Goal: Task Accomplishment & Management: Complete application form

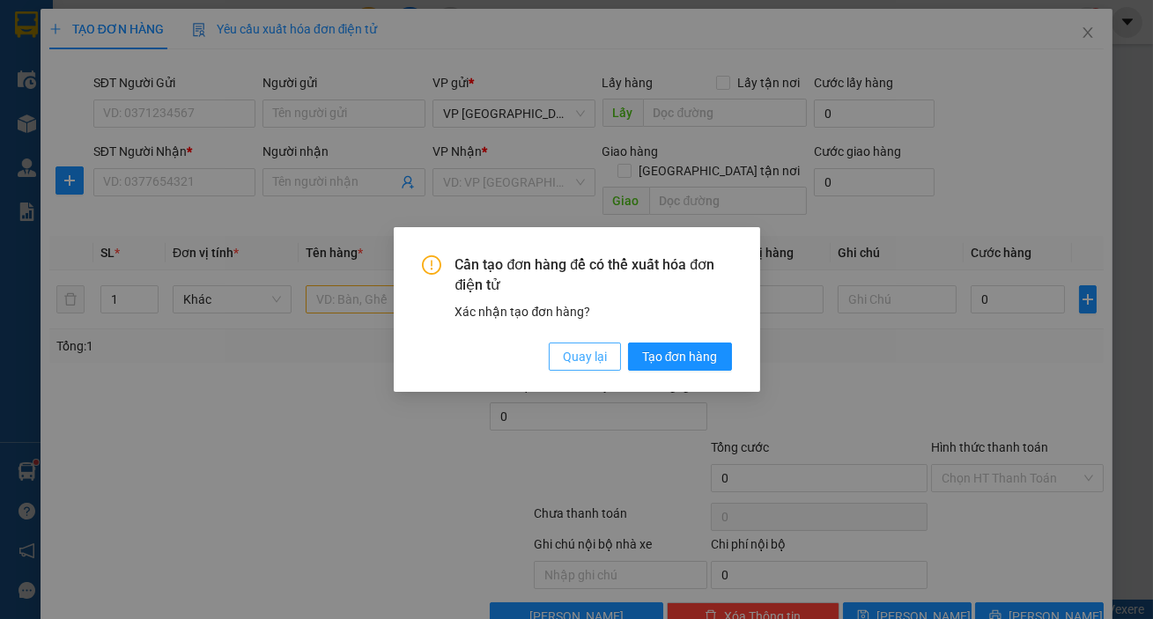
click at [590, 355] on span "Quay lại" at bounding box center [585, 356] width 44 height 19
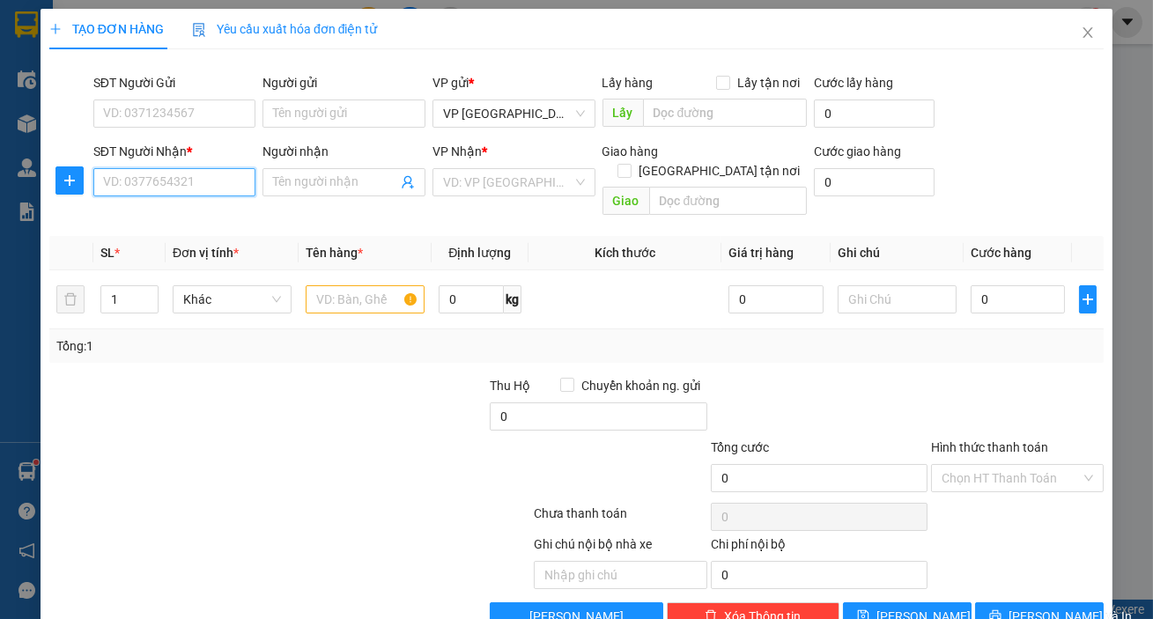
click at [193, 175] on input "SĐT Người Nhận *" at bounding box center [174, 182] width 163 height 28
type input "0385983735"
click at [530, 186] on input "search" at bounding box center [507, 182] width 129 height 26
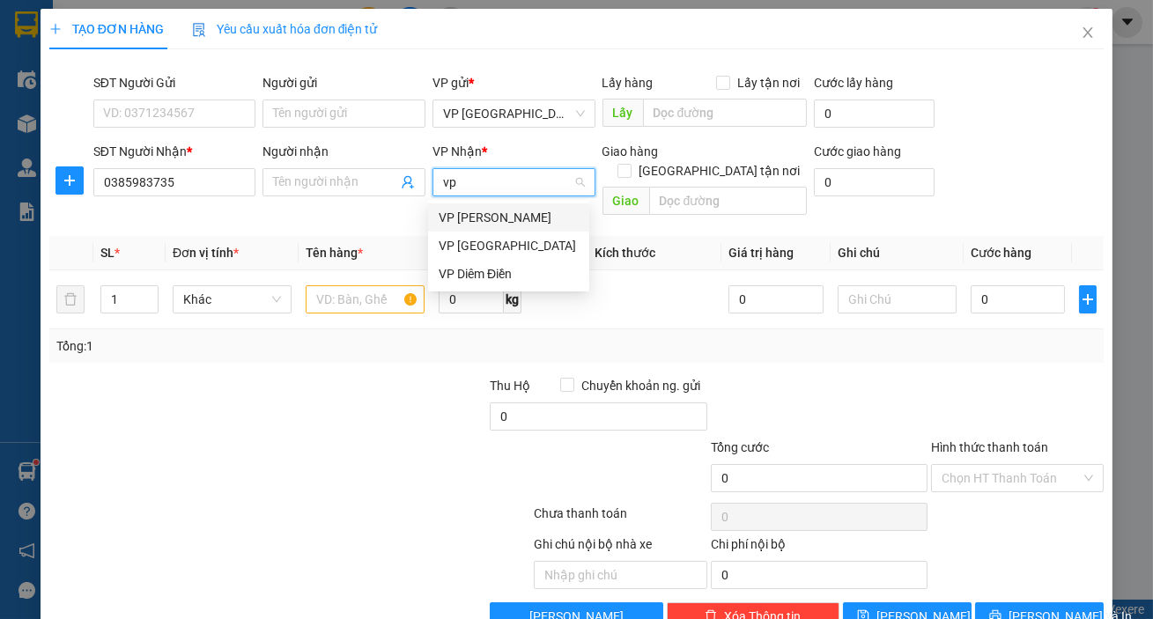
type input "v"
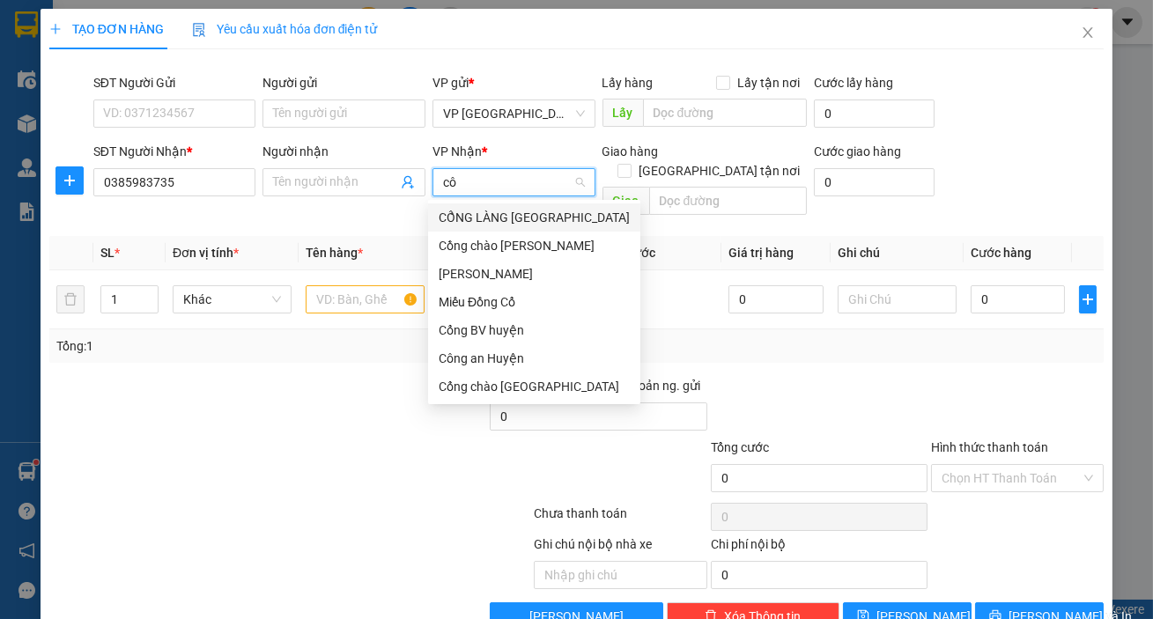
type input "c"
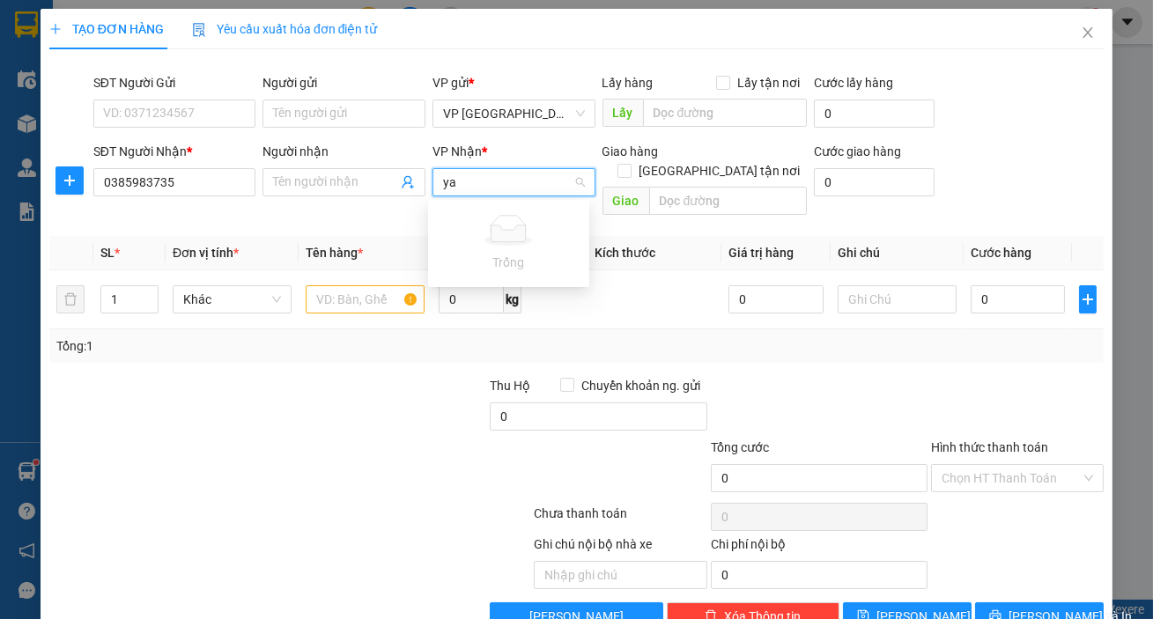
type input "y"
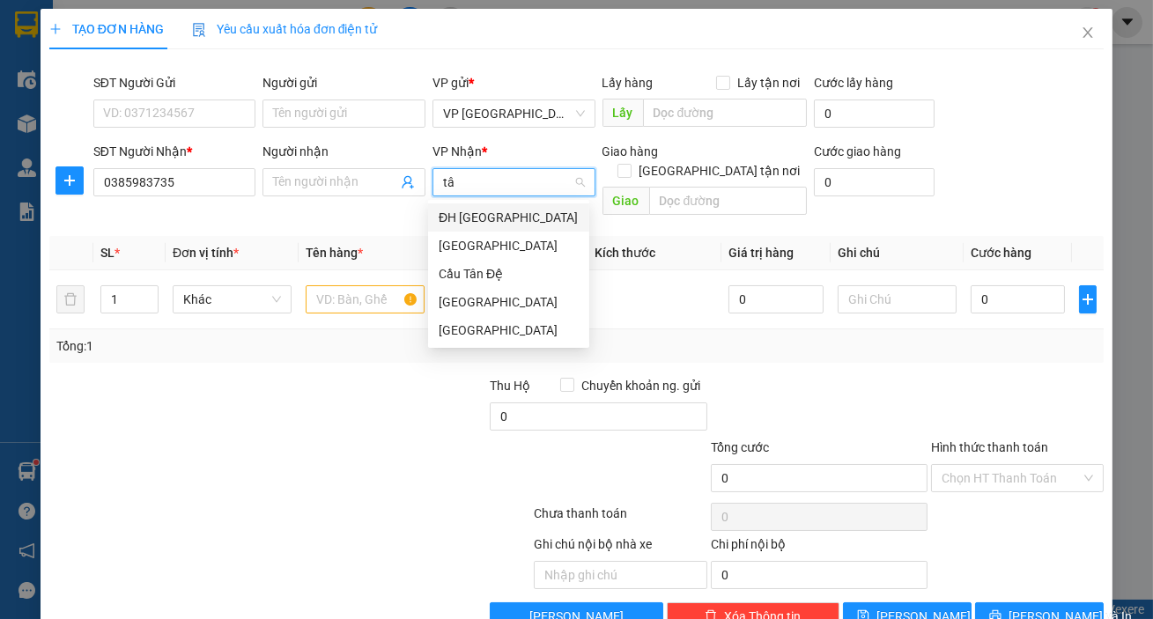
type input "tây"
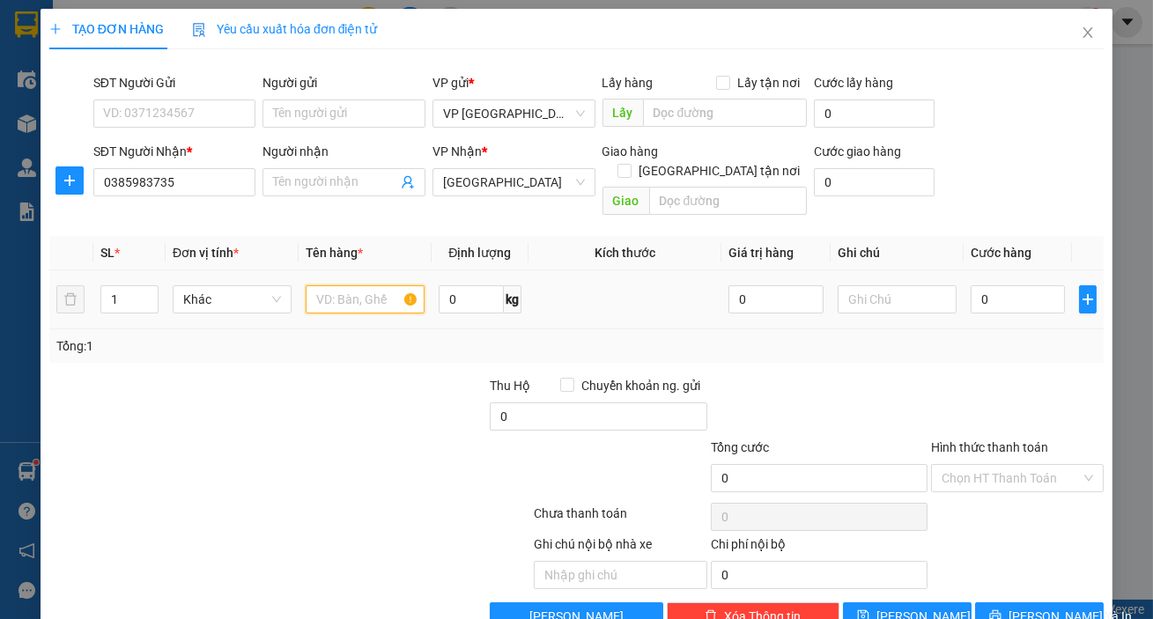
click at [328, 285] on input "text" at bounding box center [365, 299] width 119 height 28
type input "1 [PERSON_NAME]"
click at [1004, 285] on input "0" at bounding box center [1017, 299] width 95 height 28
type input "004"
type input "4"
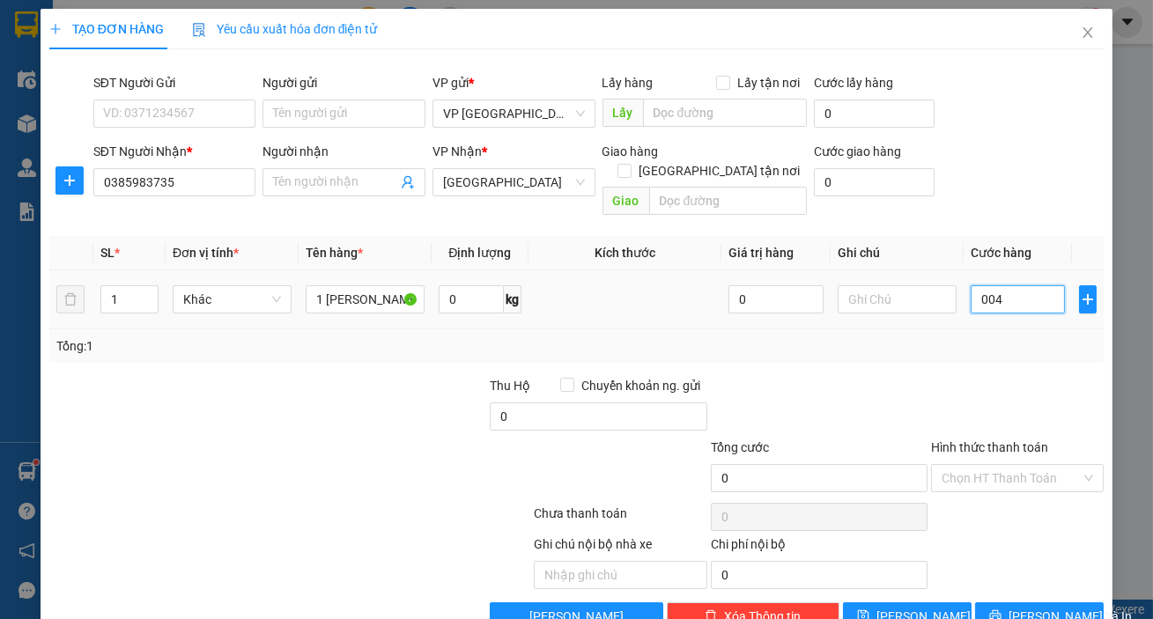
type input "4"
type input "0.040"
type input "40"
type input "0.040"
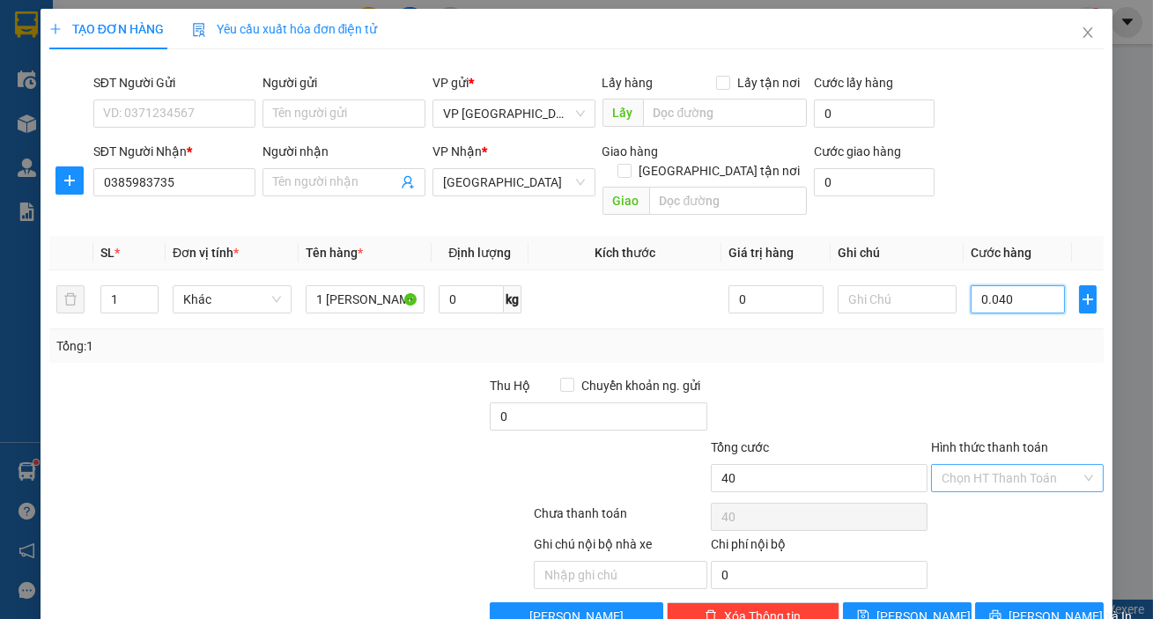
type input "40"
click at [1074, 464] on div "Chọn HT Thanh Toán" at bounding box center [1017, 478] width 173 height 28
type input "40.000"
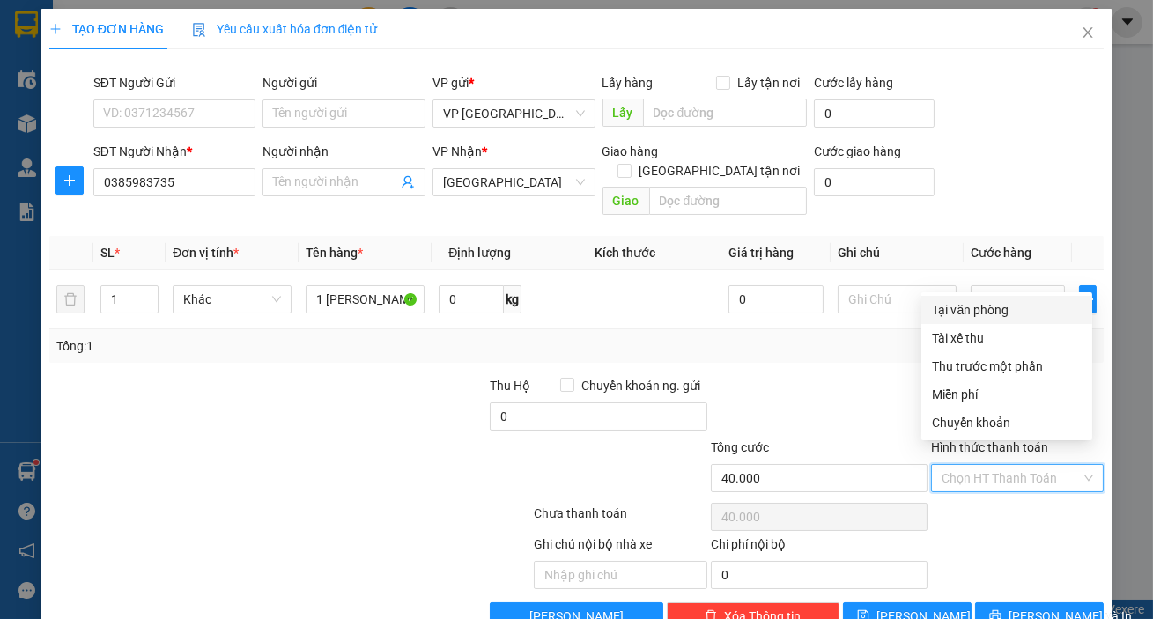
click at [980, 305] on div "Tại văn phòng" at bounding box center [1007, 309] width 150 height 19
type input "0"
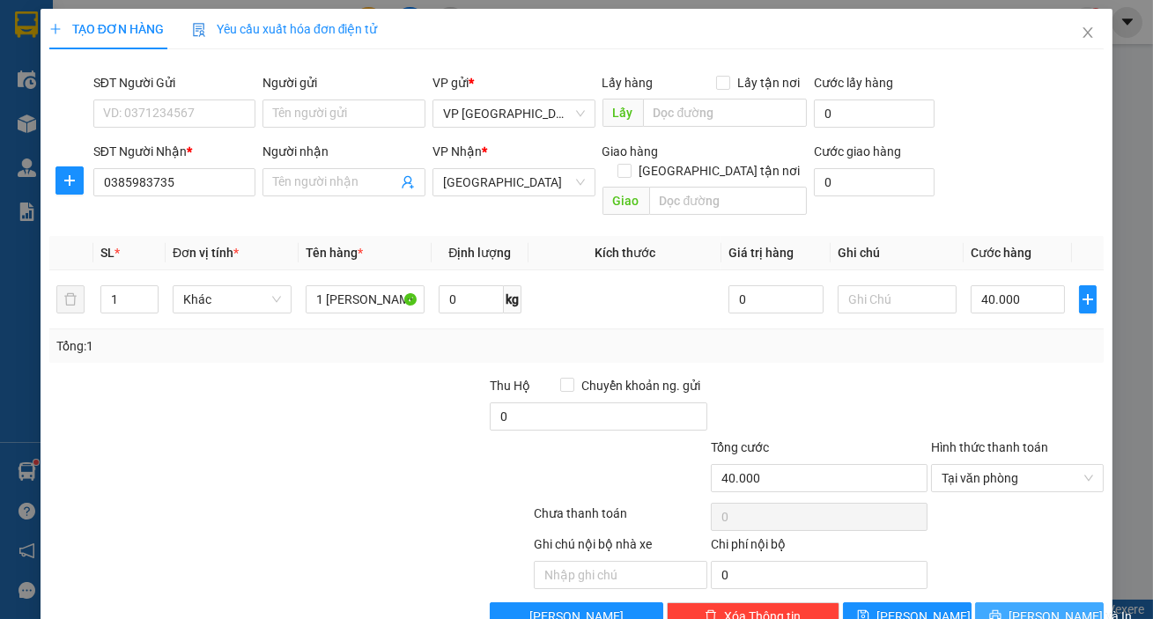
click at [1021, 607] on span "[PERSON_NAME] và In" at bounding box center [1069, 616] width 123 height 19
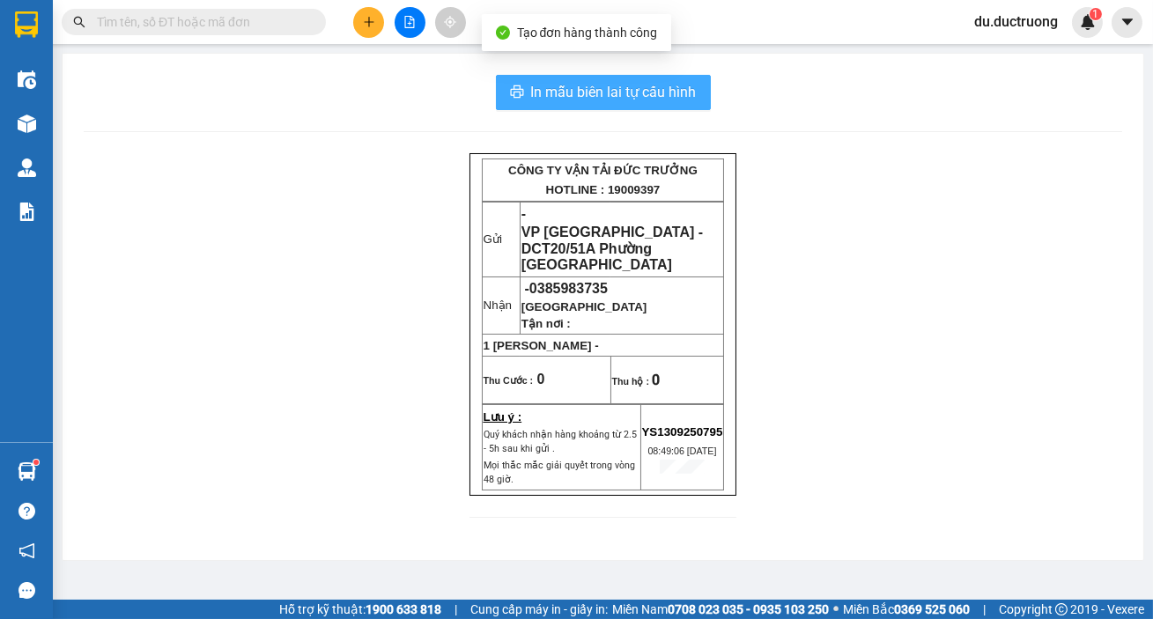
click at [611, 96] on span "In mẫu biên lai tự cấu hình" at bounding box center [614, 92] width 166 height 22
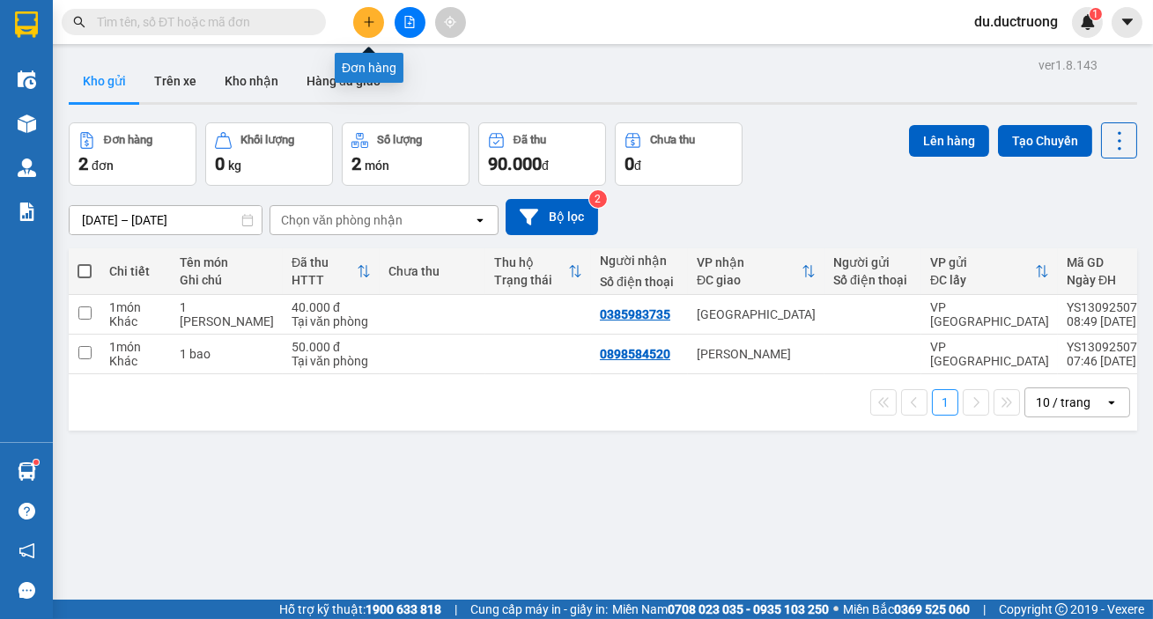
click at [361, 18] on button at bounding box center [368, 22] width 31 height 31
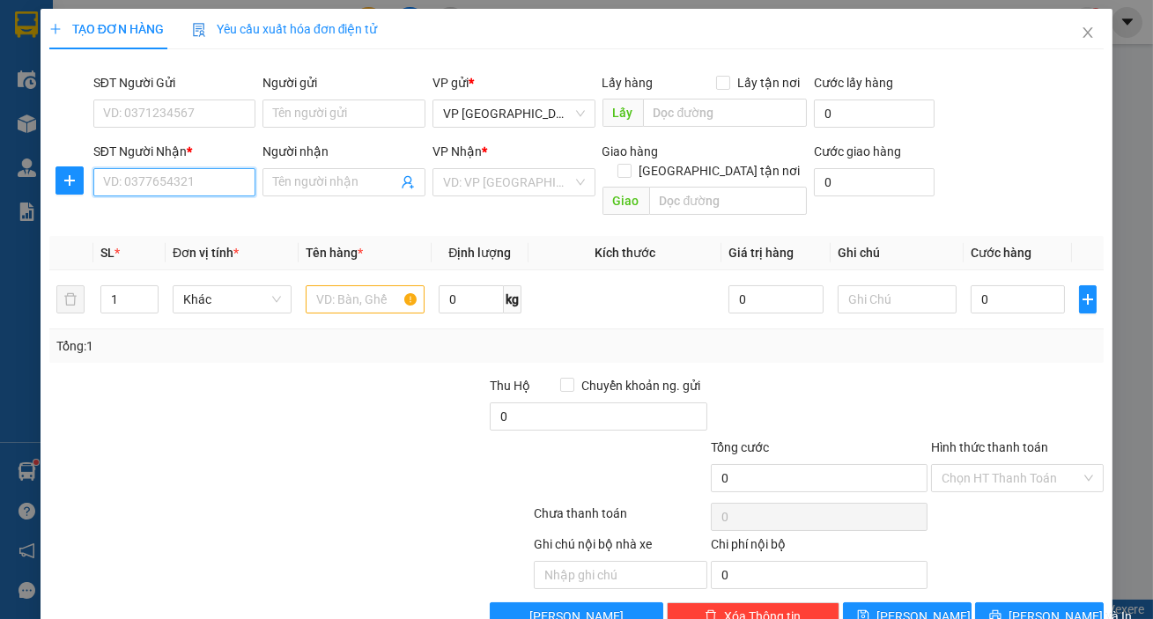
click at [224, 185] on input "SĐT Người Nhận *" at bounding box center [174, 182] width 163 height 28
type input "0984013659"
click at [353, 285] on input "text" at bounding box center [365, 299] width 119 height 28
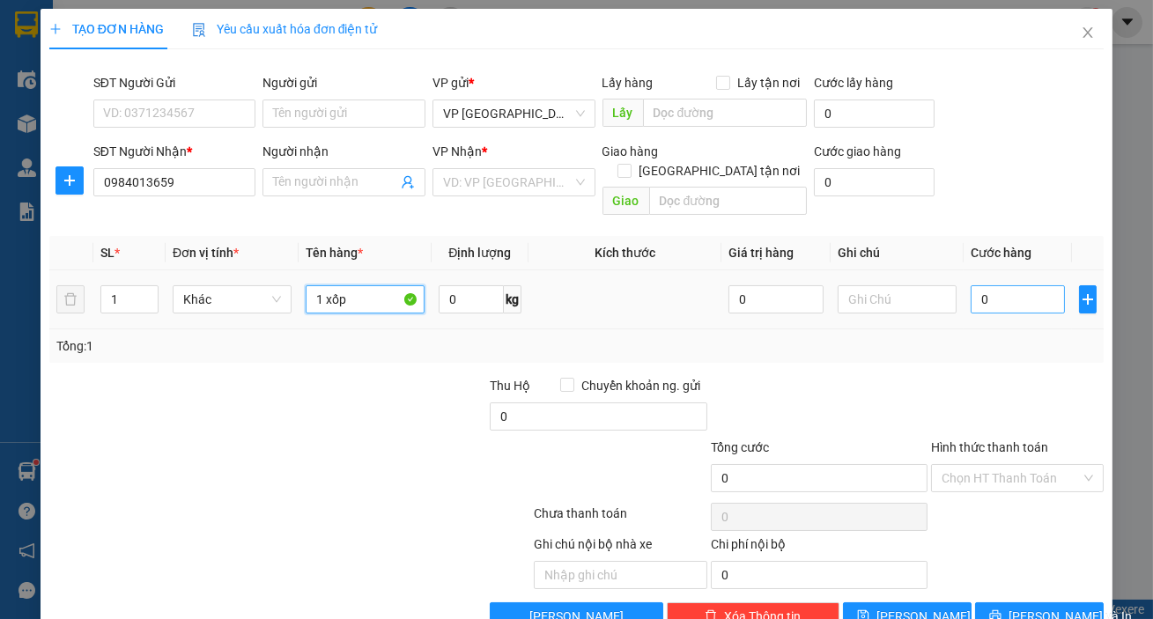
type input "1 xốp"
click at [982, 285] on input "0" at bounding box center [1017, 299] width 95 height 28
type input "004"
type input "4"
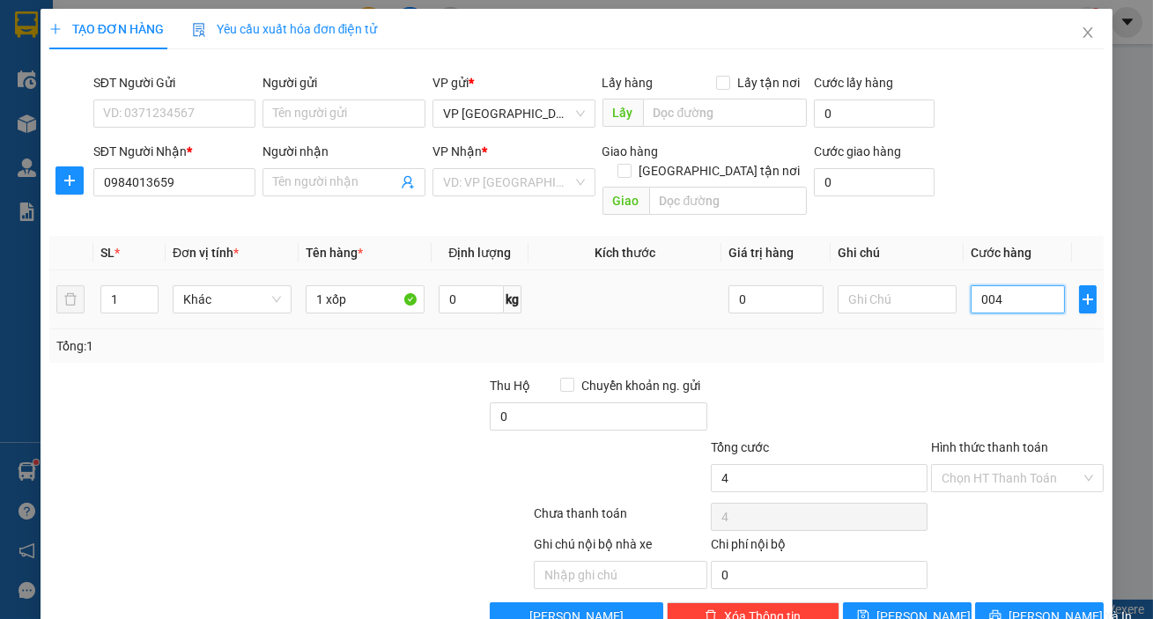
type input "0.040"
type input "40"
type input "40.000"
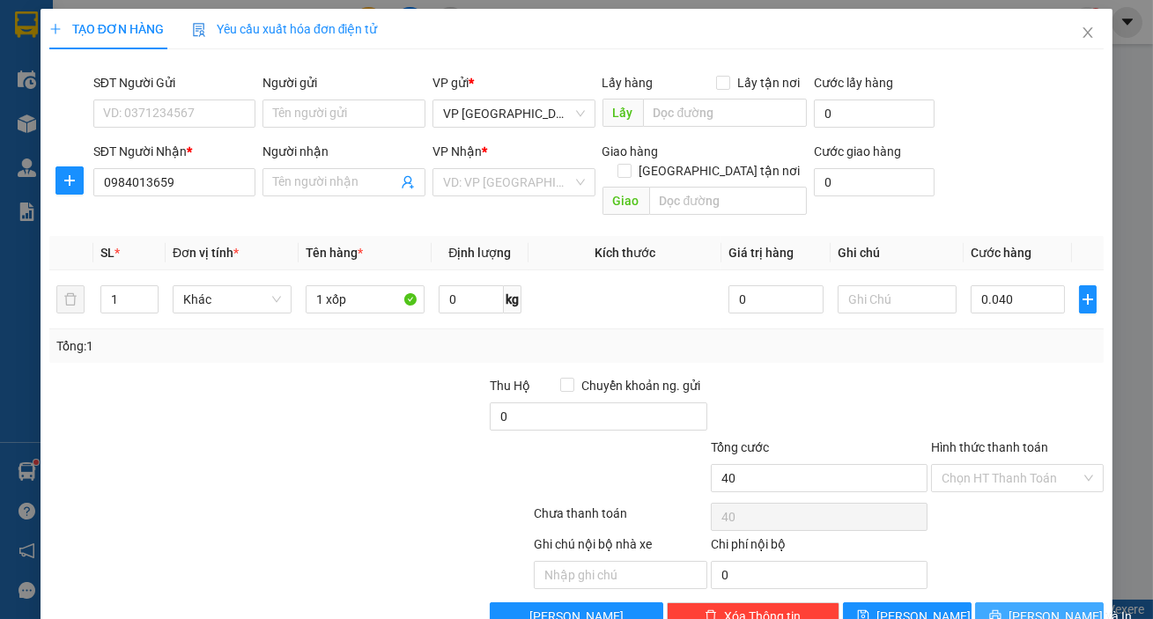
type input "40.000"
click at [1048, 607] on span "[PERSON_NAME] và In" at bounding box center [1069, 616] width 123 height 19
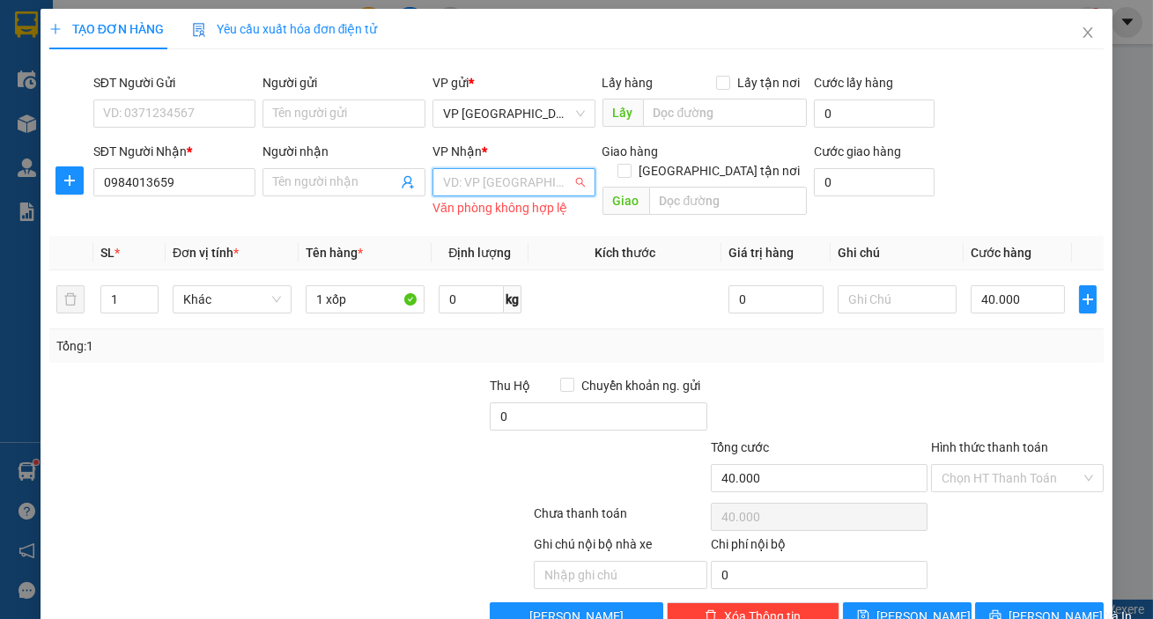
click at [502, 185] on input "search" at bounding box center [507, 182] width 129 height 26
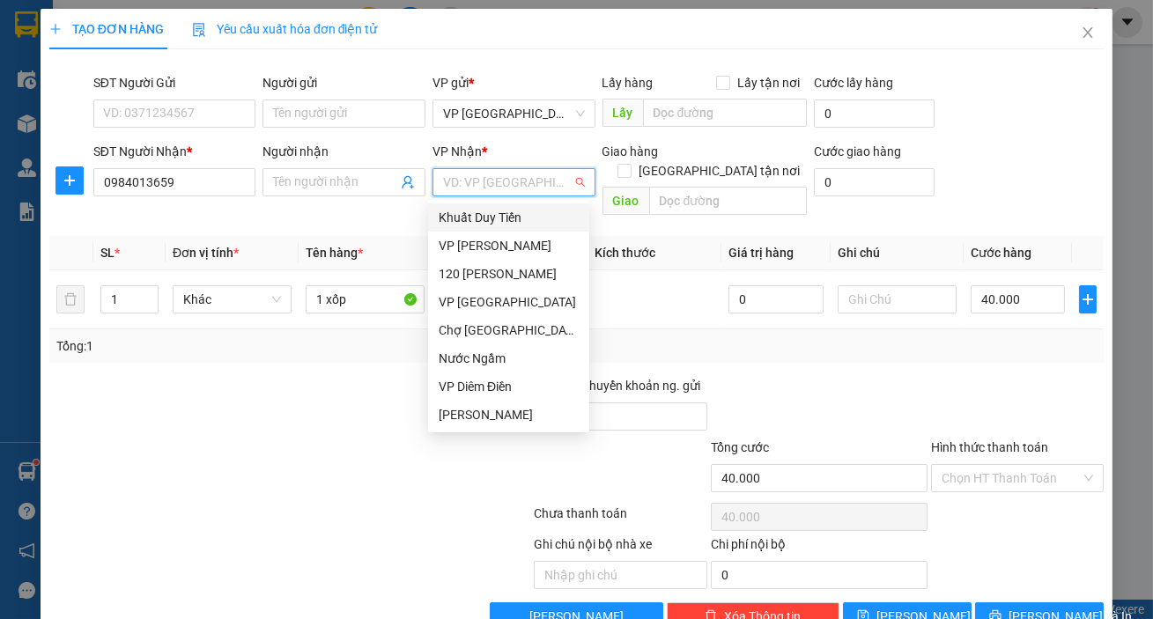
type input "1"
drag, startPoint x: 495, startPoint y: 387, endPoint x: 478, endPoint y: 378, distance: 19.3
click at [495, 388] on div "VP Diêm Điền" at bounding box center [508, 386] width 140 height 19
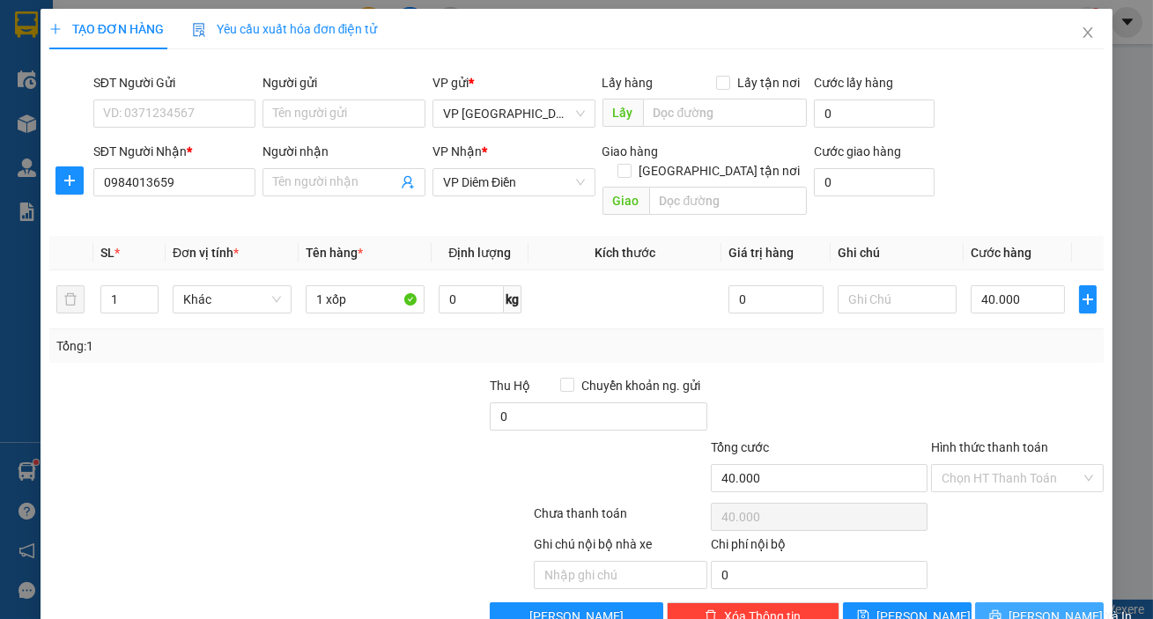
drag, startPoint x: 1024, startPoint y: 589, endPoint x: 1034, endPoint y: 581, distance: 12.5
click at [1025, 607] on span "[PERSON_NAME] và In" at bounding box center [1069, 616] width 123 height 19
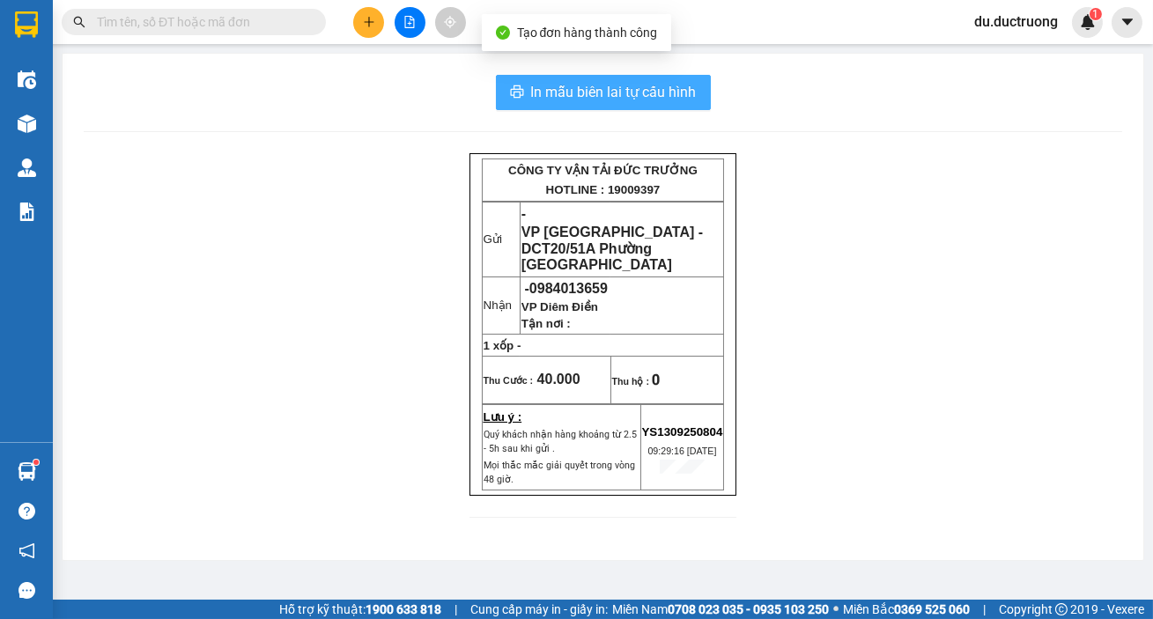
click at [575, 88] on span "In mẫu biên lai tự cấu hình" at bounding box center [614, 92] width 166 height 22
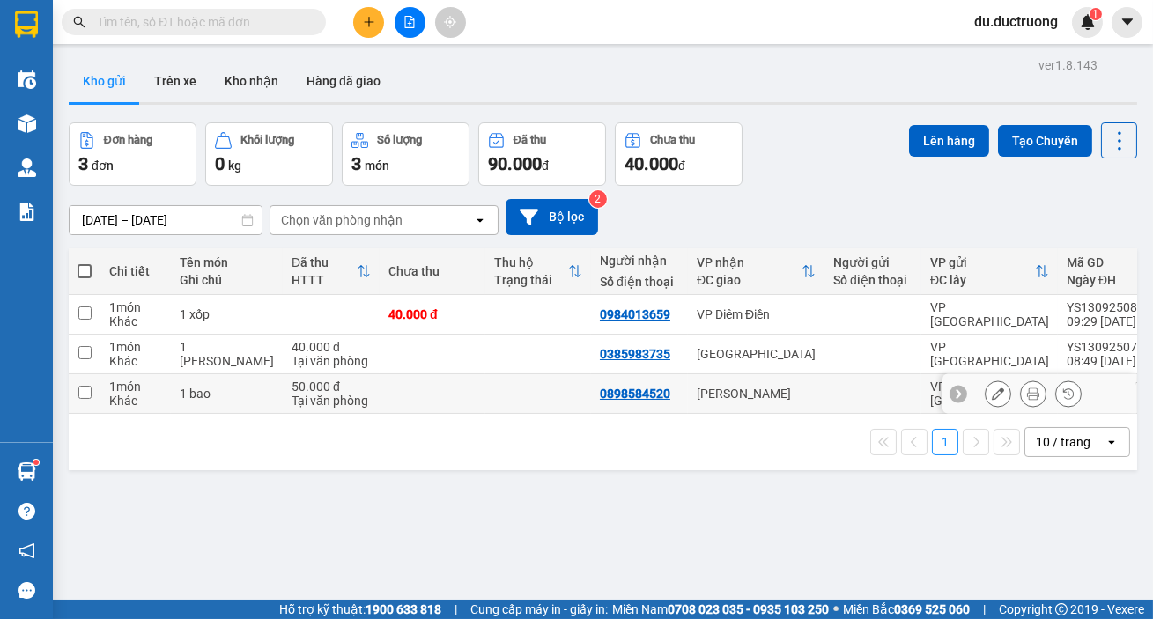
click at [85, 396] on input "checkbox" at bounding box center [84, 392] width 13 height 13
checkbox input "true"
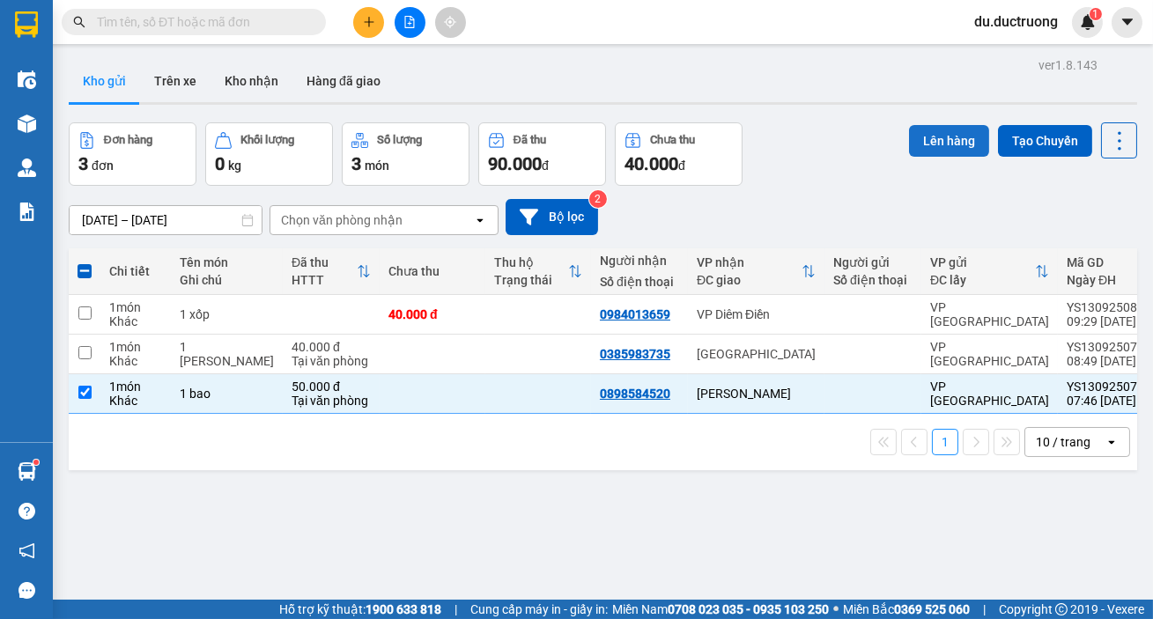
click at [911, 146] on button "Lên hàng" at bounding box center [949, 141] width 80 height 32
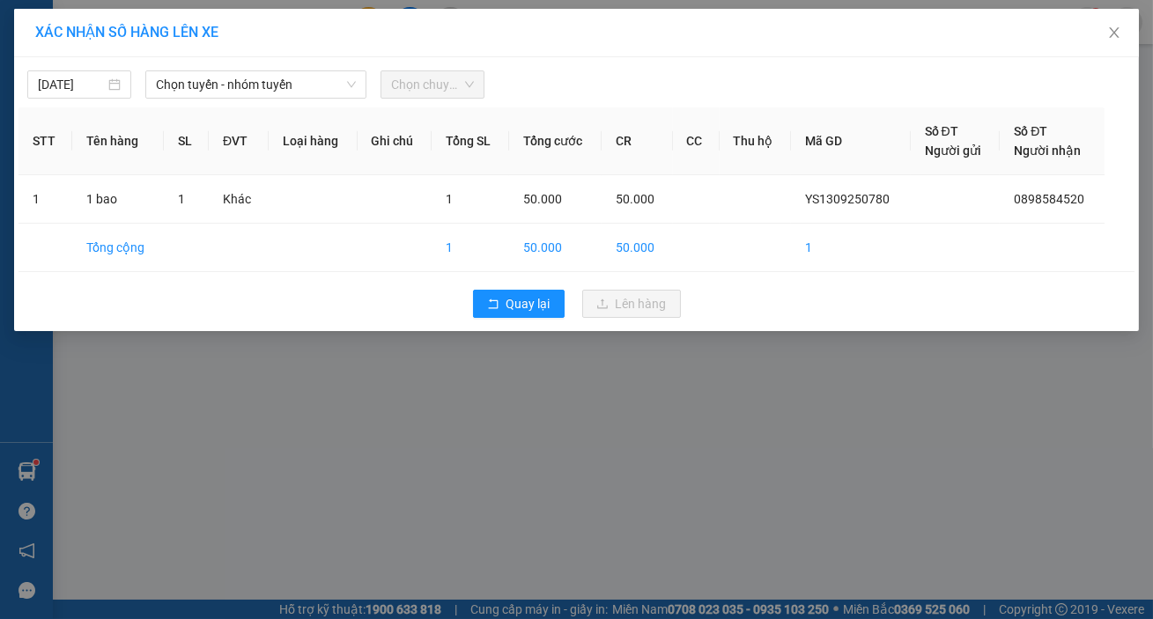
click at [210, 105] on div "[DATE] Chọn tuyến - nhóm tuyến Chọn chuyến STT Tên hàng SL ĐVT Loại hàng Ghi ch…" at bounding box center [576, 194] width 1124 height 274
click at [253, 89] on span "Chọn tuyến - nhóm tuyến" at bounding box center [256, 84] width 200 height 26
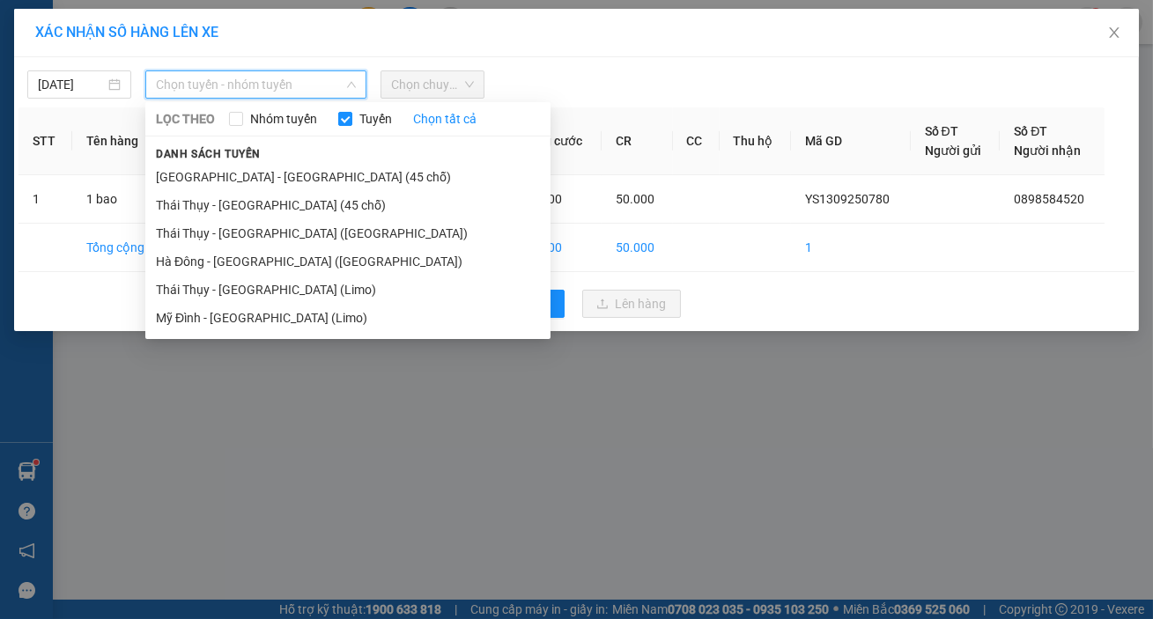
drag, startPoint x: 239, startPoint y: 167, endPoint x: 331, endPoint y: 161, distance: 92.7
click at [239, 167] on li "[GEOGRAPHIC_DATA] - [GEOGRAPHIC_DATA] (45 chỗ)" at bounding box center [347, 177] width 405 height 28
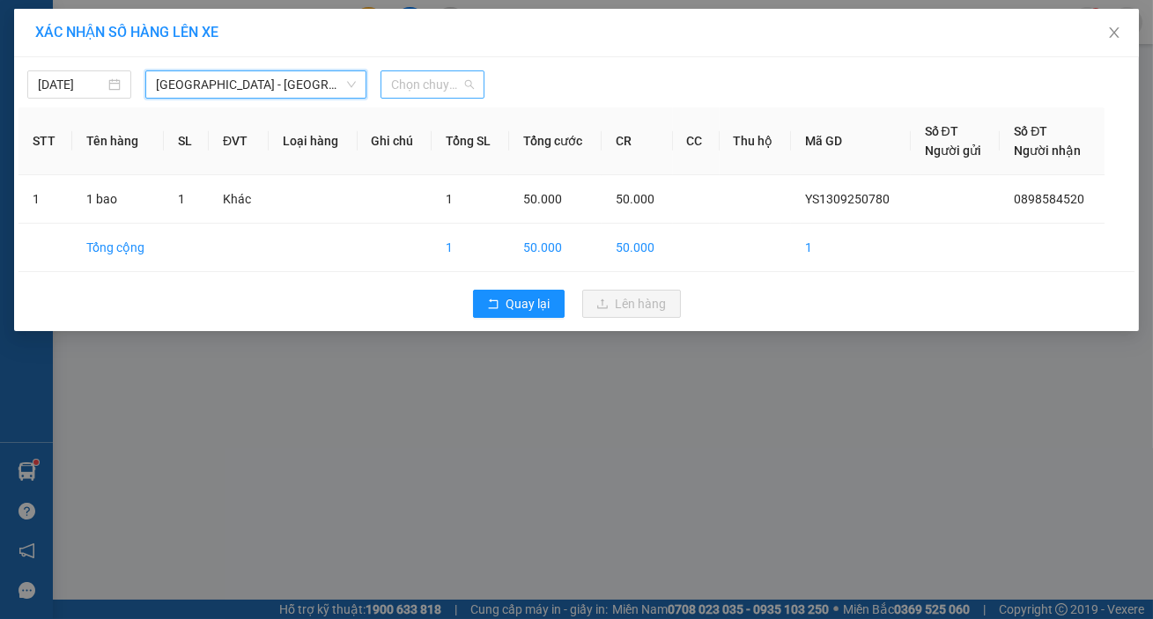
click at [443, 87] on span "Chọn chuyến" at bounding box center [432, 84] width 83 height 26
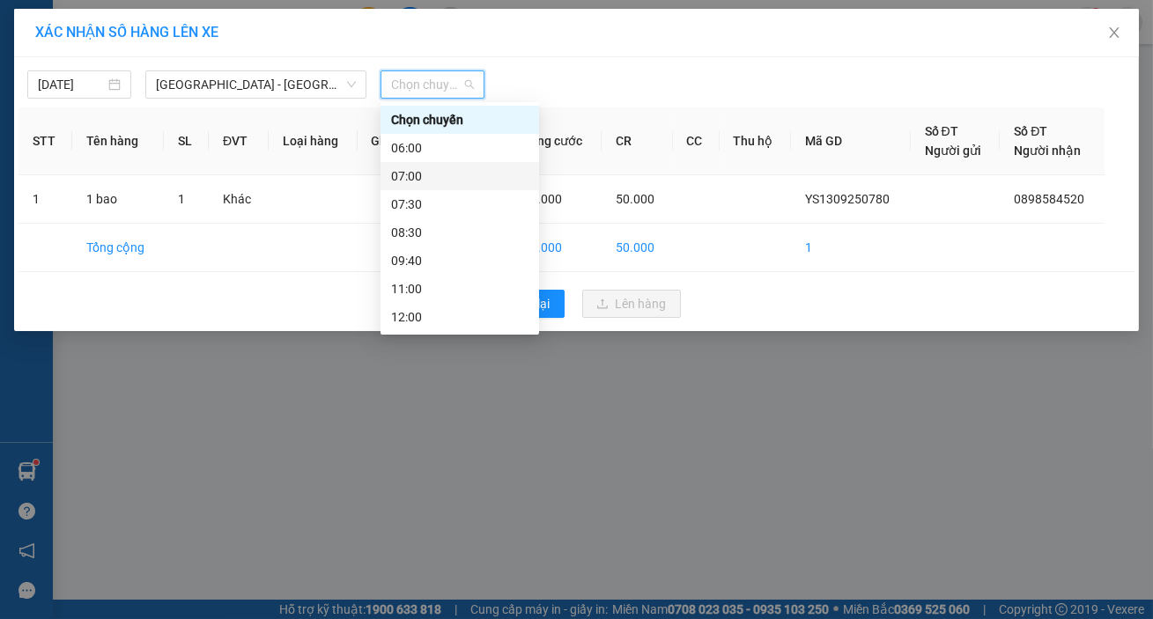
click at [431, 181] on div "07:00" at bounding box center [459, 175] width 137 height 19
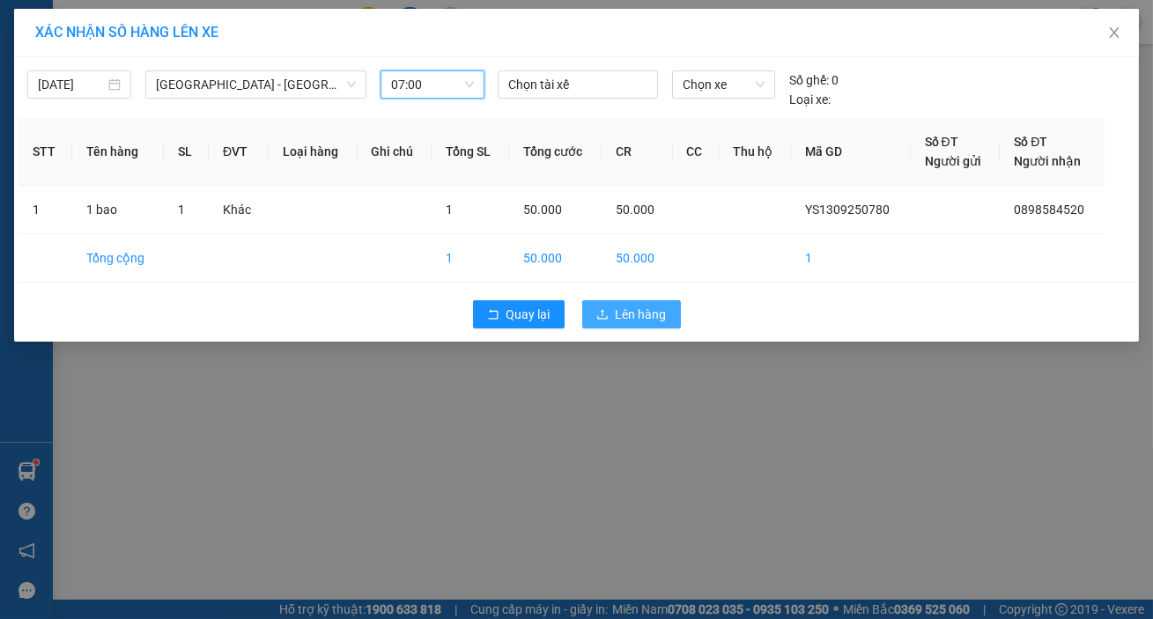
drag, startPoint x: 653, startPoint y: 314, endPoint x: 736, endPoint y: 292, distance: 85.6
click at [659, 313] on span "Lên hàng" at bounding box center [640, 314] width 51 height 19
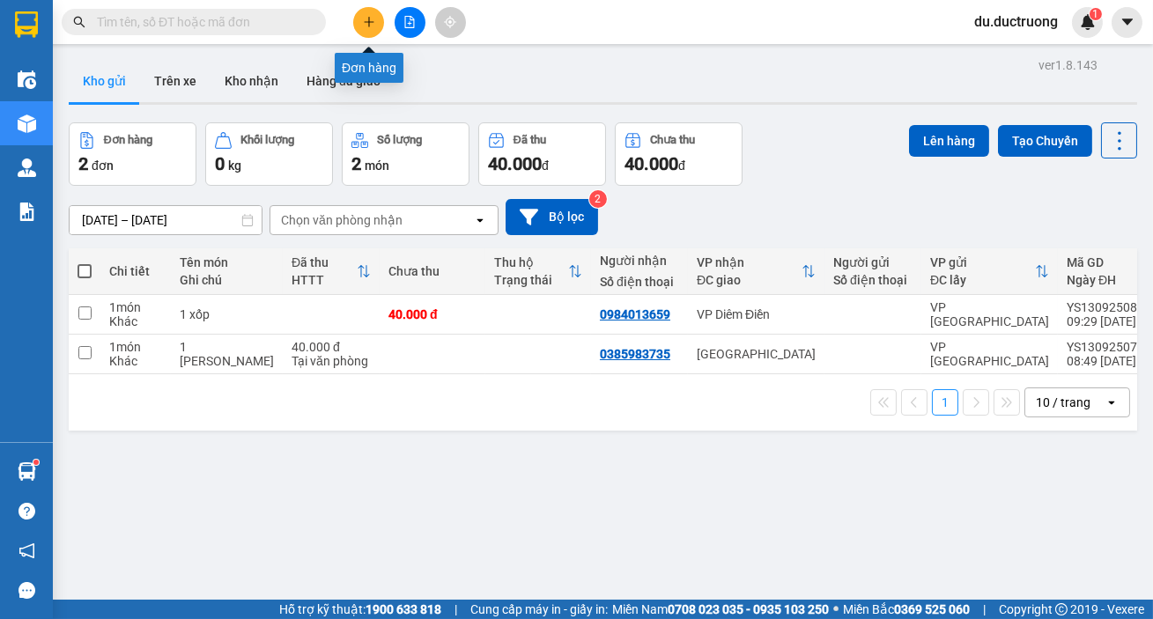
click at [372, 17] on icon "plus" at bounding box center [369, 22] width 12 height 12
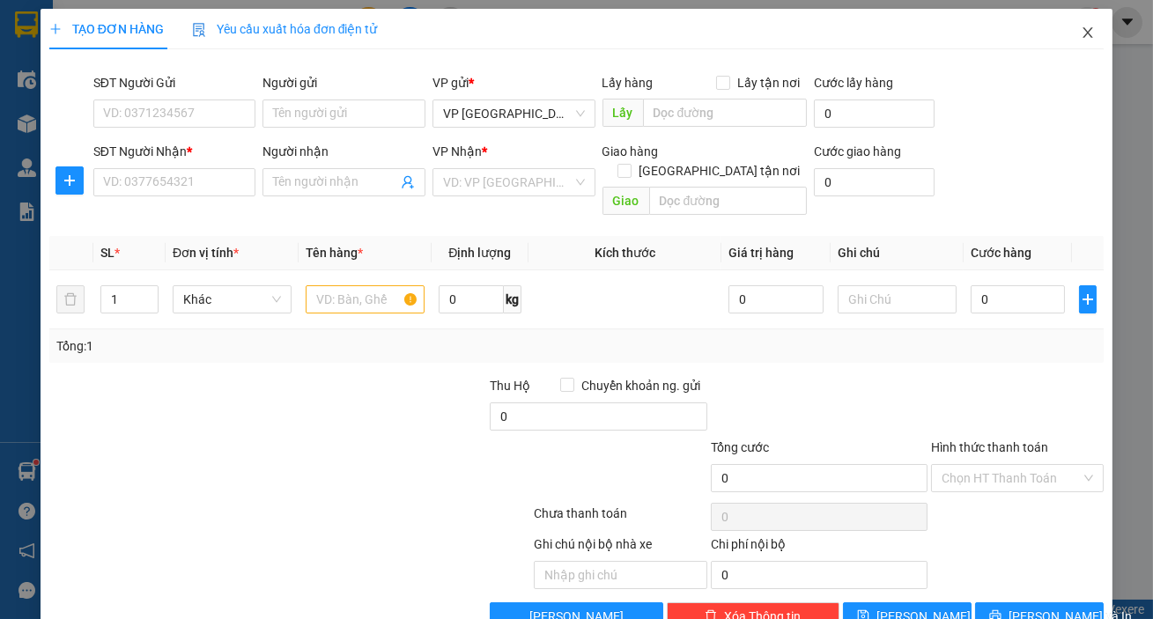
click at [1080, 36] on icon "close" at bounding box center [1087, 33] width 14 height 14
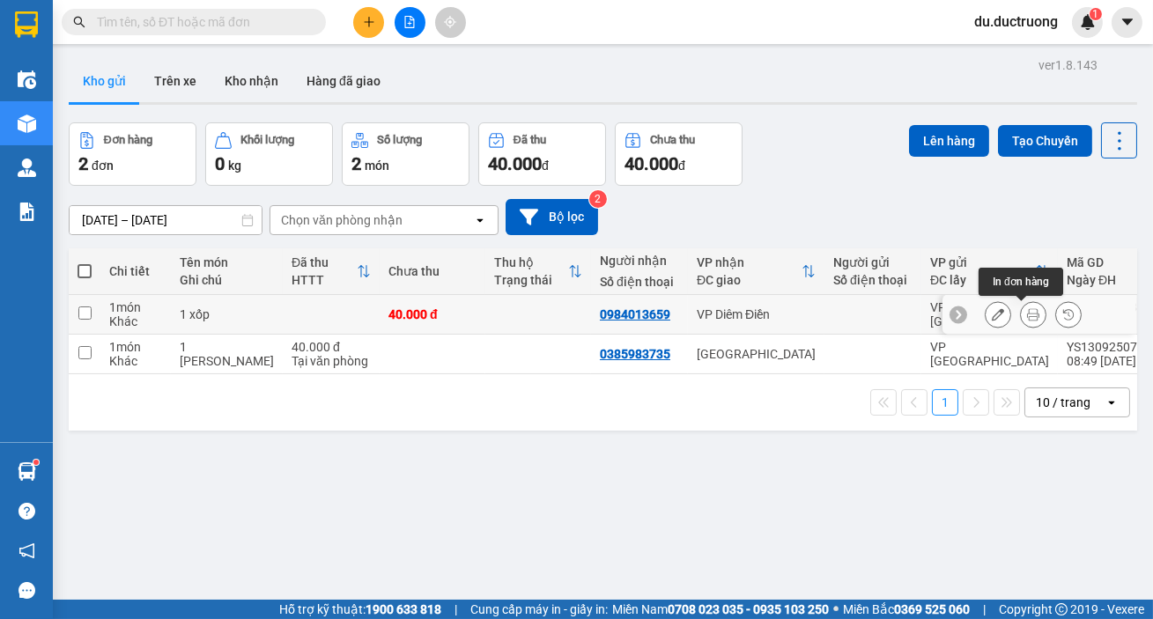
click at [1027, 309] on icon at bounding box center [1033, 314] width 12 height 12
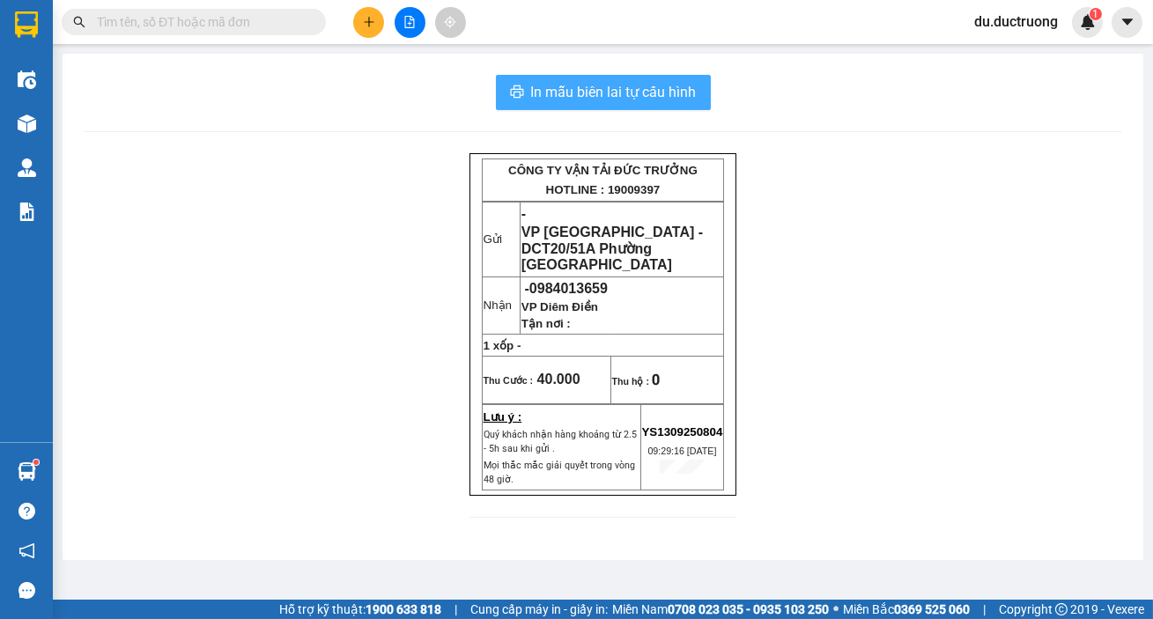
click at [644, 92] on span "In mẫu biên lai tự cấu hình" at bounding box center [614, 92] width 166 height 22
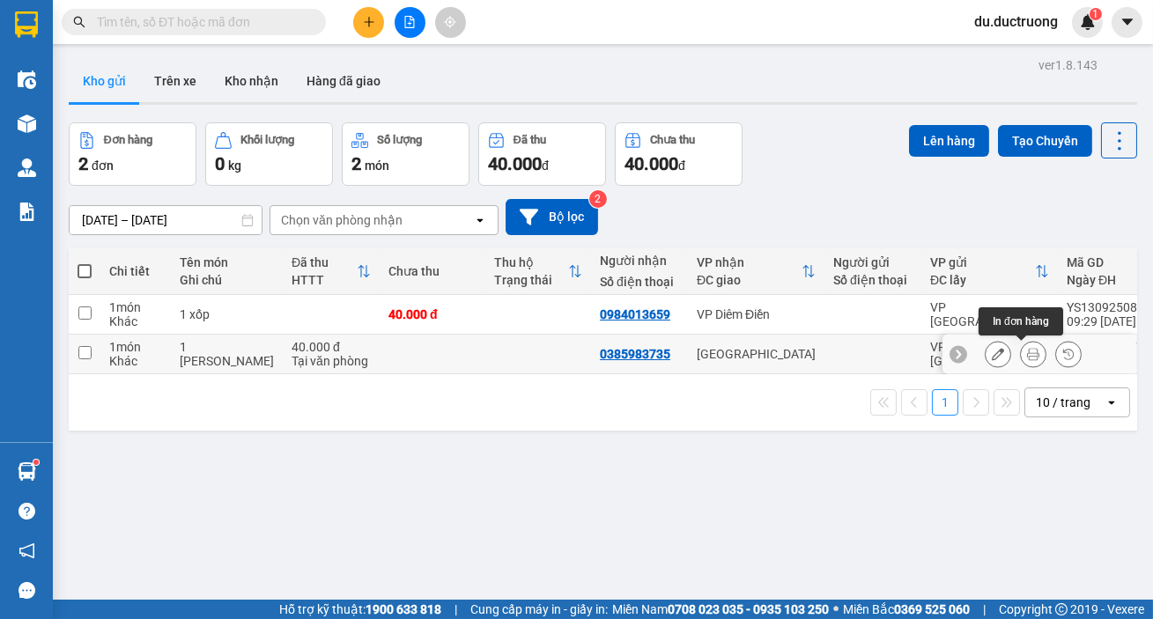
click at [1027, 348] on icon at bounding box center [1033, 354] width 12 height 12
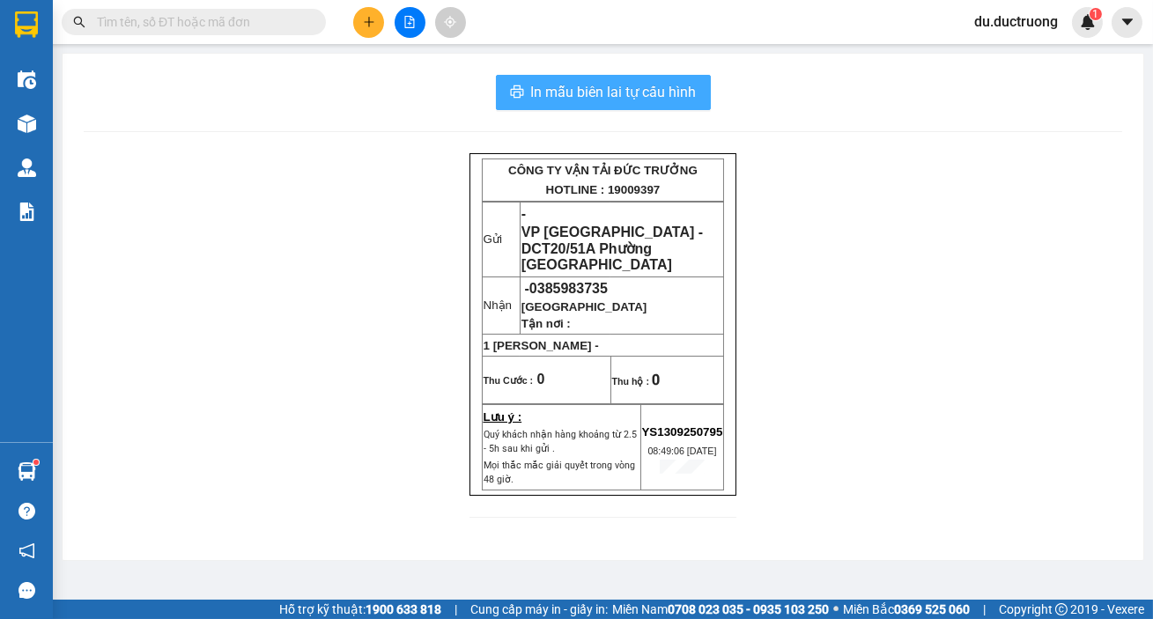
click at [630, 93] on span "In mẫu biên lai tự cấu hình" at bounding box center [614, 92] width 166 height 22
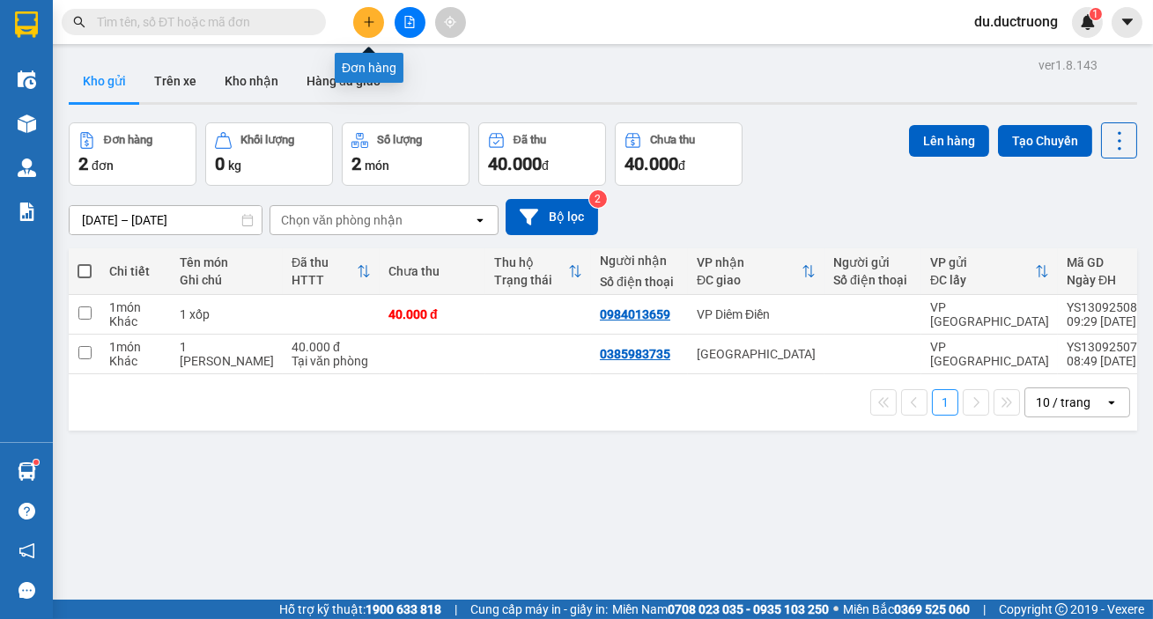
click at [379, 16] on button at bounding box center [368, 22] width 31 height 31
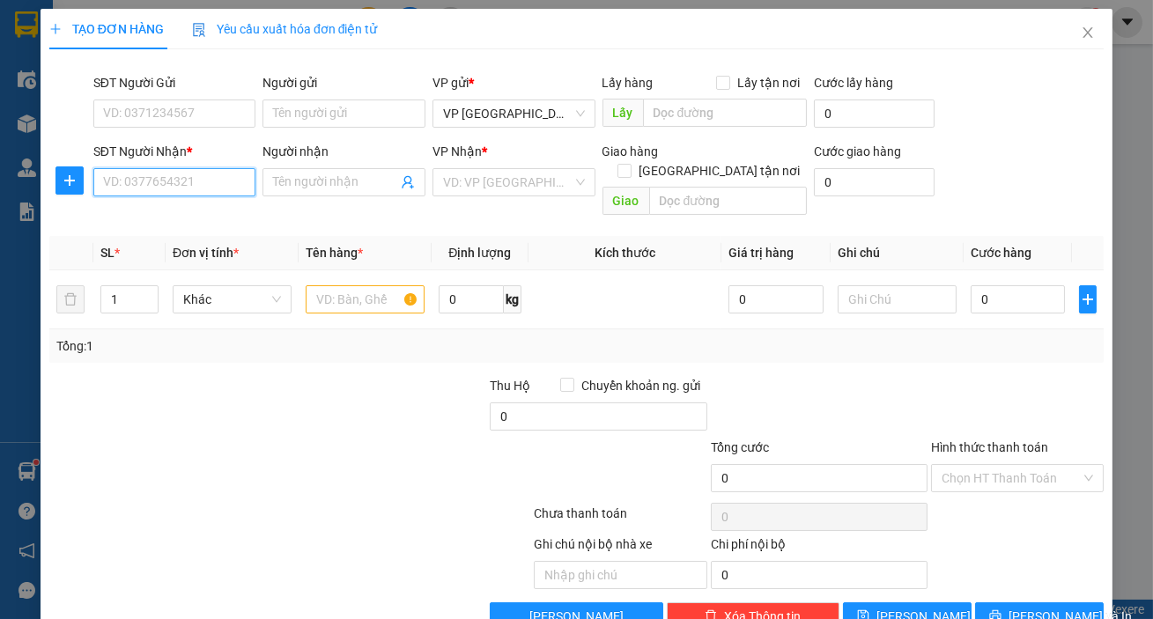
click at [202, 183] on input "SĐT Người Nhận *" at bounding box center [174, 182] width 163 height 28
click at [190, 214] on div "0919488222" at bounding box center [173, 217] width 140 height 19
type input "0919488222"
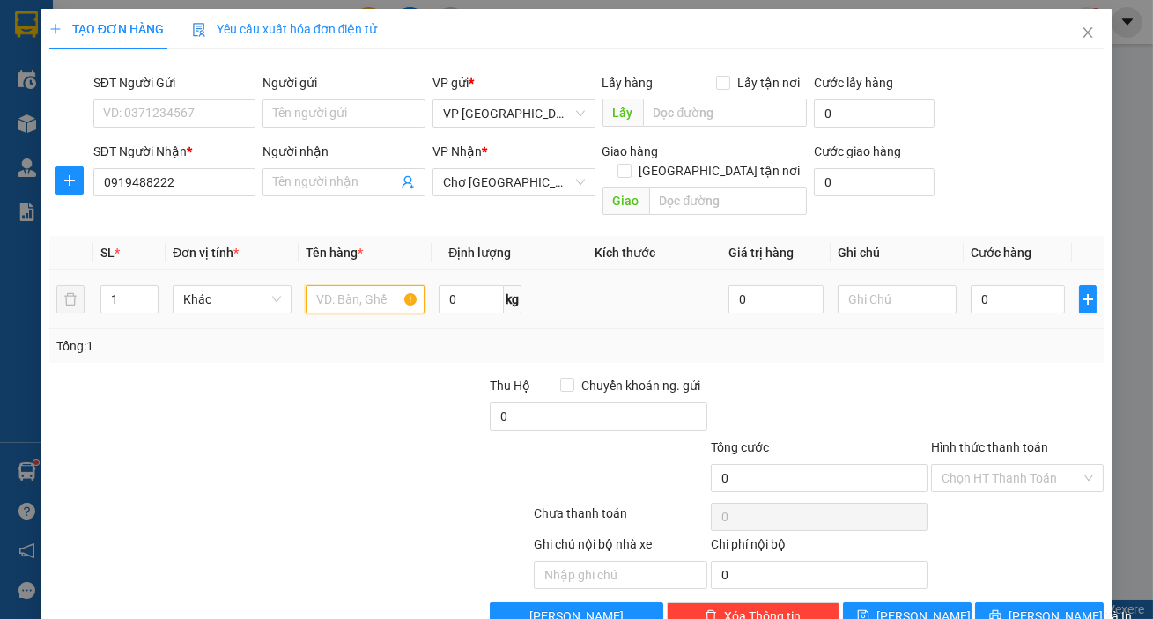
click at [326, 285] on input "text" at bounding box center [365, 299] width 119 height 28
type input "1 hộp"
click at [985, 285] on input "0" at bounding box center [1017, 299] width 95 height 28
type input "003"
type input "3"
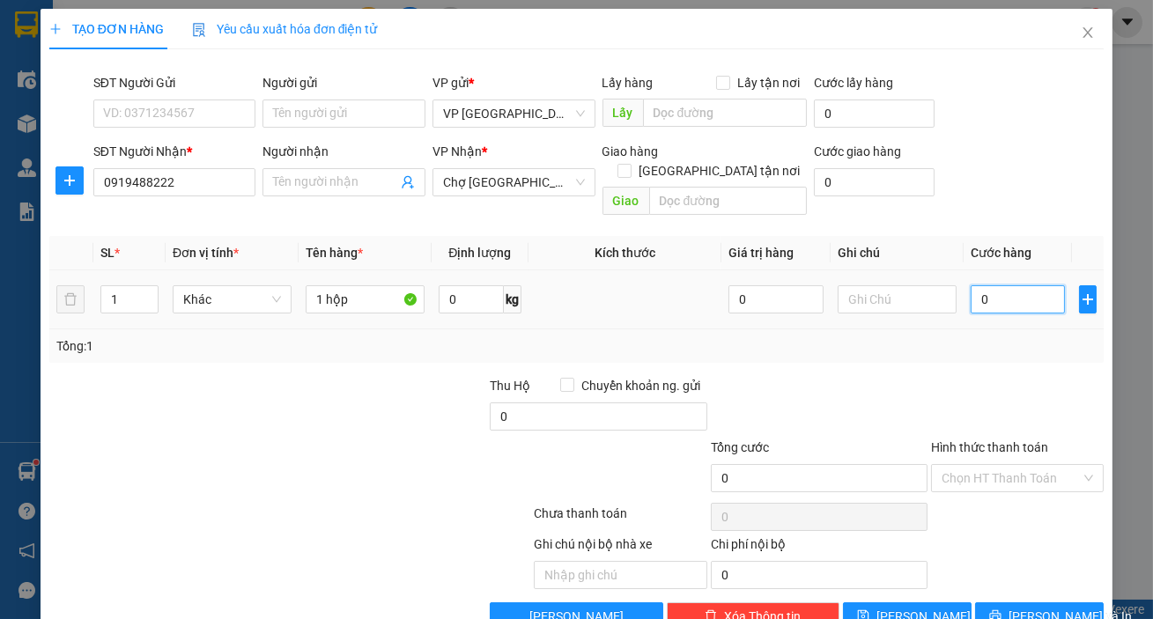
type input "3"
type input "0.030"
type input "30"
type input "30.000"
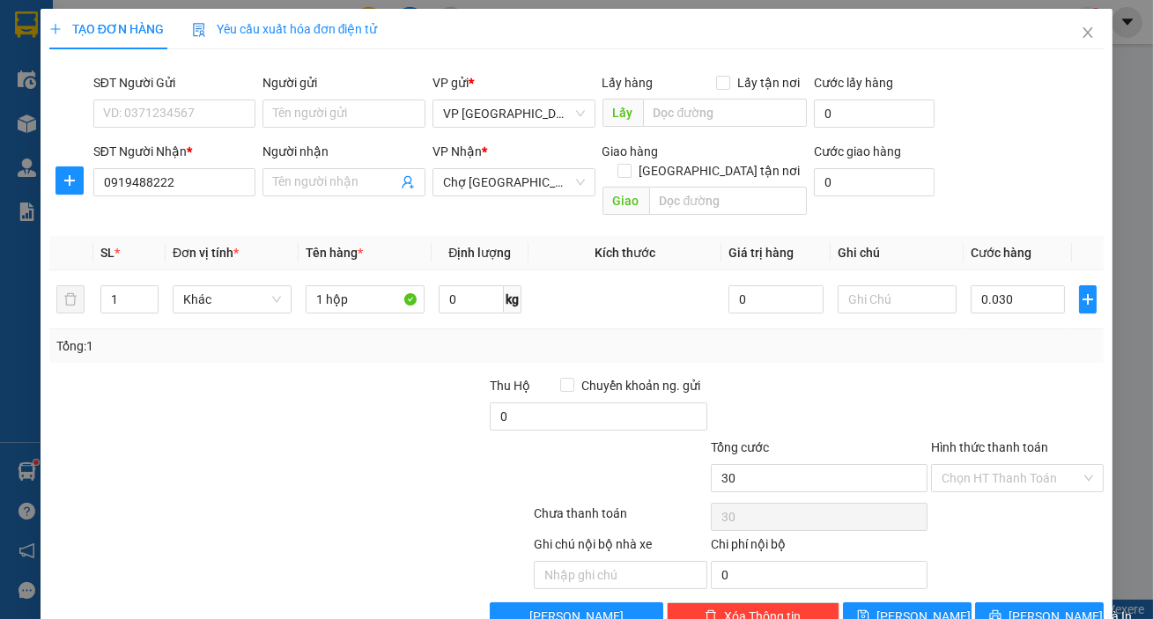
type input "30.000"
type input "0.030"
type input "30"
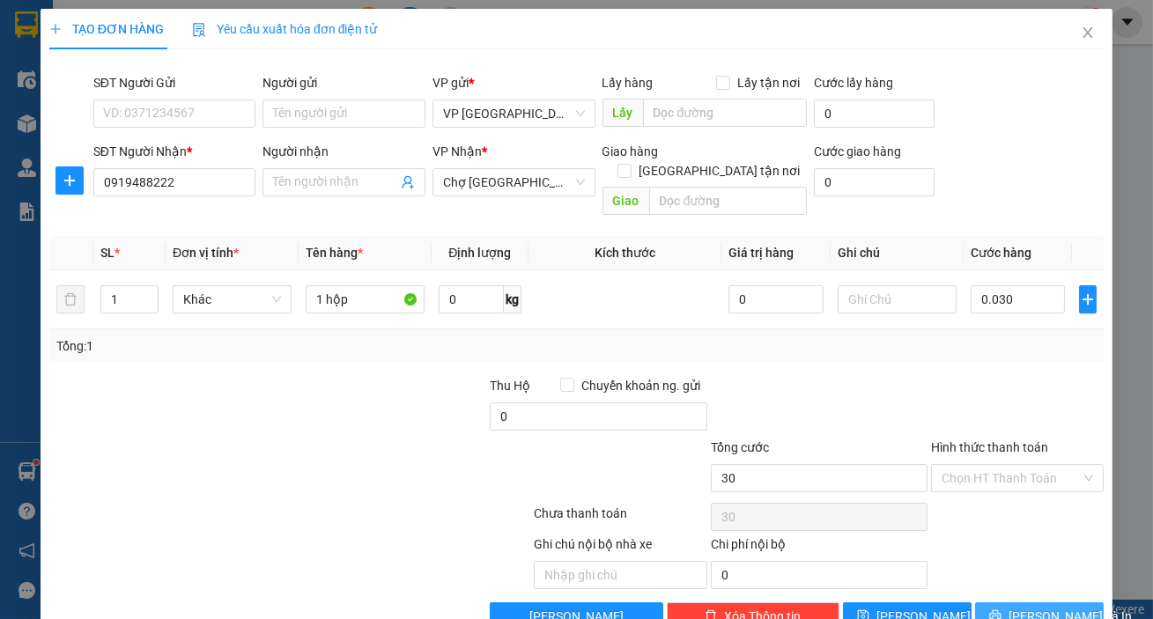
type input "30.000"
click at [1044, 607] on span "[PERSON_NAME] và In" at bounding box center [1069, 616] width 123 height 19
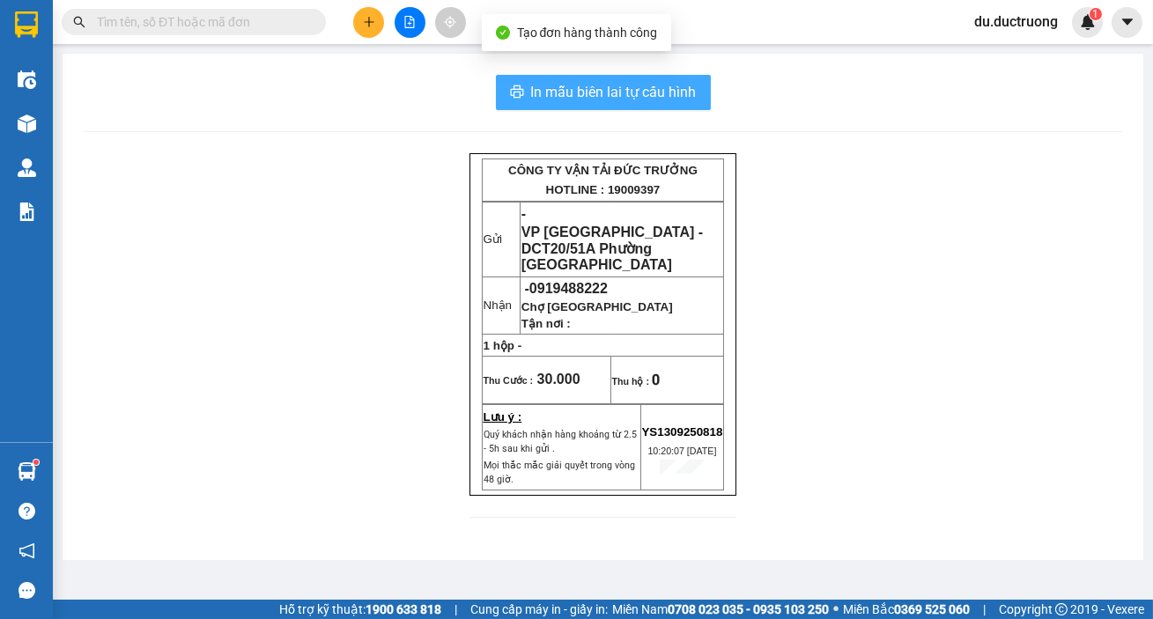
click at [608, 84] on span "In mẫu biên lai tự cấu hình" at bounding box center [614, 92] width 166 height 22
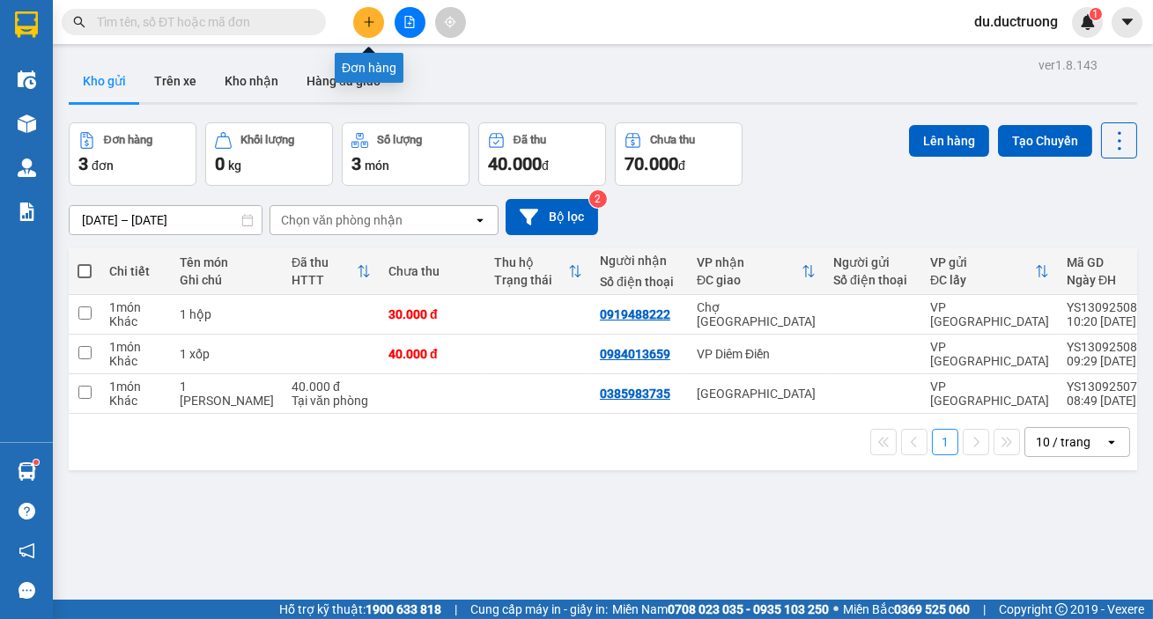
click at [365, 18] on button at bounding box center [368, 22] width 31 height 31
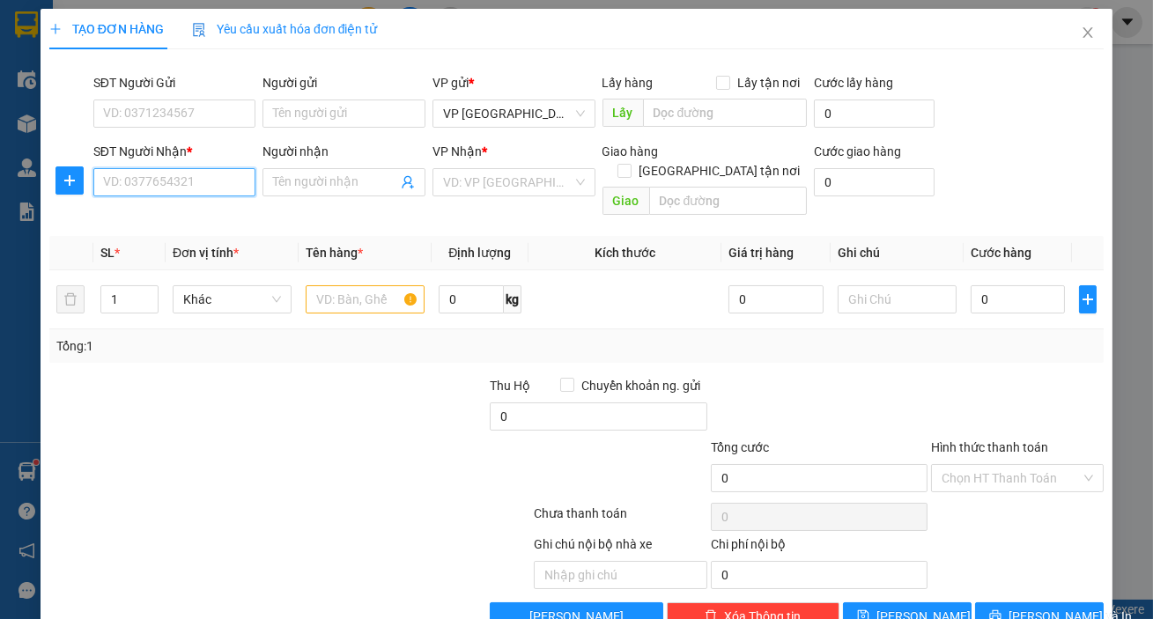
click at [238, 190] on input "SĐT Người Nhận *" at bounding box center [174, 182] width 163 height 28
drag, startPoint x: 201, startPoint y: 218, endPoint x: 210, endPoint y: 219, distance: 9.7
click at [202, 218] on div "0962515055" at bounding box center [173, 217] width 140 height 19
type input "0962515055"
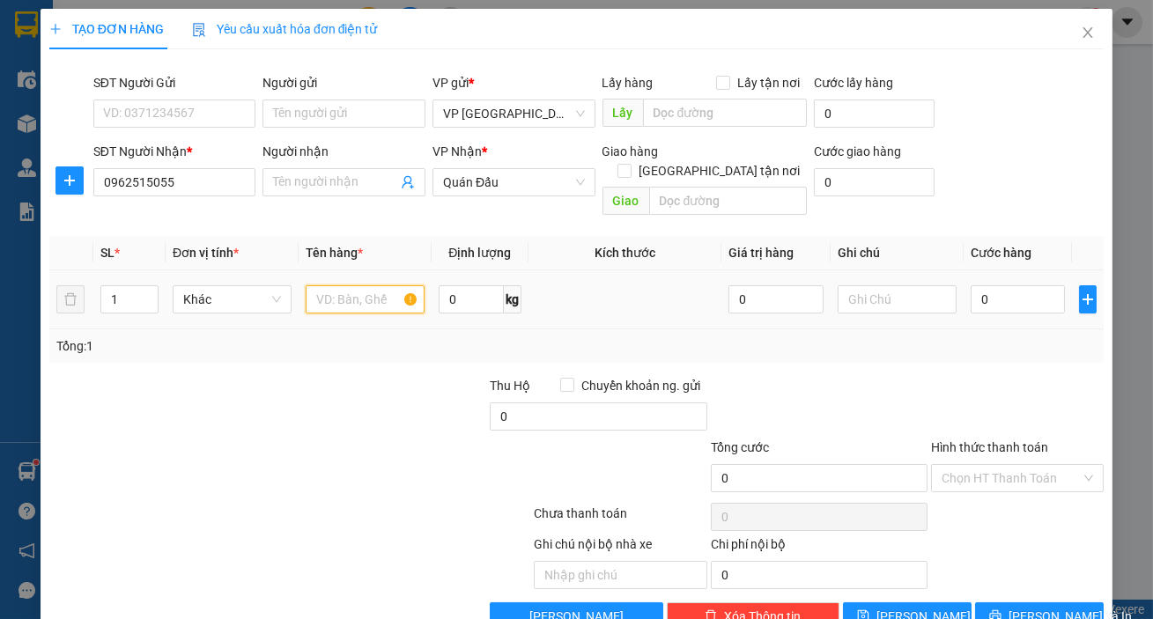
click at [365, 285] on input "text" at bounding box center [365, 299] width 119 height 28
type input "1 túi thuốc"
click at [987, 285] on input "0" at bounding box center [1017, 299] width 95 height 28
type input "003"
type input "3"
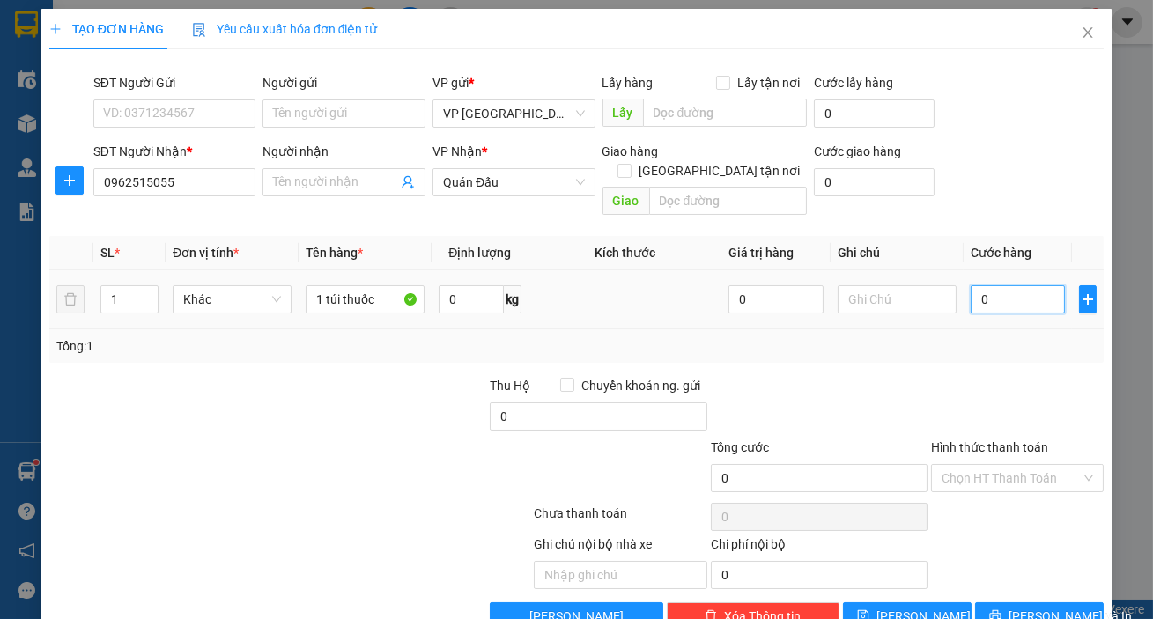
type input "3"
type input "0.030"
type input "30"
click at [991, 465] on input "Hình thức thanh toán" at bounding box center [1010, 478] width 139 height 26
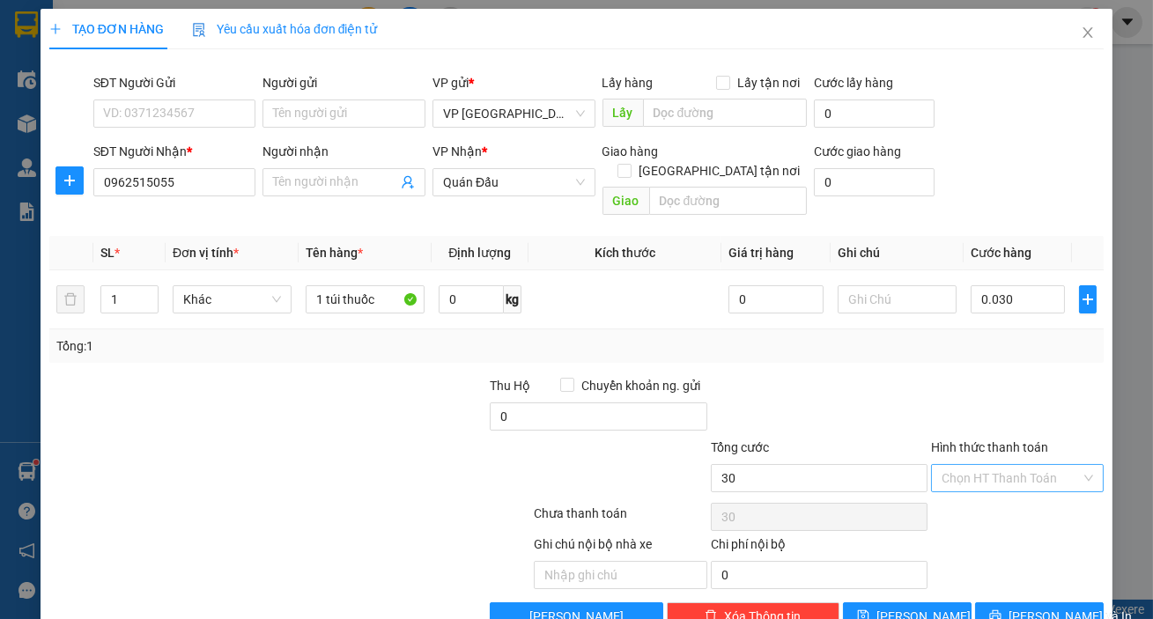
type input "30.000"
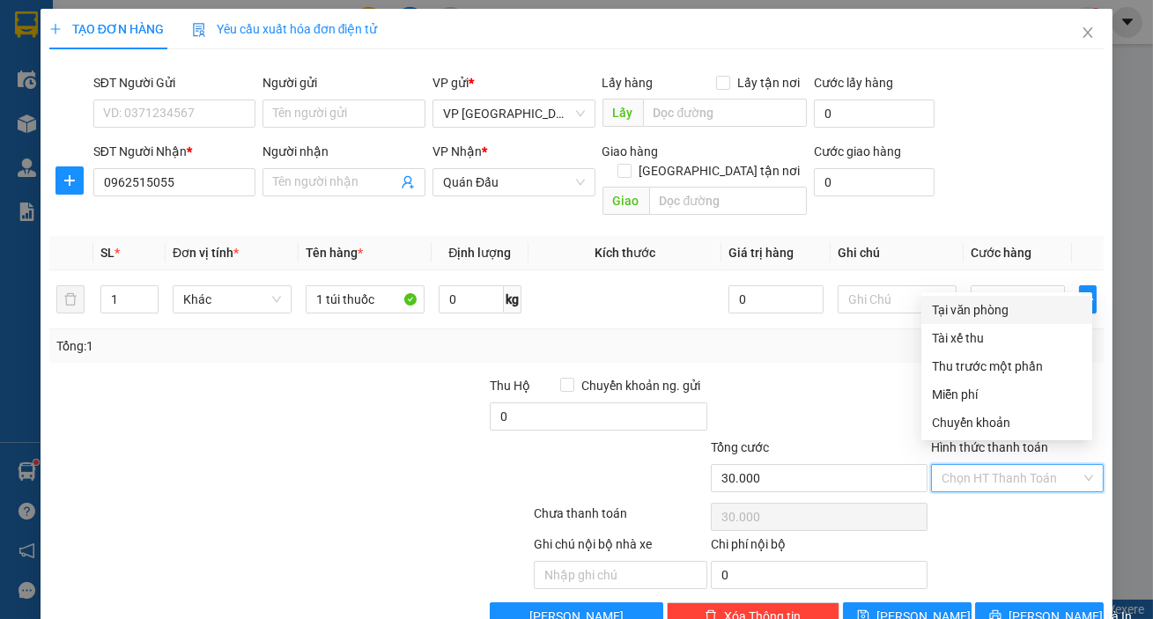
click at [973, 309] on div "Tại văn phòng" at bounding box center [1007, 309] width 150 height 19
type input "0"
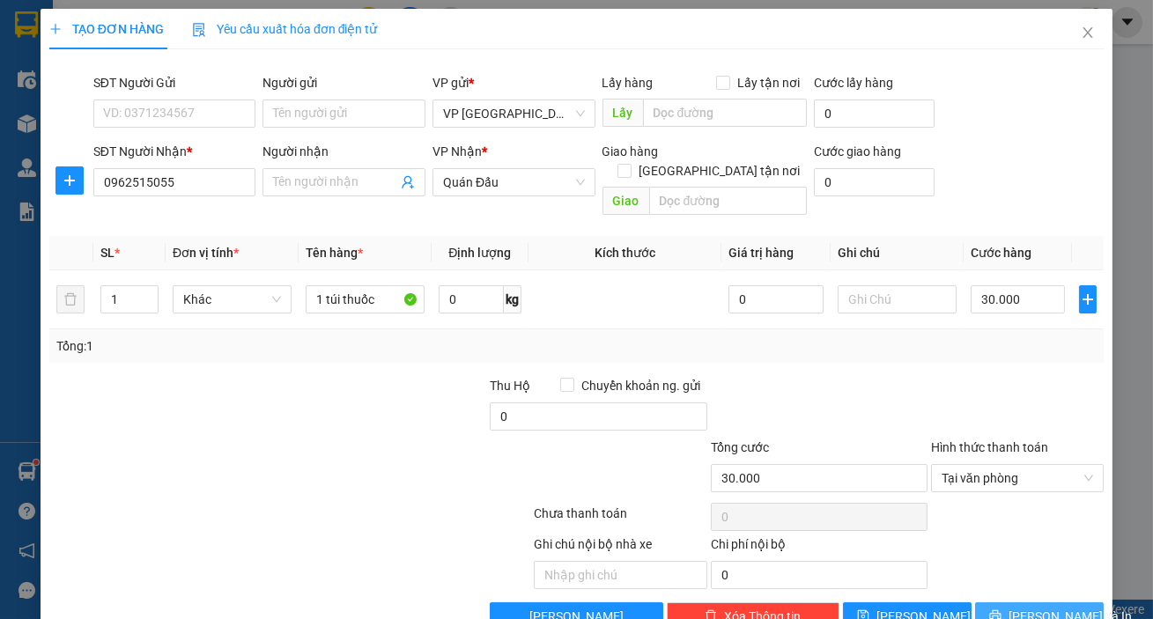
click at [1062, 602] on button "[PERSON_NAME] và In" at bounding box center [1039, 616] width 129 height 28
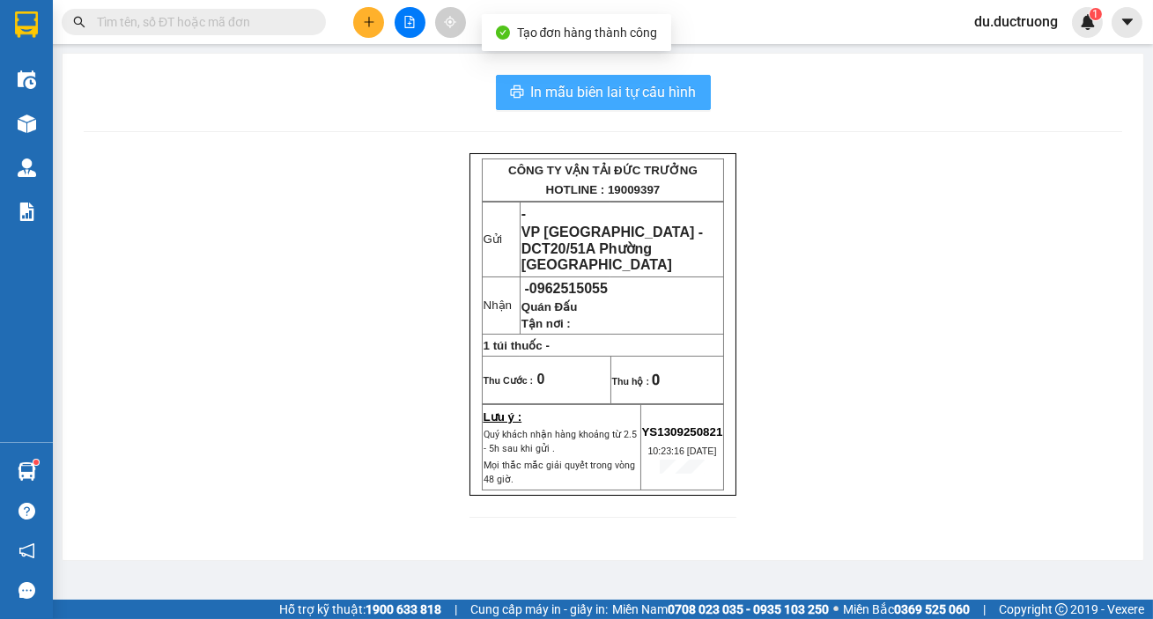
click at [602, 88] on span "In mẫu biên lai tự cấu hình" at bounding box center [614, 92] width 166 height 22
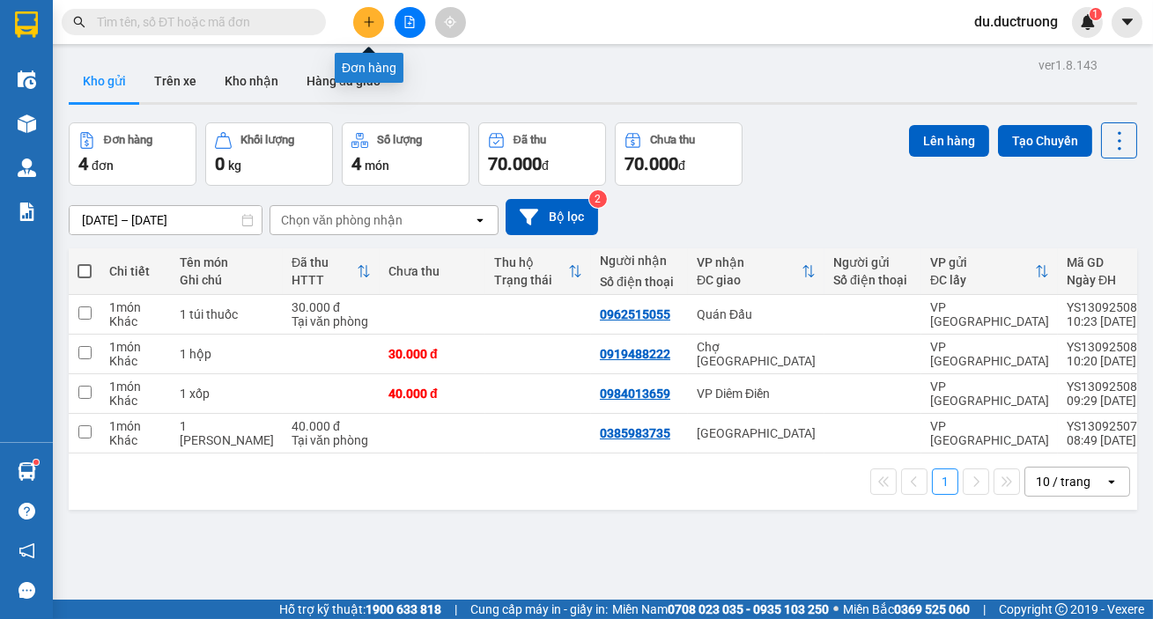
click at [357, 18] on button at bounding box center [368, 22] width 31 height 31
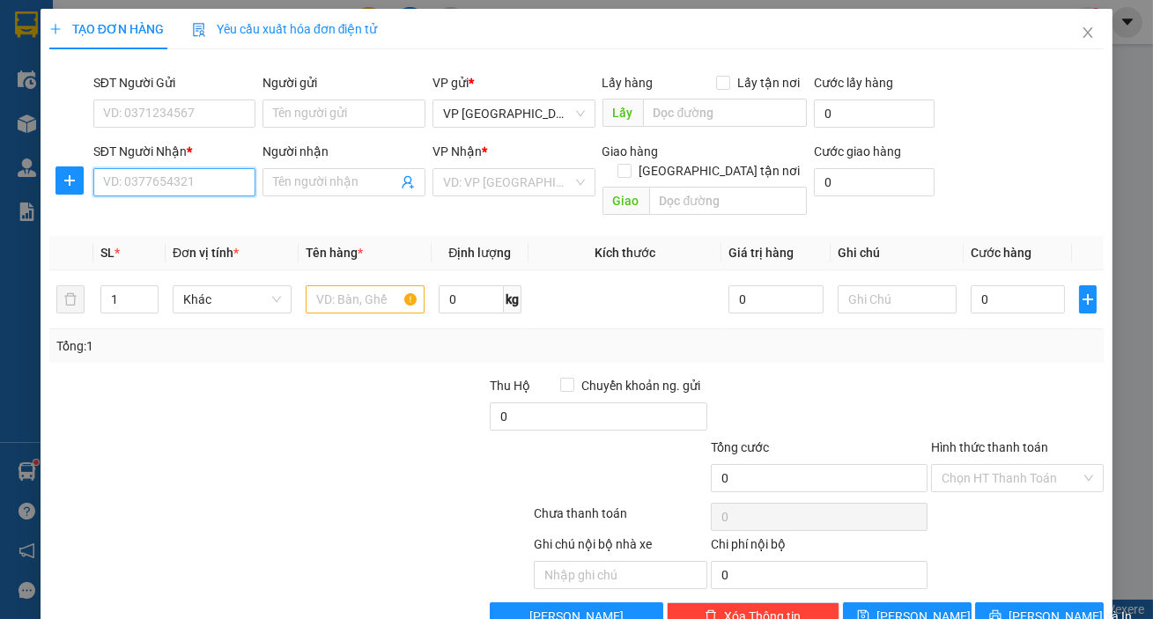
click at [197, 174] on input "SĐT Người Nhận *" at bounding box center [174, 182] width 163 height 28
click at [146, 217] on div "0326657962" at bounding box center [173, 217] width 140 height 19
type input "0326657962"
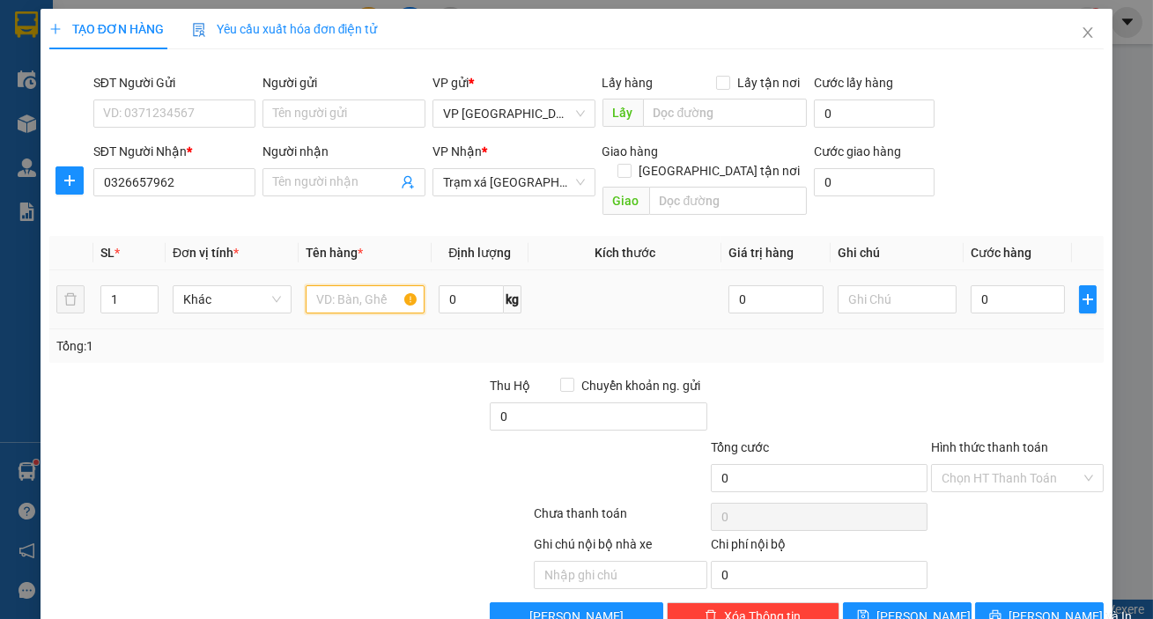
click at [359, 287] on input "text" at bounding box center [365, 299] width 119 height 28
type input "1 hộp đen"
click at [1018, 291] on input "0" at bounding box center [1017, 299] width 95 height 28
type input "004"
type input "4"
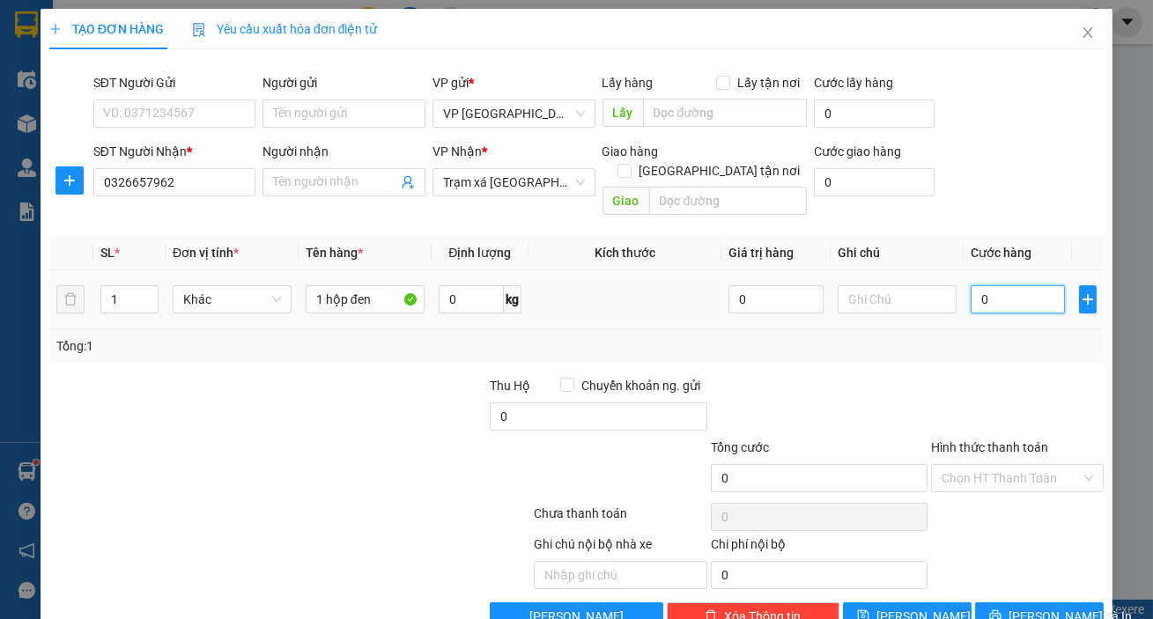
type input "4"
type input "0.040"
type input "40"
type input "40.000"
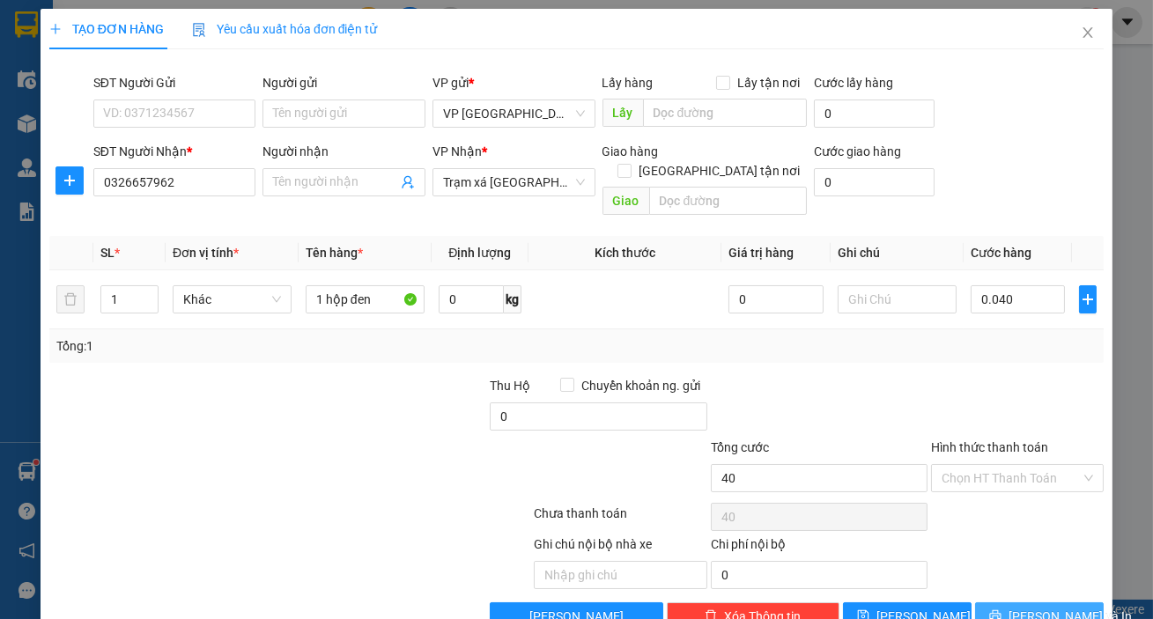
type input "40.000"
click at [1044, 607] on span "[PERSON_NAME] và In" at bounding box center [1069, 616] width 123 height 19
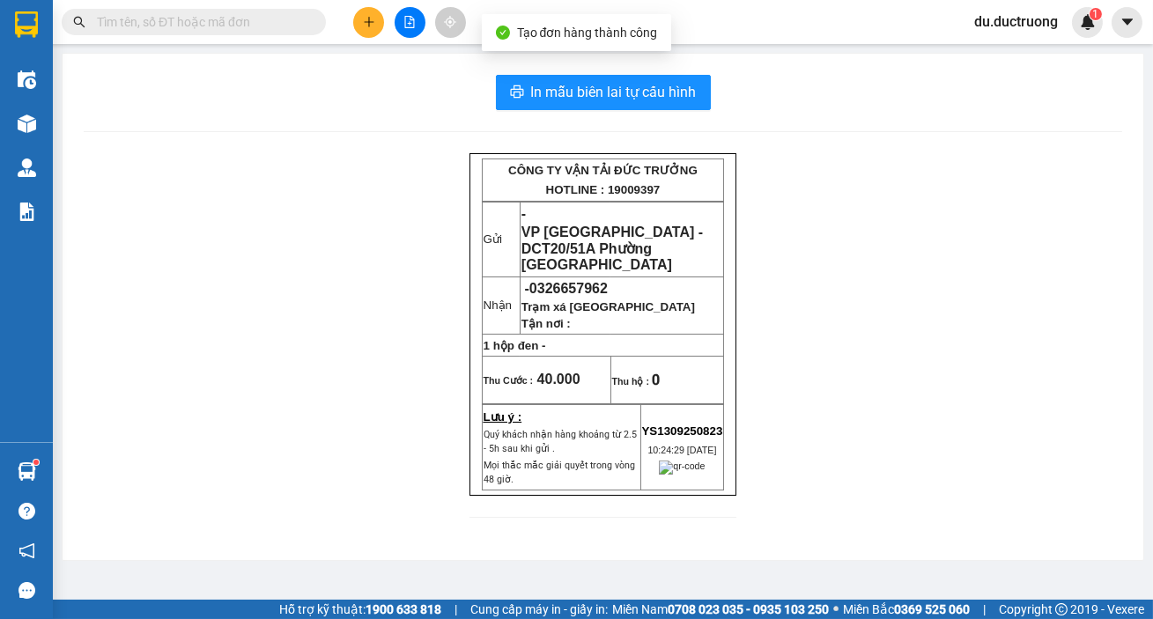
click at [603, 73] on div "In mẫu biên lai tự cấu hình CÔNG TY VẬN TẢI ĐỨC TRƯỞNG HOTLINE : 19009397 Gửi -…" at bounding box center [603, 307] width 1080 height 506
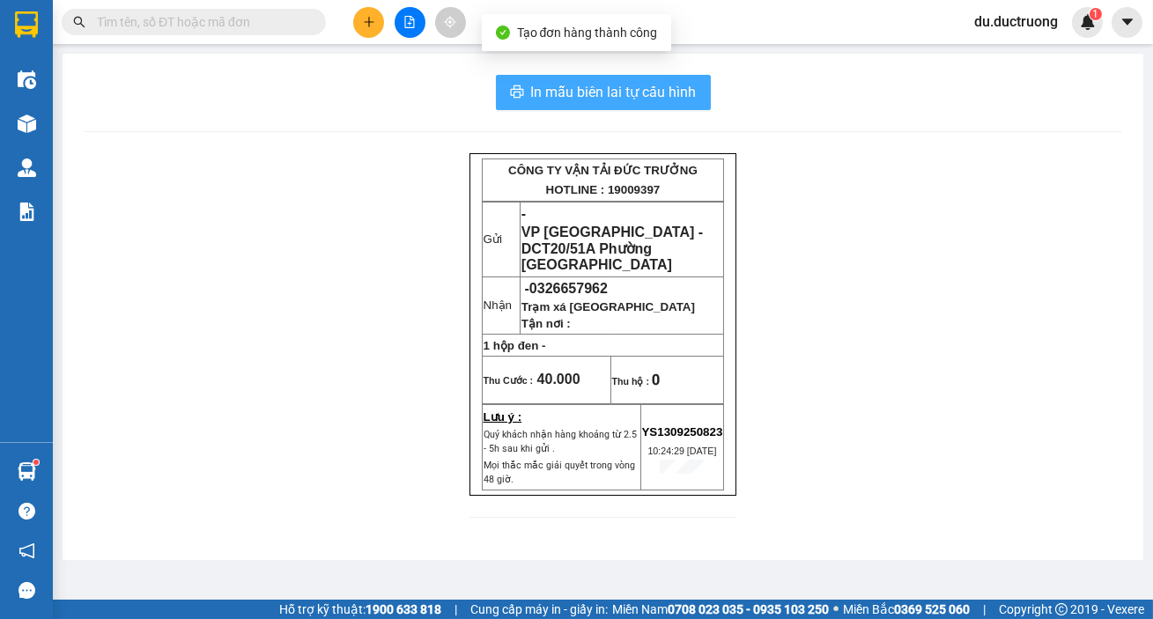
click at [598, 90] on span "In mẫu biên lai tự cấu hình" at bounding box center [614, 92] width 166 height 22
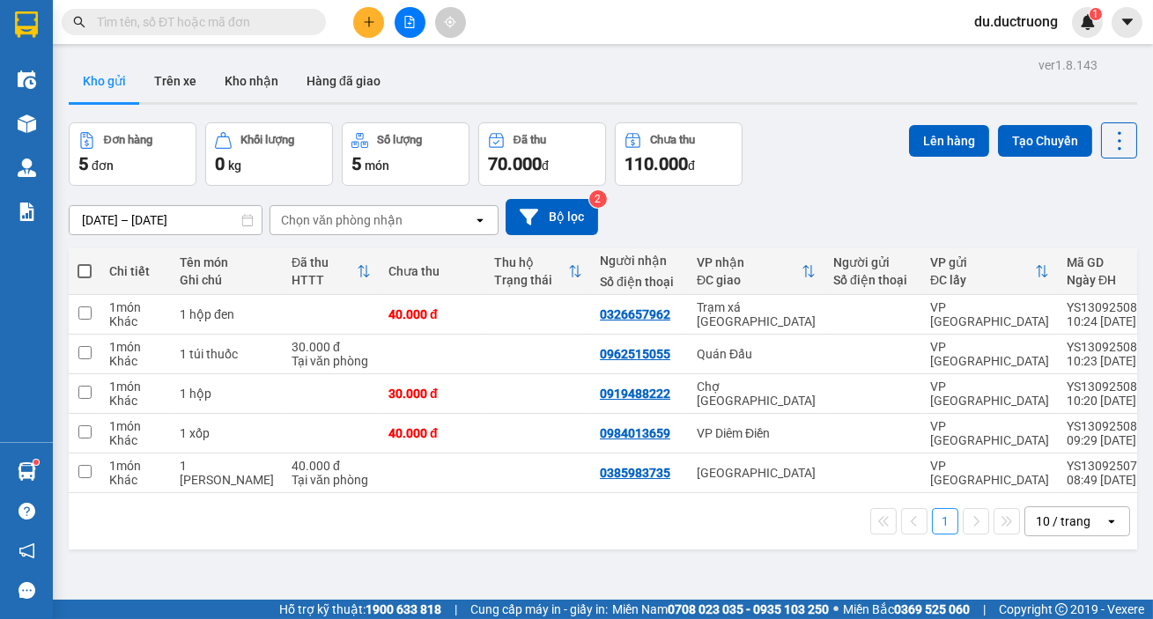
click at [363, 16] on button at bounding box center [368, 22] width 31 height 31
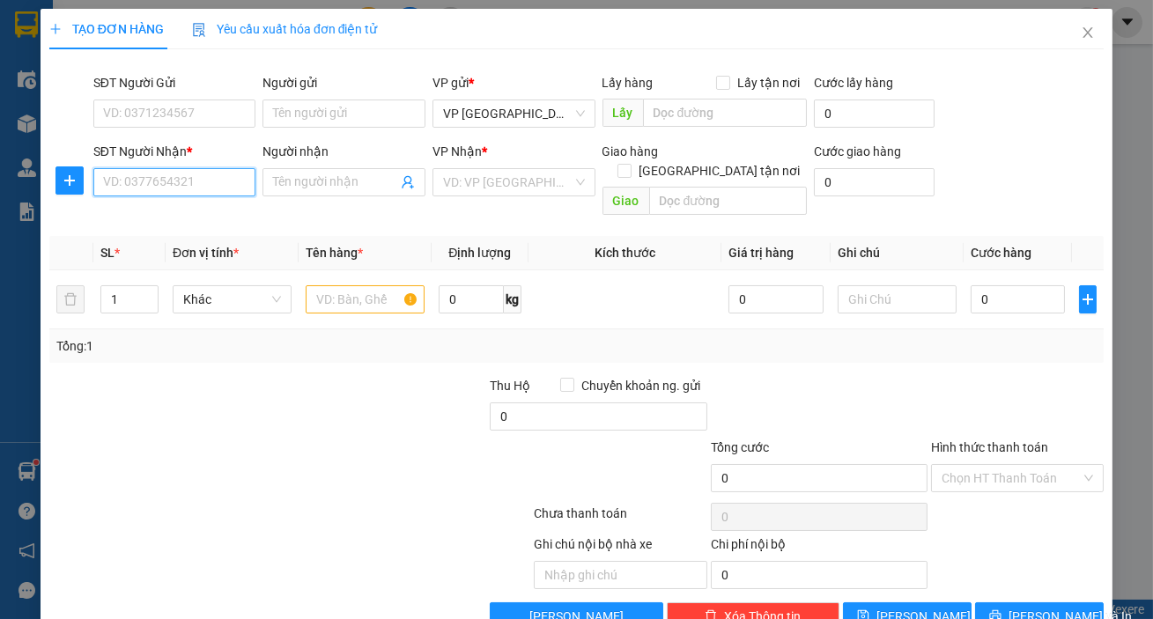
click at [218, 189] on input "SĐT Người Nhận *" at bounding box center [174, 182] width 163 height 28
click at [217, 210] on div "0374758855" at bounding box center [173, 217] width 140 height 19
type input "0374758855"
drag, startPoint x: 316, startPoint y: 297, endPoint x: 335, endPoint y: 283, distance: 23.2
click at [325, 291] on div at bounding box center [365, 299] width 119 height 35
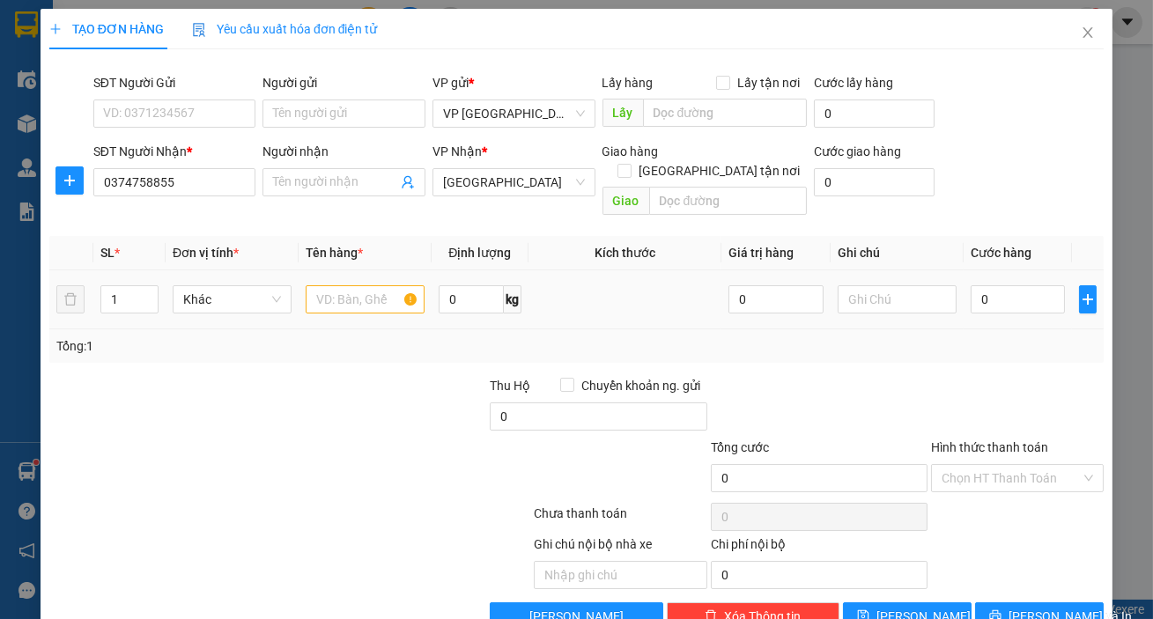
click at [342, 285] on input "text" at bounding box center [365, 299] width 119 height 28
type input "2 kiện"
type input "001"
type input "1"
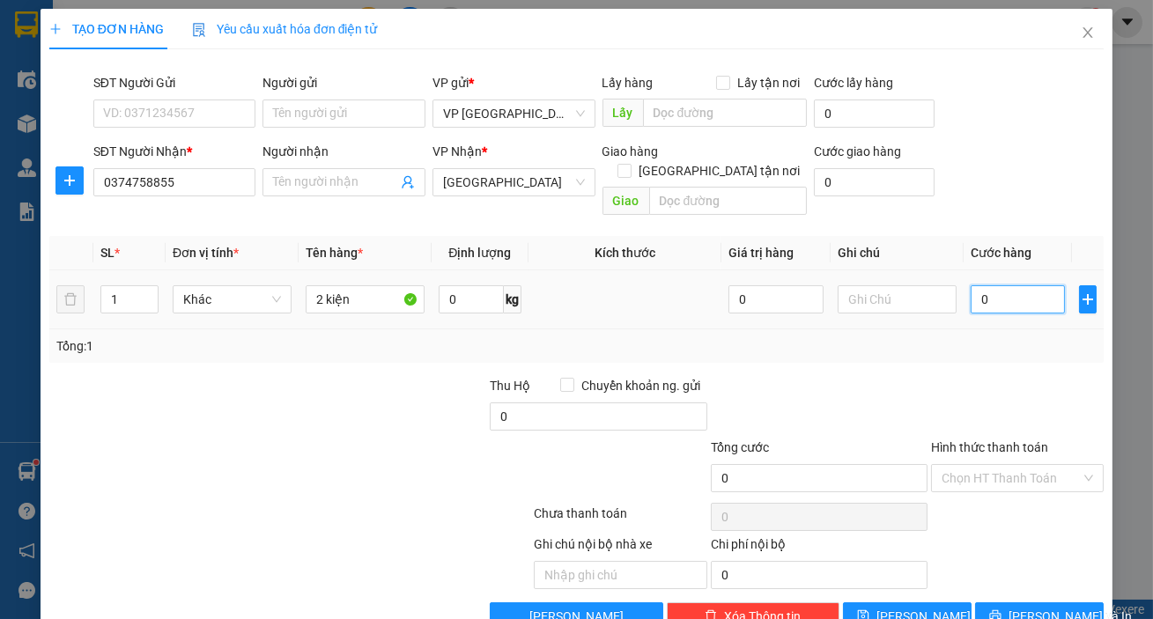
type input "1"
type input "0.012"
type input "12"
type input "00.120"
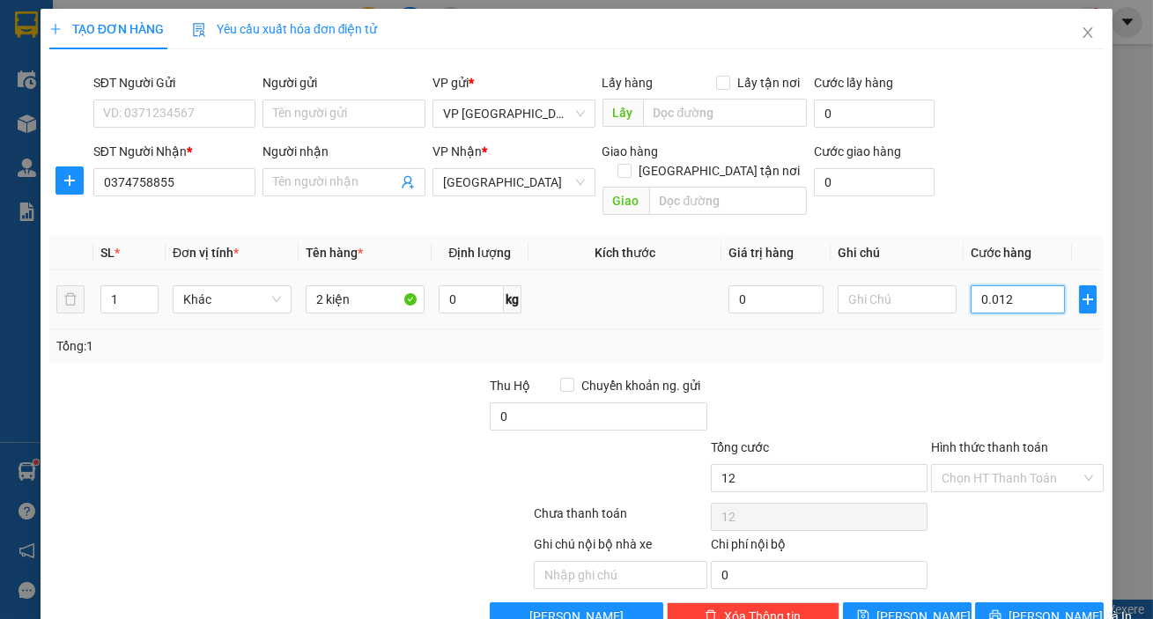
type input "120"
type input "120.000"
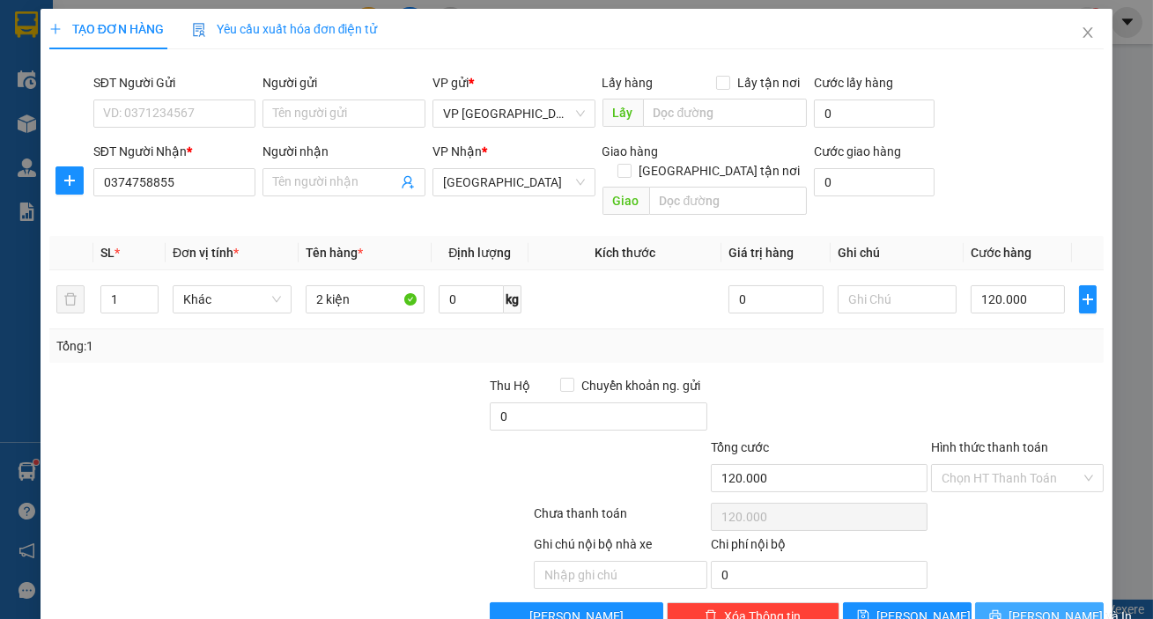
click at [1039, 607] on span "[PERSON_NAME] và In" at bounding box center [1069, 616] width 123 height 19
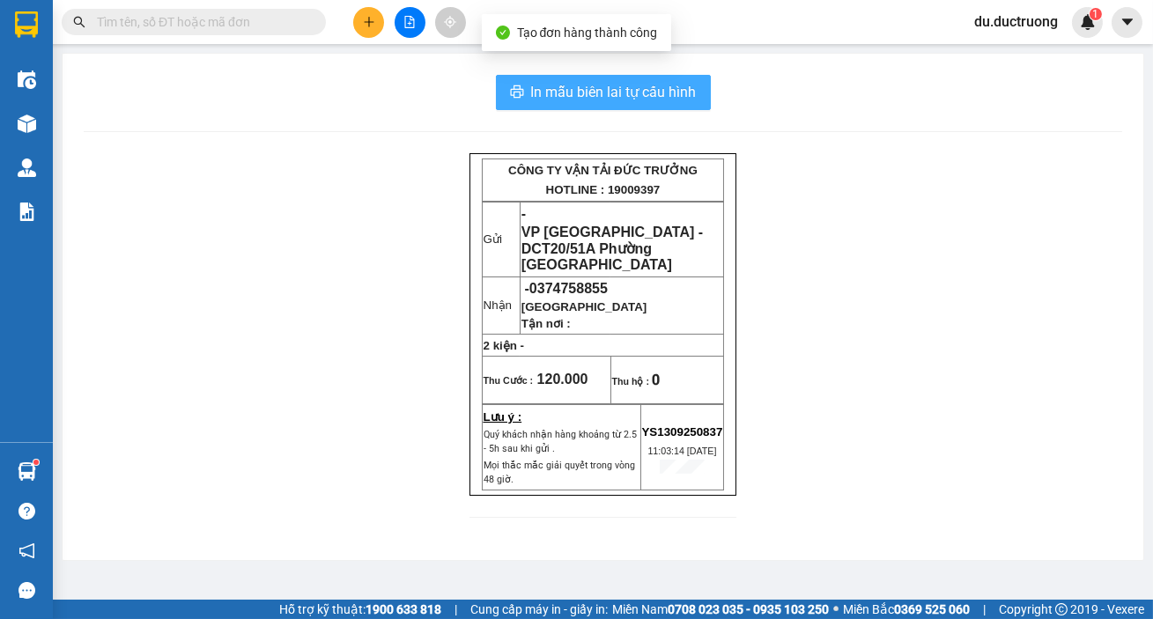
click at [618, 93] on span "In mẫu biên lai tự cấu hình" at bounding box center [614, 92] width 166 height 22
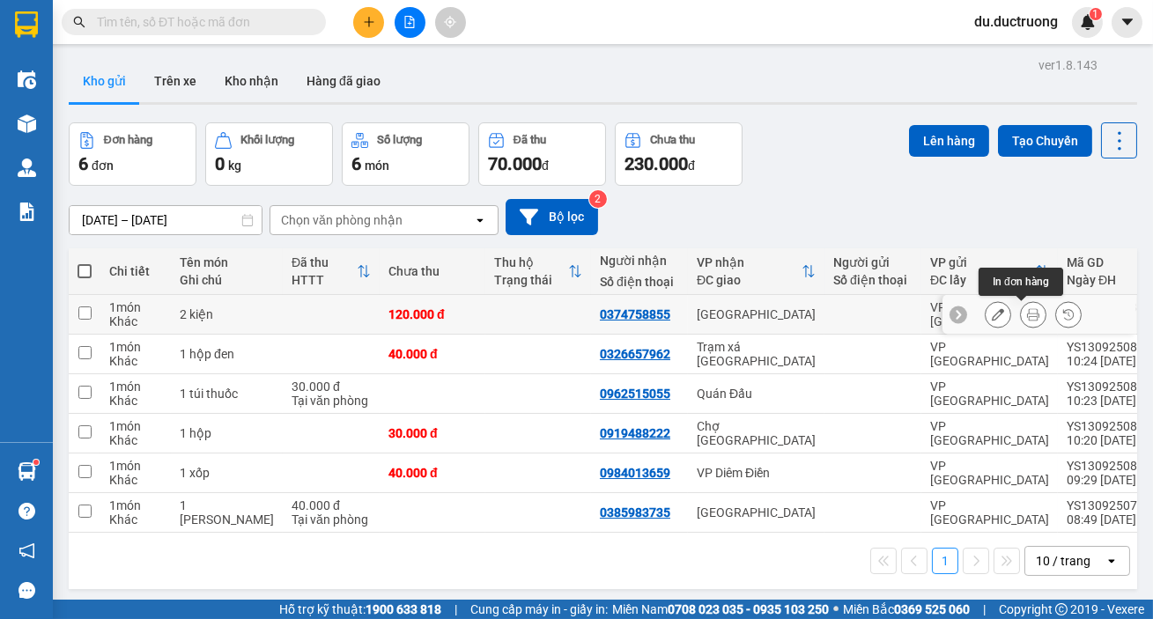
click at [1029, 316] on button at bounding box center [1032, 314] width 25 height 31
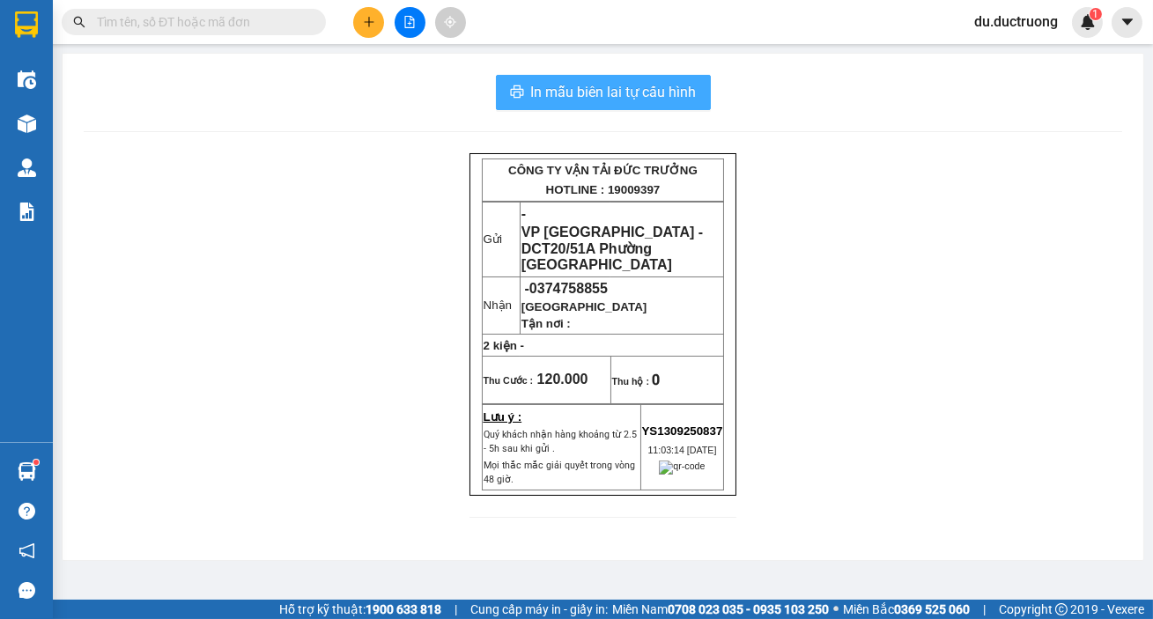
click at [581, 81] on span "In mẫu biên lai tự cấu hình" at bounding box center [614, 92] width 166 height 22
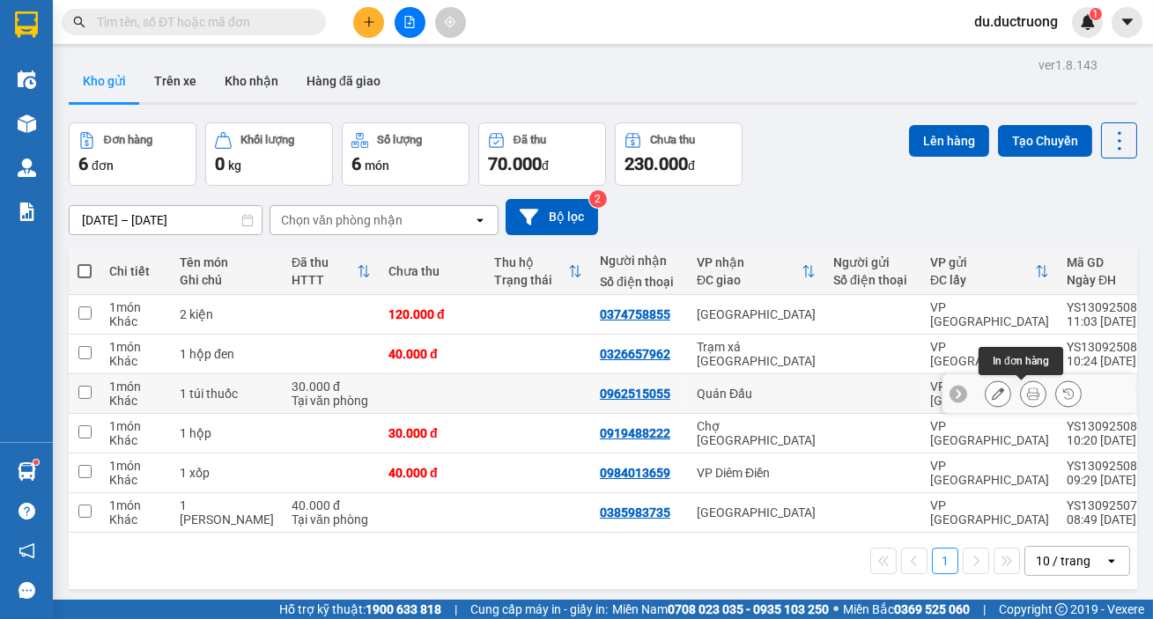
click at [1027, 394] on icon at bounding box center [1033, 393] width 12 height 12
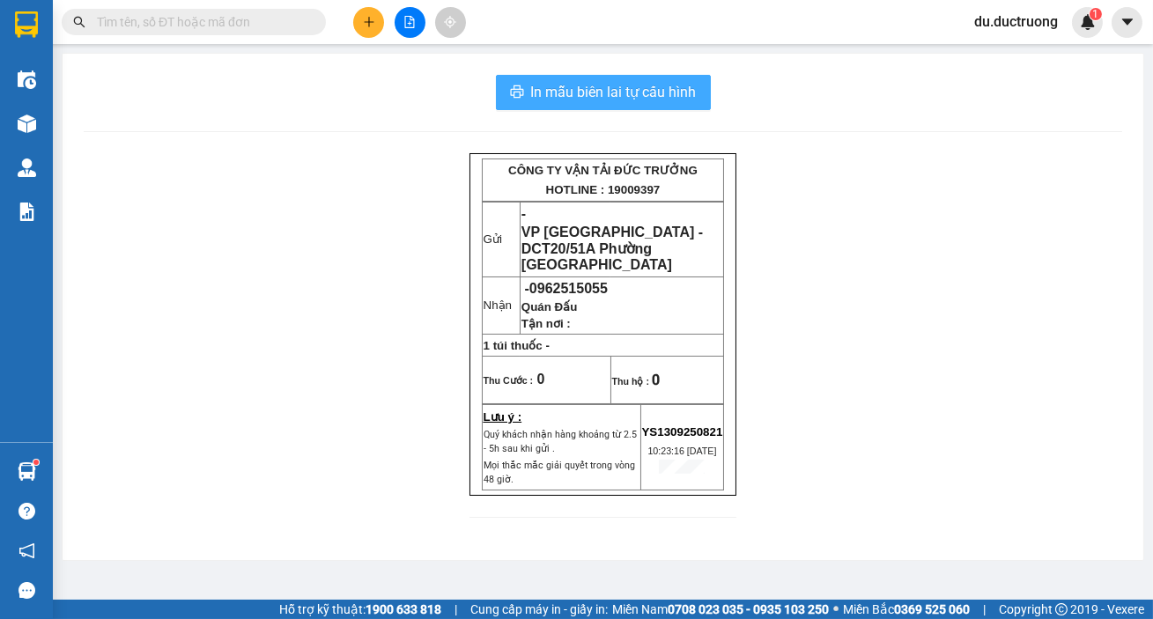
click at [538, 78] on button "In mẫu biên lai tự cấu hình" at bounding box center [603, 92] width 215 height 35
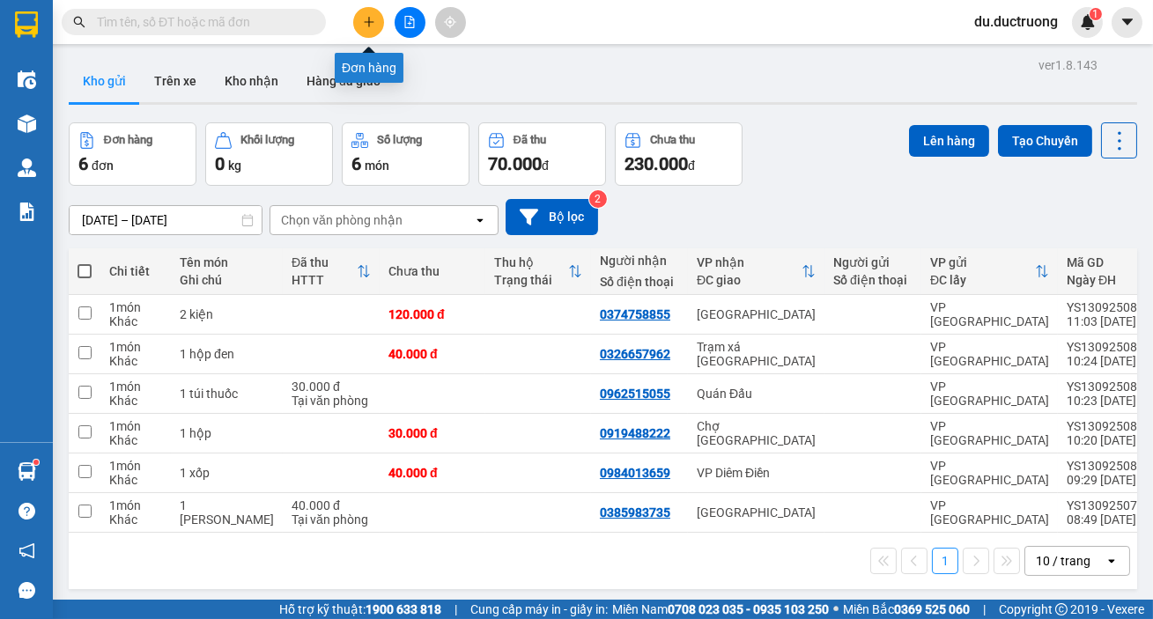
click at [376, 26] on button at bounding box center [368, 22] width 31 height 31
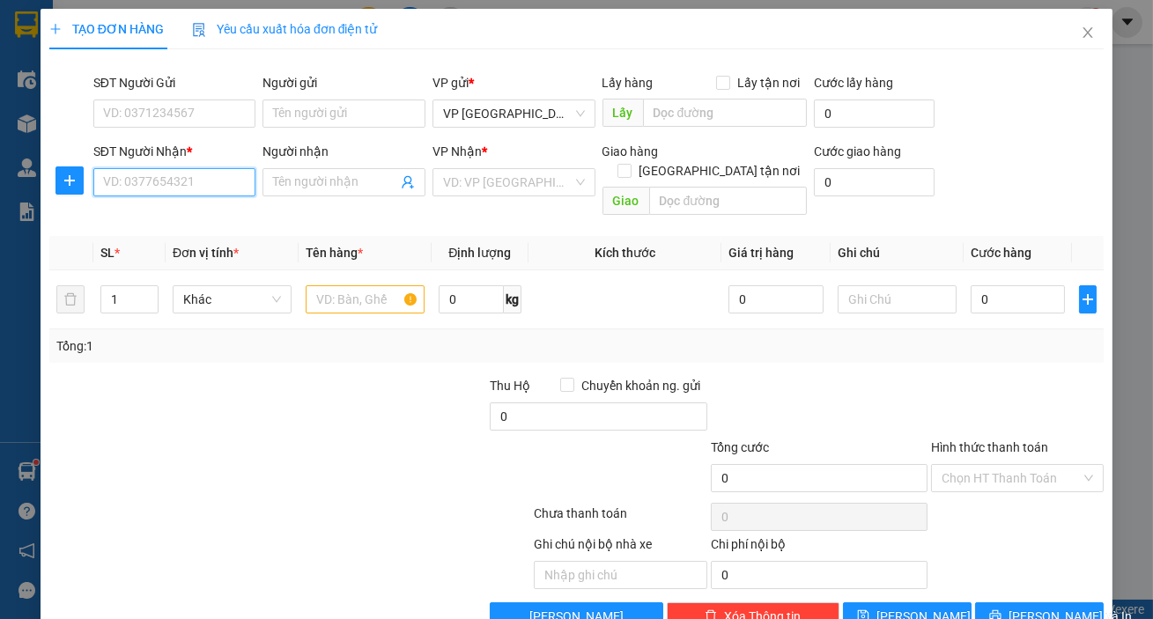
click at [217, 180] on input "SĐT Người Nhận *" at bounding box center [174, 182] width 163 height 28
type input "0"
click at [152, 218] on div "0835167666" at bounding box center [173, 217] width 140 height 19
type input "0835167666"
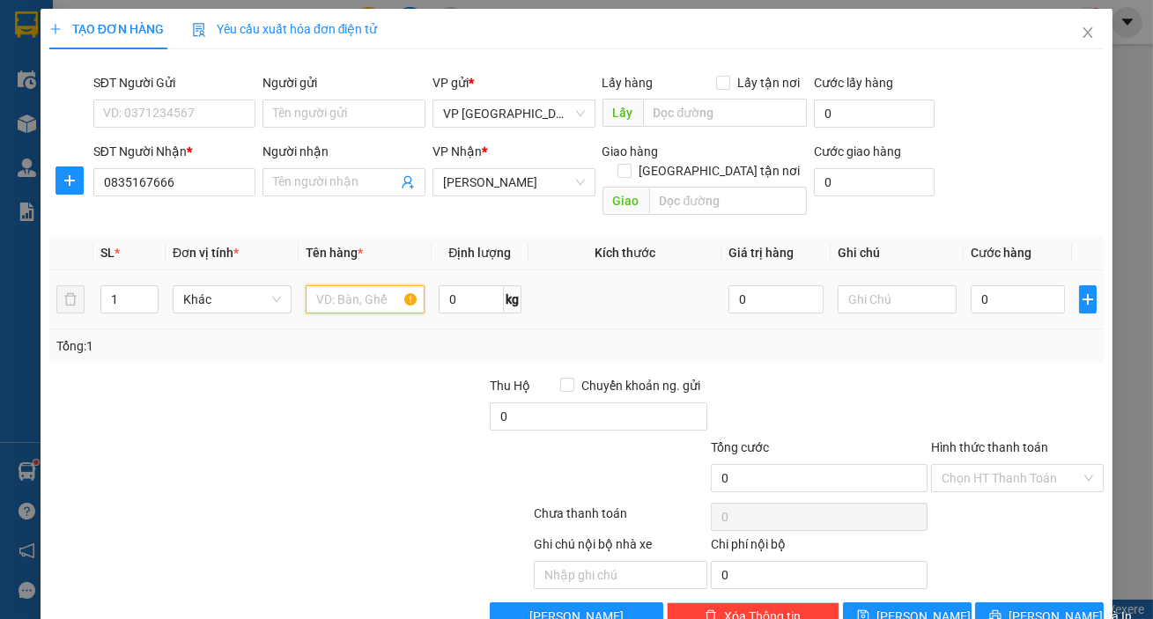
click at [343, 286] on input "text" at bounding box center [365, 299] width 119 height 28
type input "1 cát trắng"
type input "005"
type input "5"
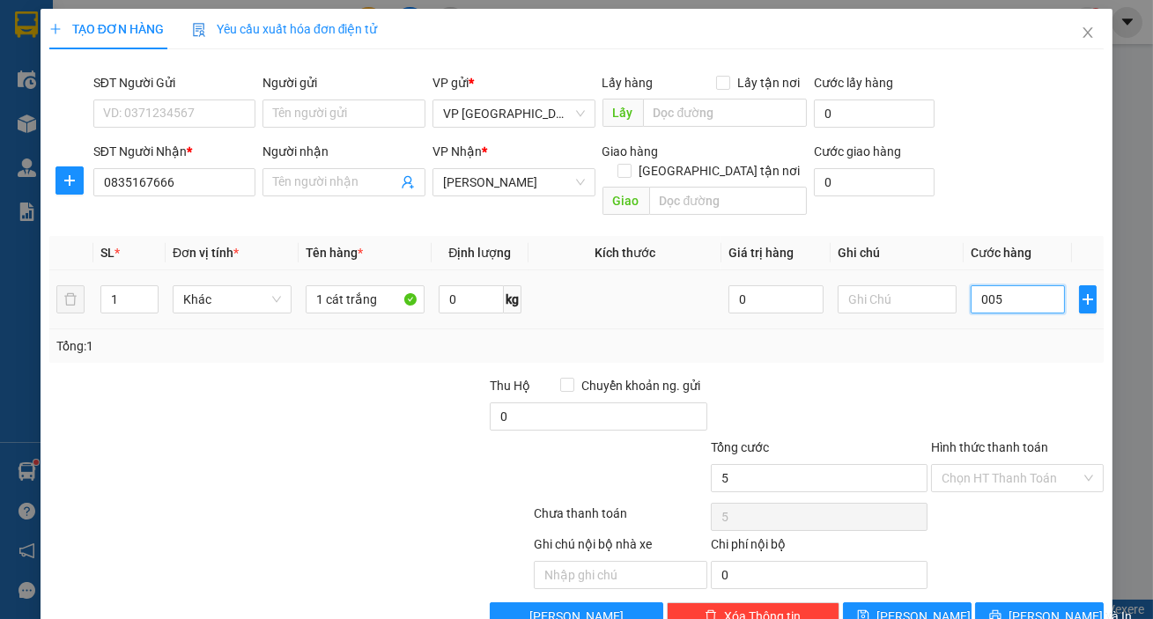
type input "0.050"
type input "50"
click at [1009, 602] on button "[PERSON_NAME] và In" at bounding box center [1039, 616] width 129 height 28
type input "50.000"
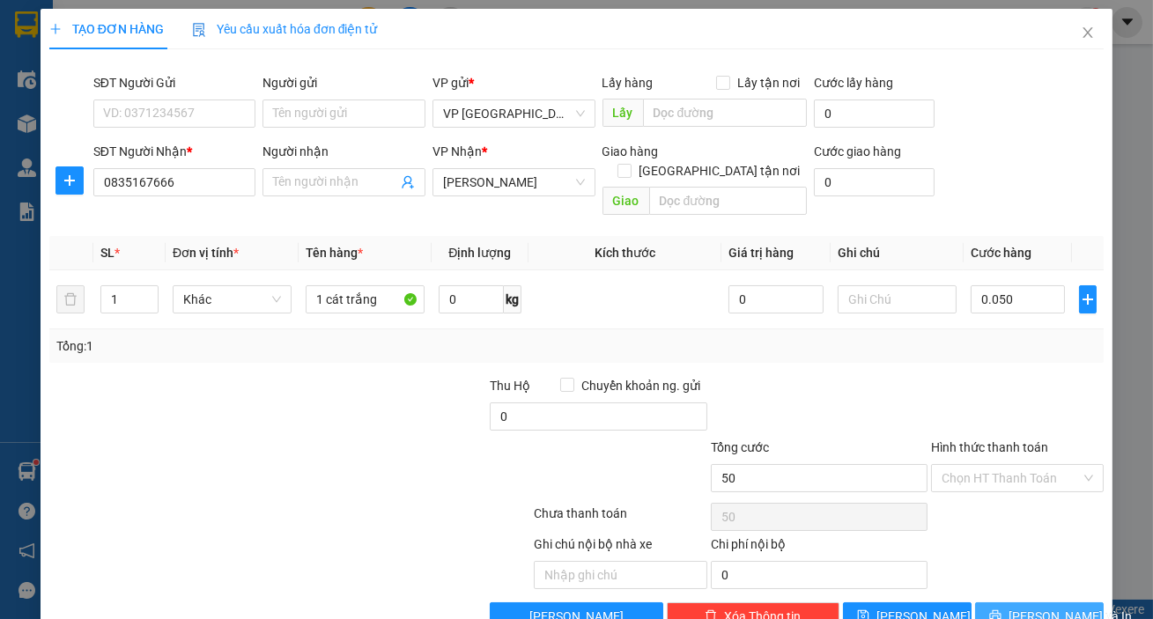
type input "50.000"
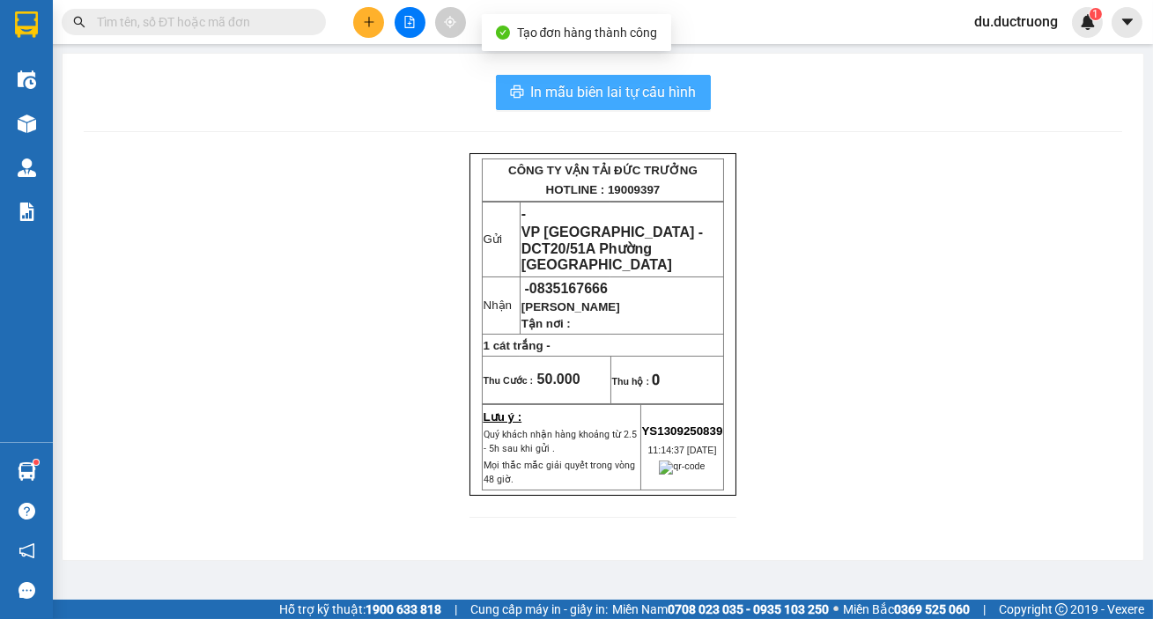
click at [590, 75] on button "In mẫu biên lai tự cấu hình" at bounding box center [603, 92] width 215 height 35
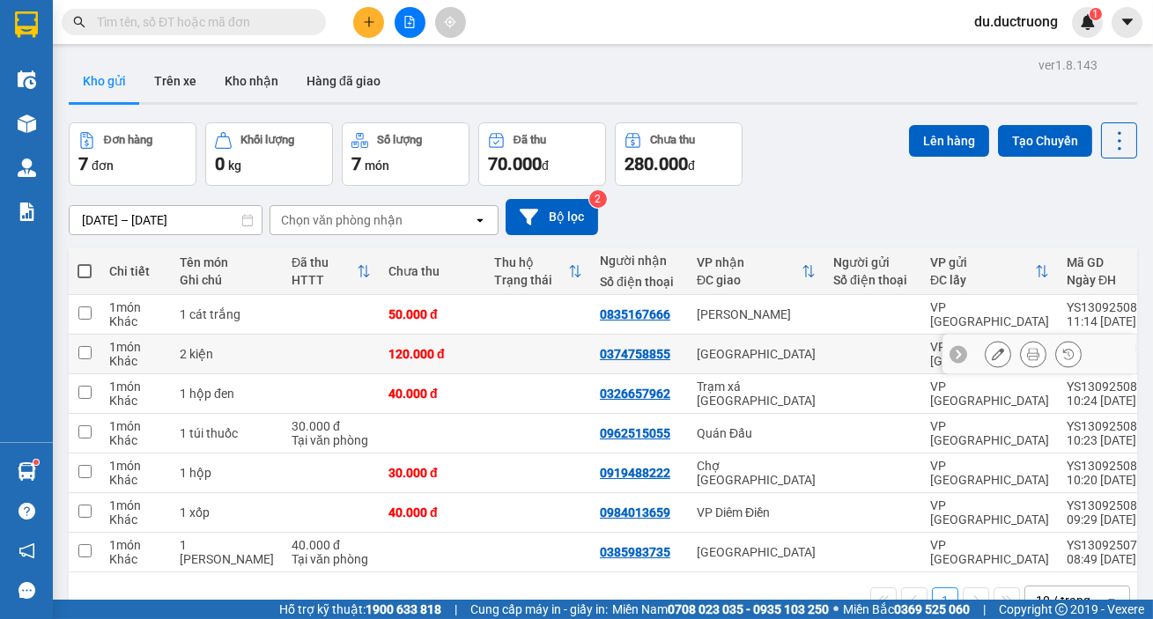
click at [485, 356] on td at bounding box center [538, 355] width 106 height 40
checkbox input "true"
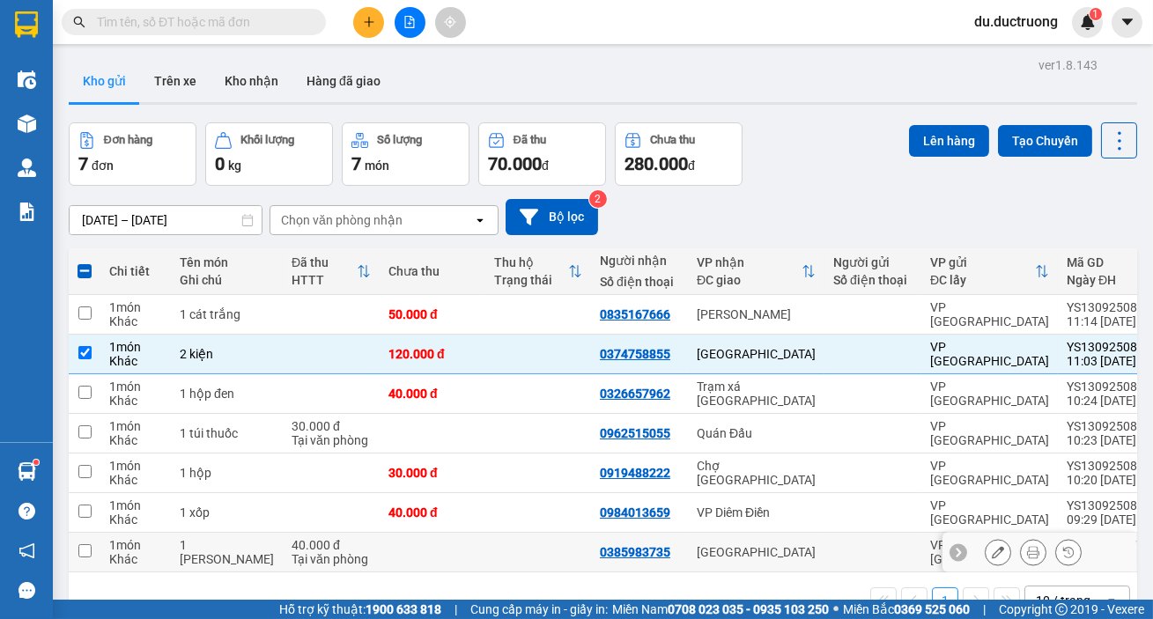
drag, startPoint x: 77, startPoint y: 554, endPoint x: 74, endPoint y: 533, distance: 21.4
click at [76, 555] on td at bounding box center [85, 553] width 32 height 40
checkbox input "true"
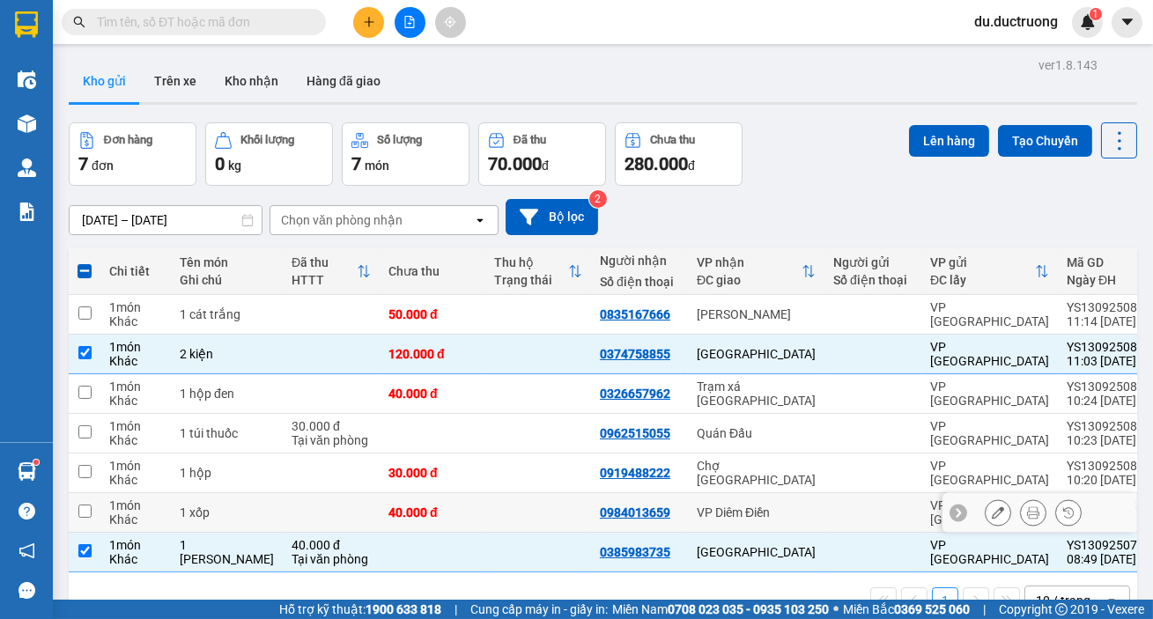
click at [73, 519] on td at bounding box center [85, 513] width 32 height 40
checkbox input "true"
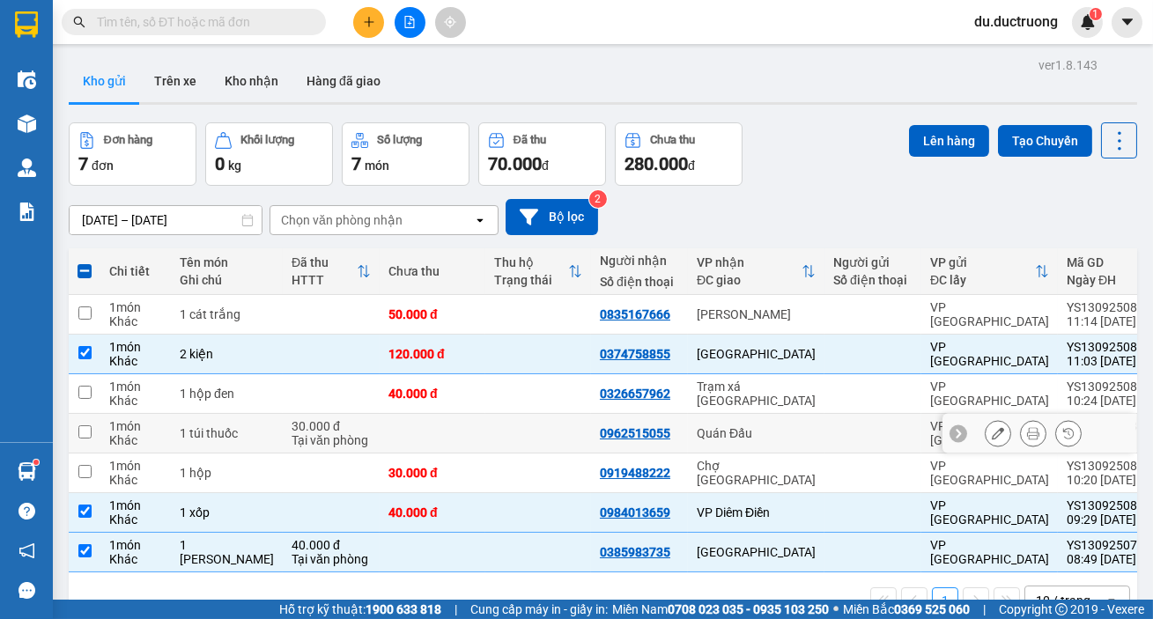
click at [90, 436] on input "checkbox" at bounding box center [84, 431] width 13 height 13
checkbox input "true"
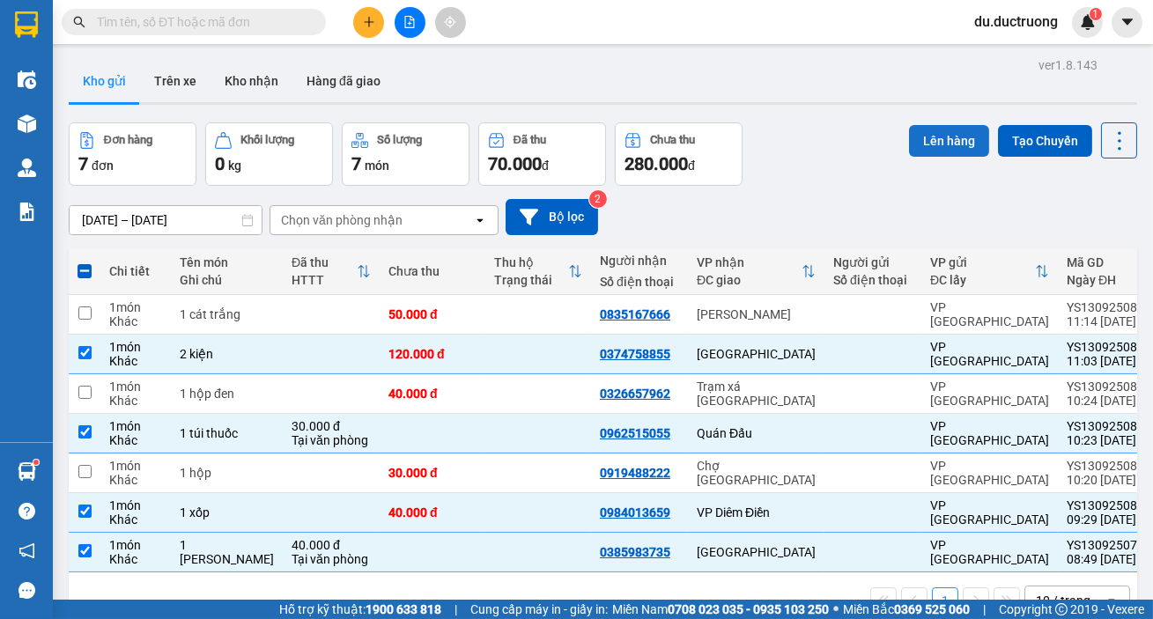
click at [922, 138] on button "Lên hàng" at bounding box center [949, 141] width 80 height 32
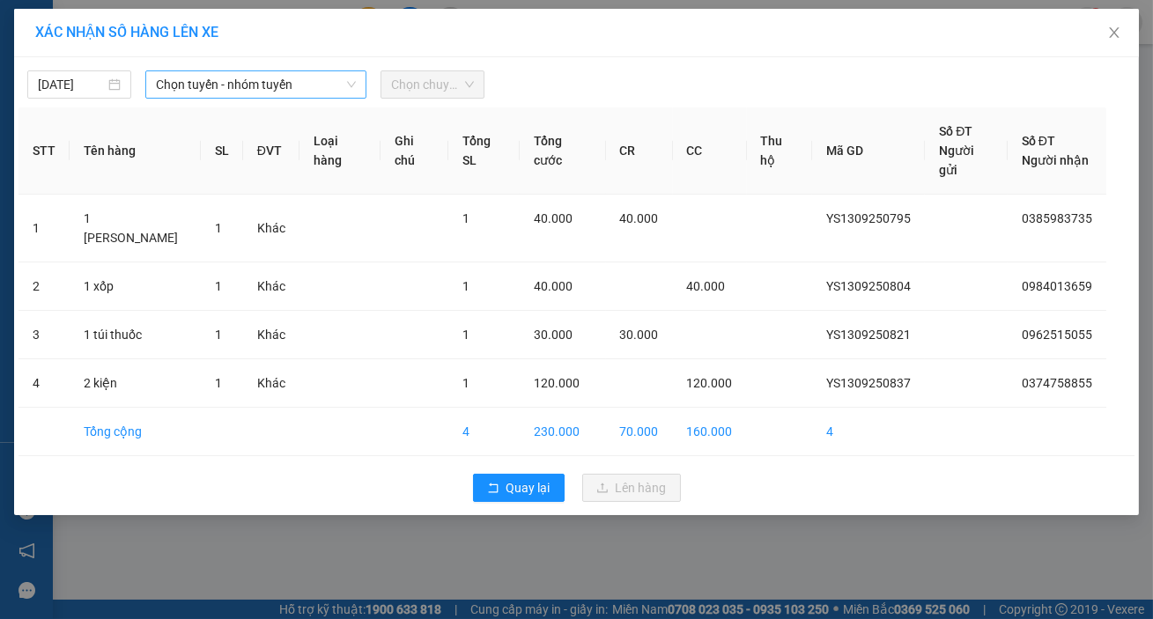
click at [237, 84] on span "Chọn tuyến - nhóm tuyến" at bounding box center [256, 84] width 200 height 26
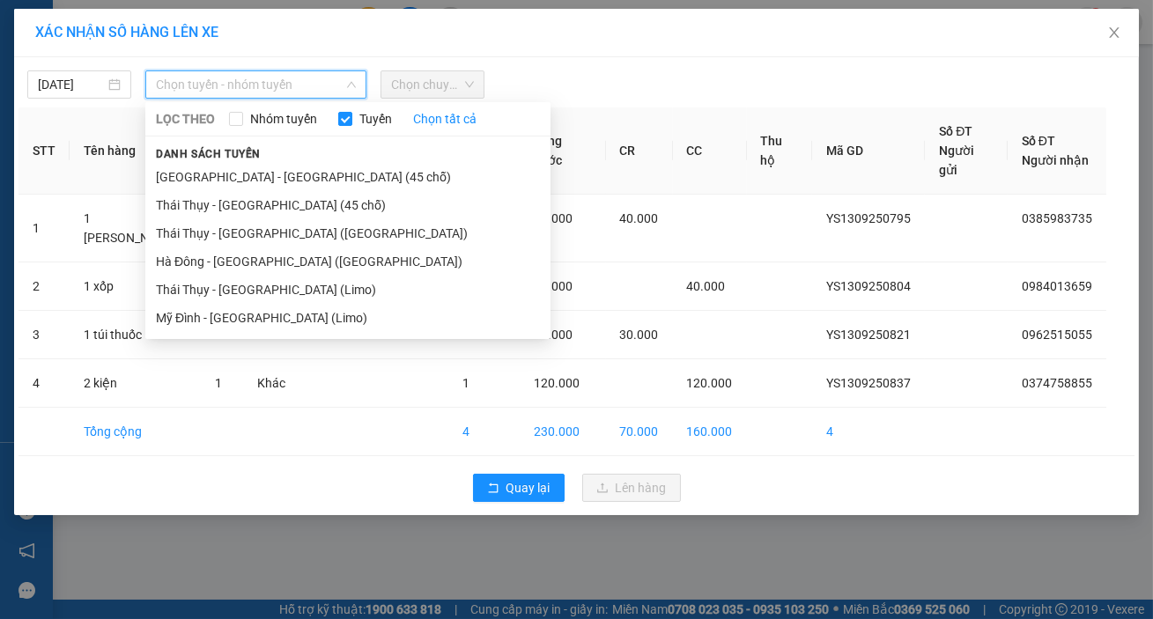
drag, startPoint x: 245, startPoint y: 176, endPoint x: 475, endPoint y: 92, distance: 245.4
click at [246, 176] on li "[GEOGRAPHIC_DATA] - [GEOGRAPHIC_DATA] (45 chỗ)" at bounding box center [347, 177] width 405 height 28
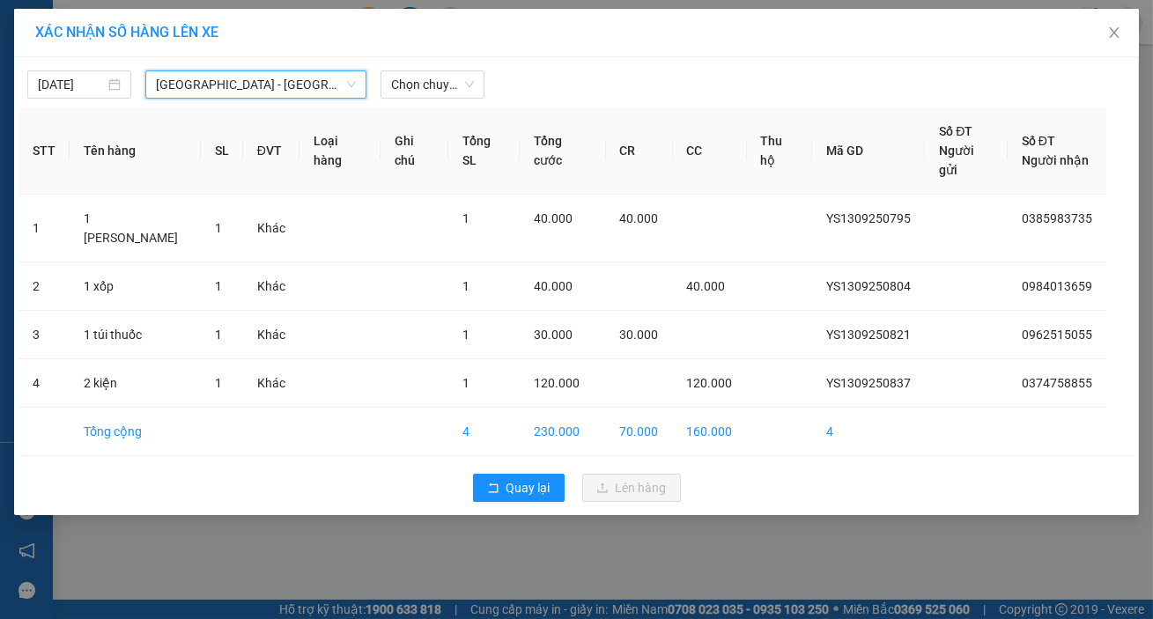
click at [488, 80] on div "[DATE] [GEOGRAPHIC_DATA] - [GEOGRAPHIC_DATA] (45 chỗ) [GEOGRAPHIC_DATA] - [GEOG…" at bounding box center [576, 80] width 1116 height 37
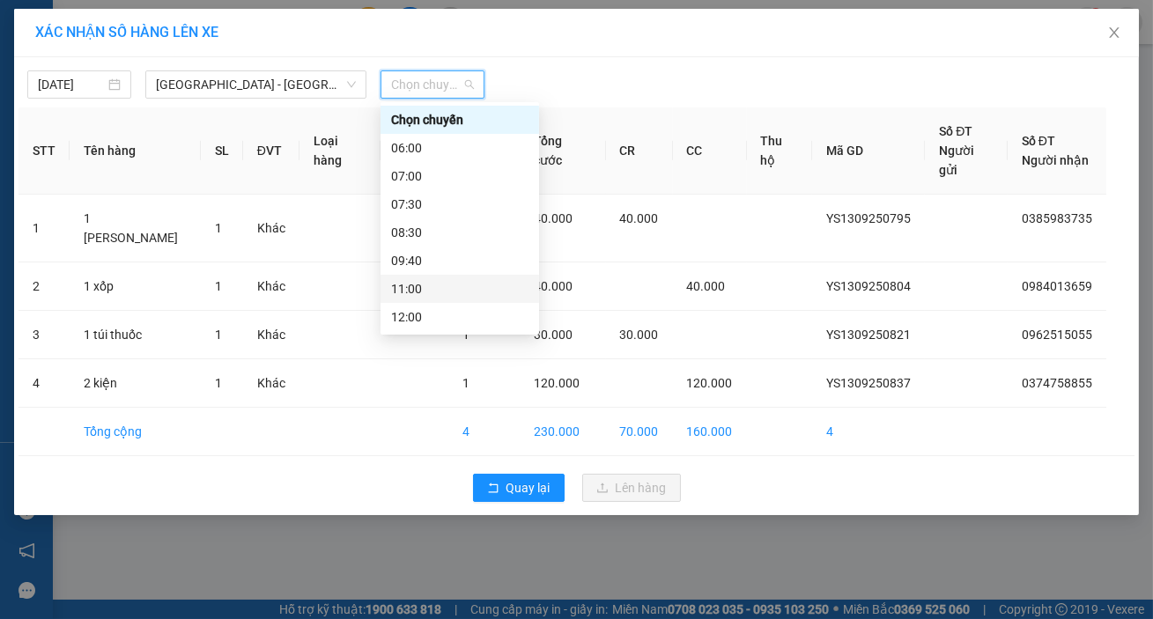
click at [429, 289] on div "11:00" at bounding box center [459, 288] width 137 height 19
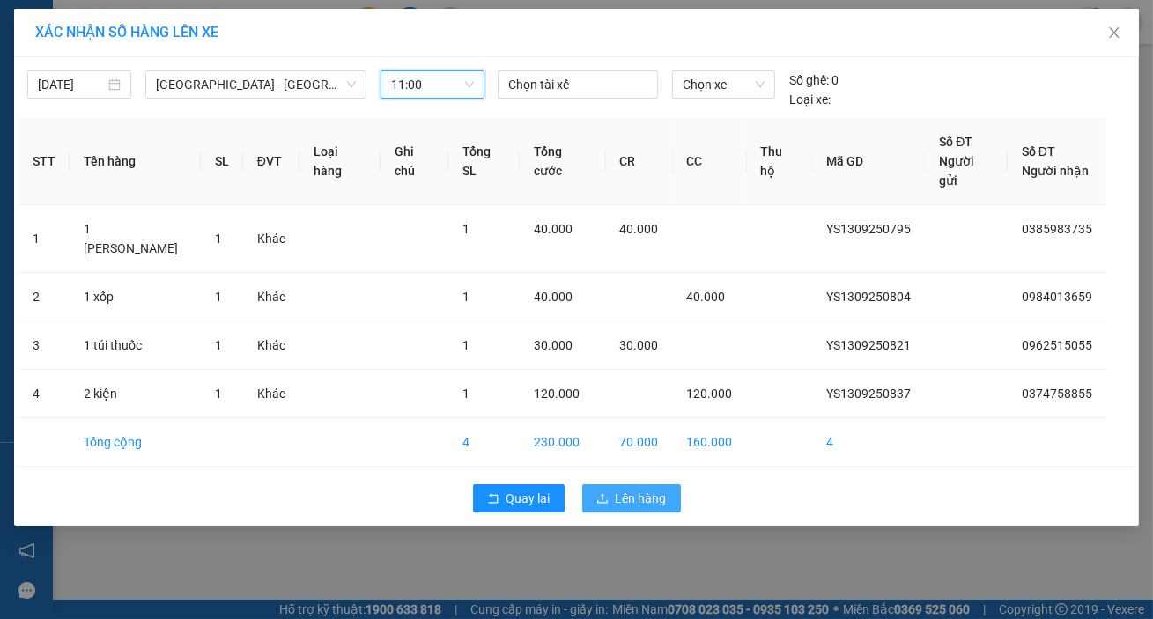
click at [636, 489] on span "Lên hàng" at bounding box center [640, 498] width 51 height 19
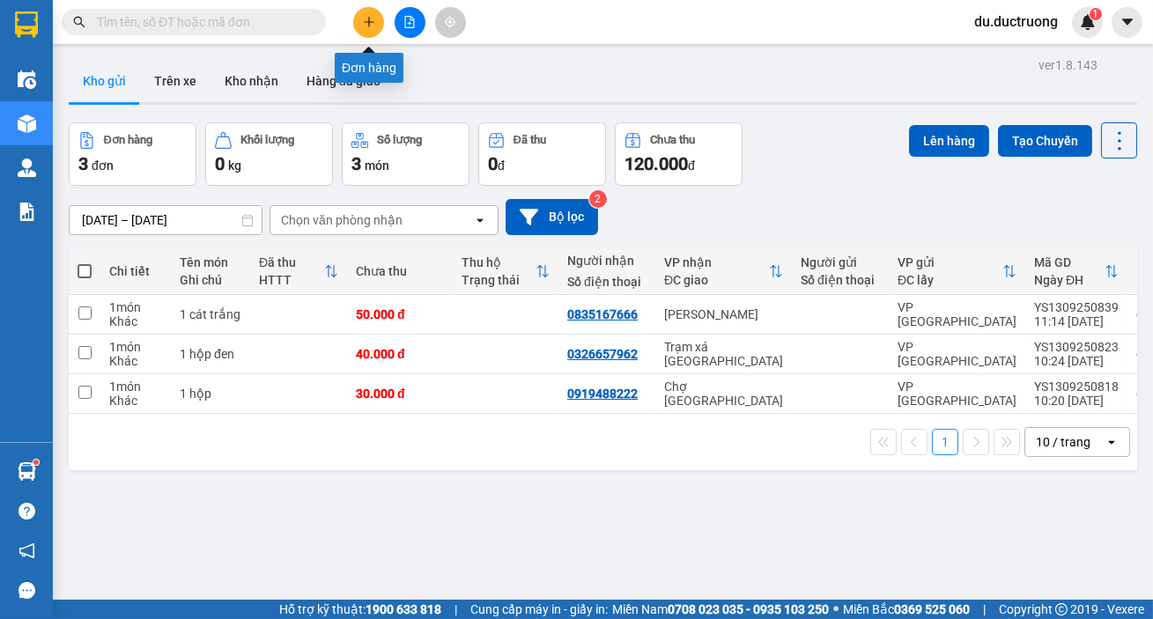
click at [370, 18] on icon "plus" at bounding box center [369, 22] width 12 height 12
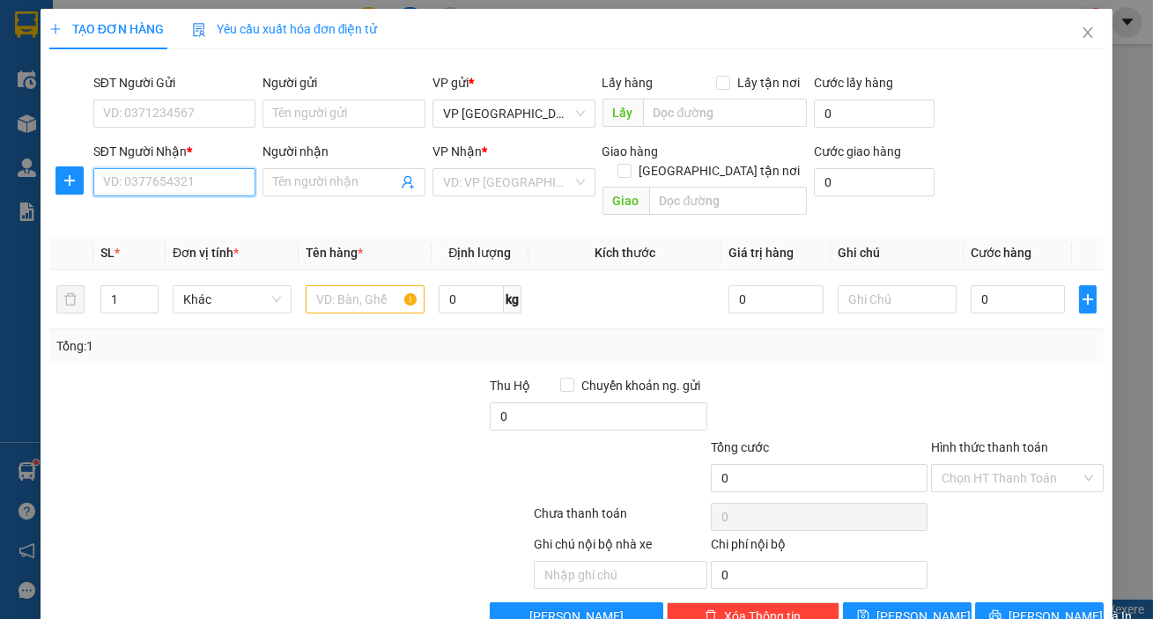
click at [222, 173] on input "SĐT Người Nhận *" at bounding box center [174, 182] width 163 height 28
click at [150, 221] on div "0329622288" at bounding box center [173, 217] width 140 height 19
type input "0329622288"
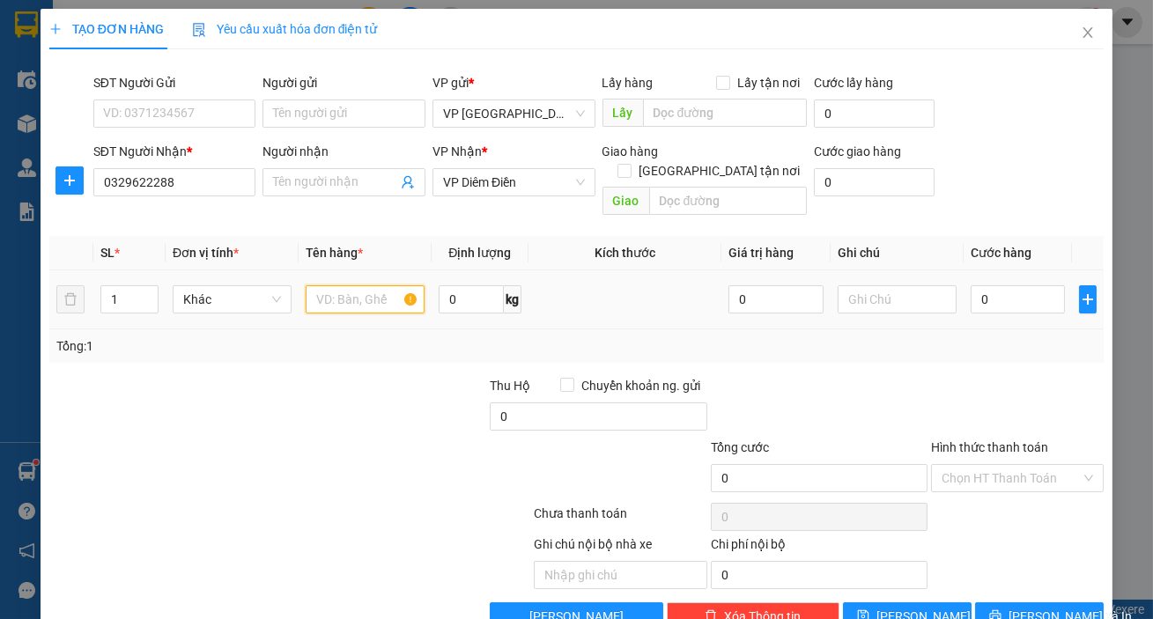
click at [314, 285] on input "text" at bounding box center [365, 299] width 119 height 28
type input "1 xốp"
click at [1032, 288] on input "0" at bounding box center [1017, 299] width 95 height 28
type input "005"
type input "5"
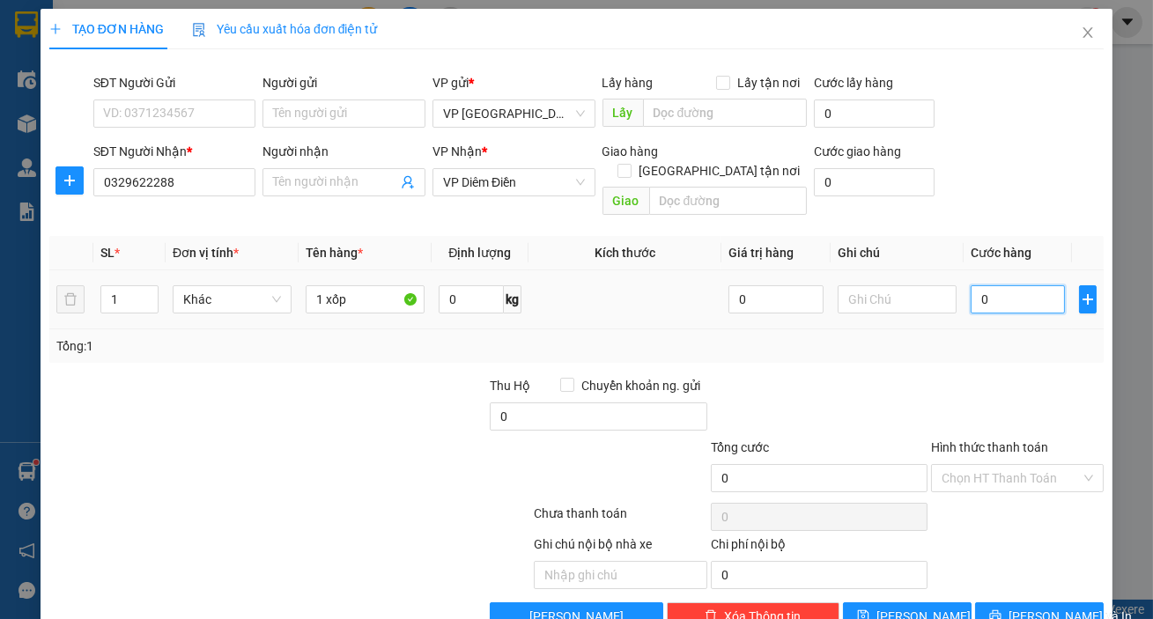
type input "5"
type input "0.050"
type input "50"
click at [1013, 602] on button "[PERSON_NAME] và In" at bounding box center [1039, 616] width 129 height 28
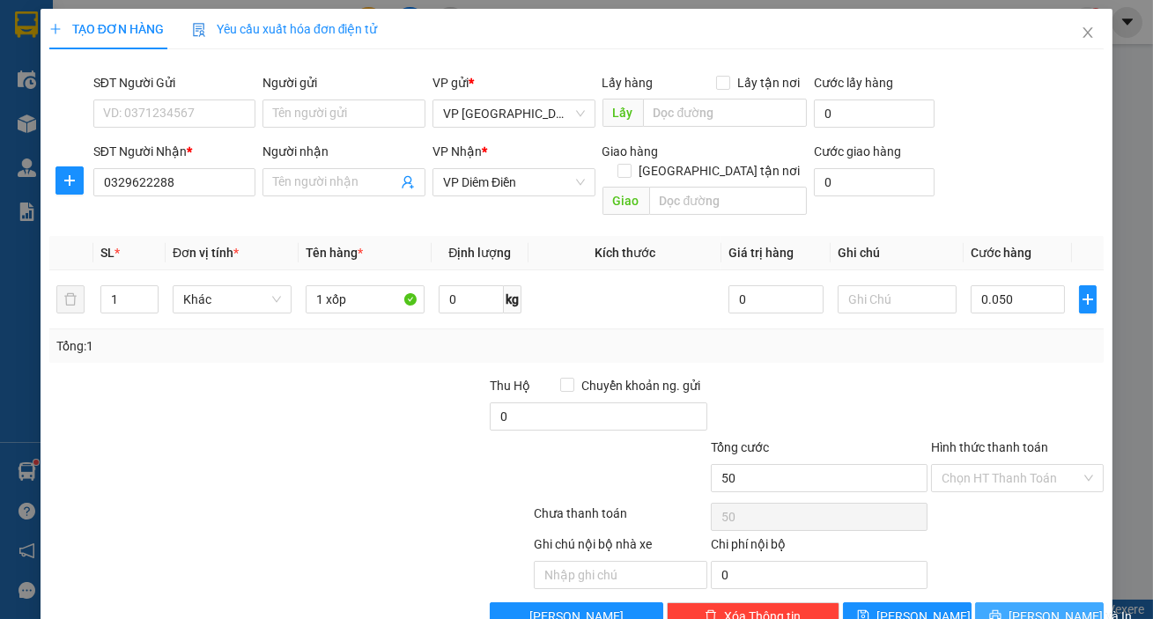
type input "50.000"
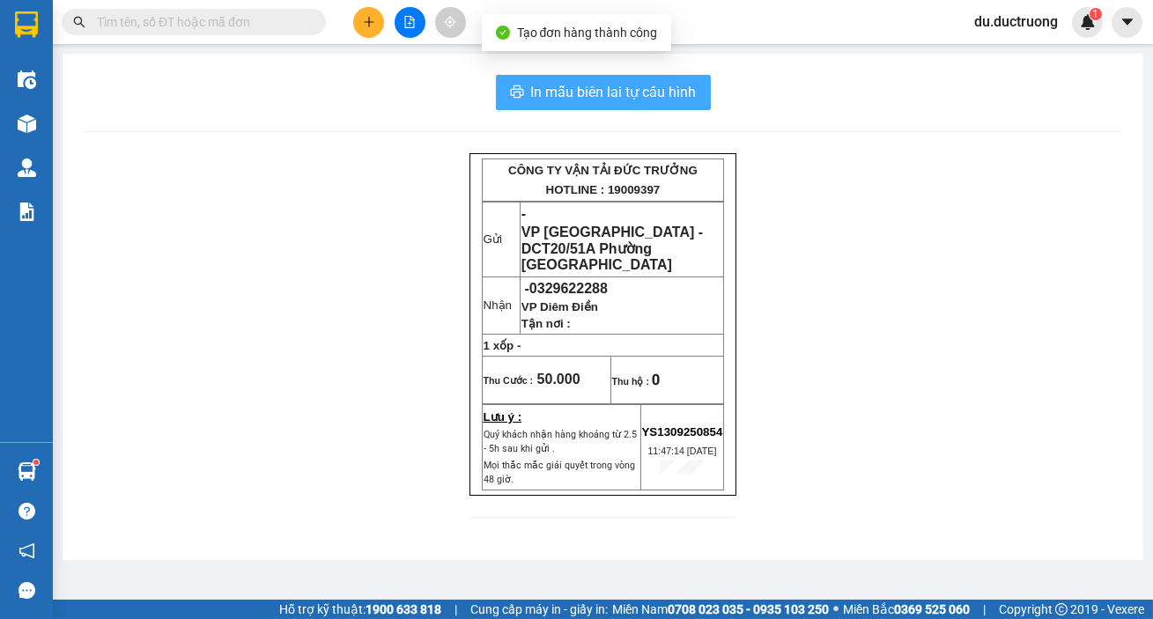
click at [609, 85] on span "In mẫu biên lai tự cấu hình" at bounding box center [614, 92] width 166 height 22
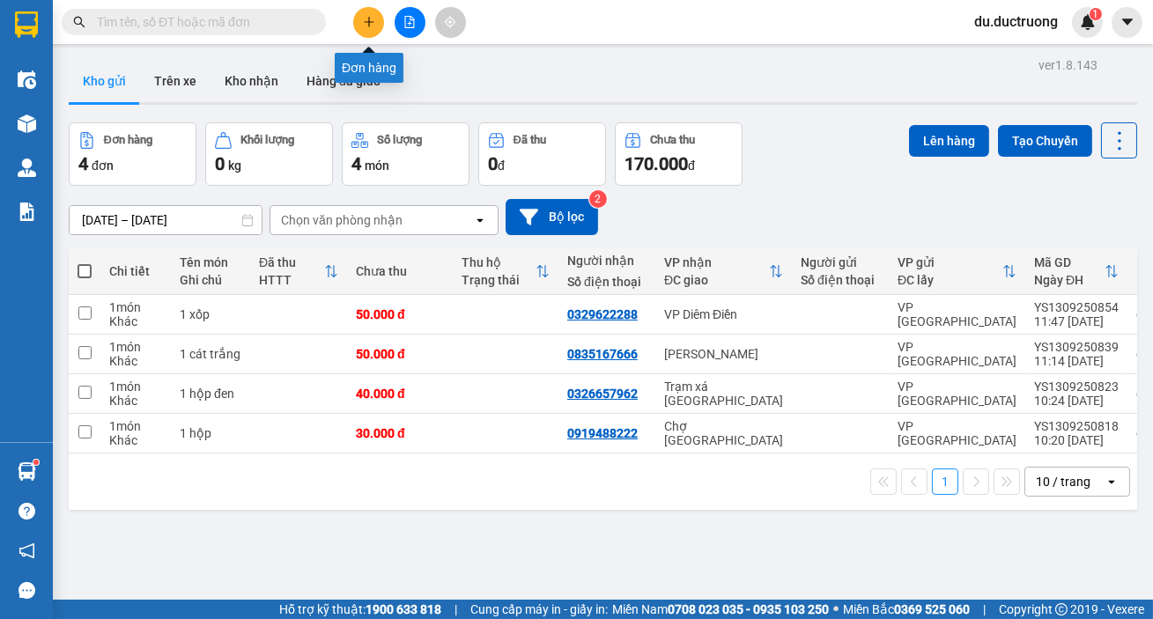
click at [369, 19] on icon "plus" at bounding box center [368, 22] width 1 height 10
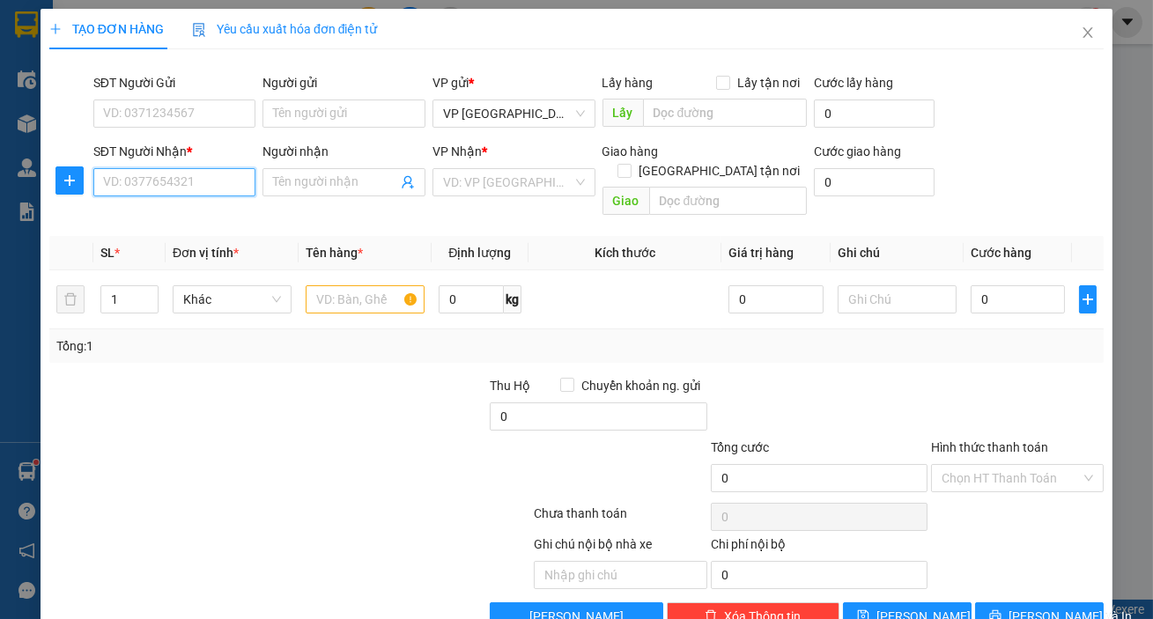
click at [141, 179] on input "SĐT Người Nhận *" at bounding box center [174, 182] width 163 height 28
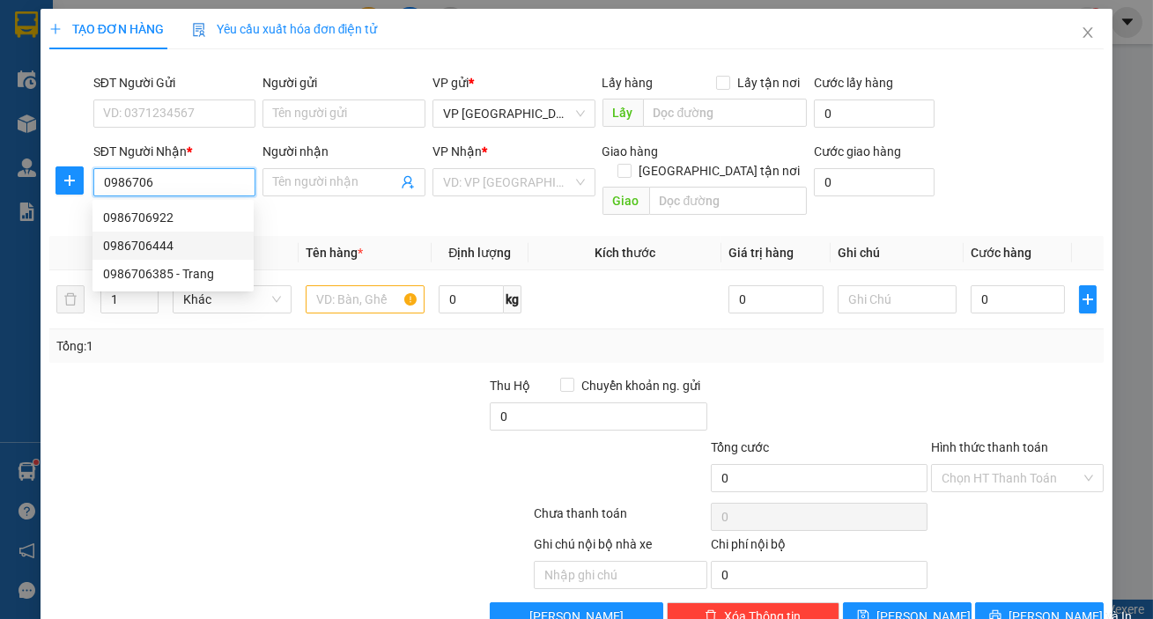
click at [188, 241] on div "0986706444" at bounding box center [173, 245] width 140 height 19
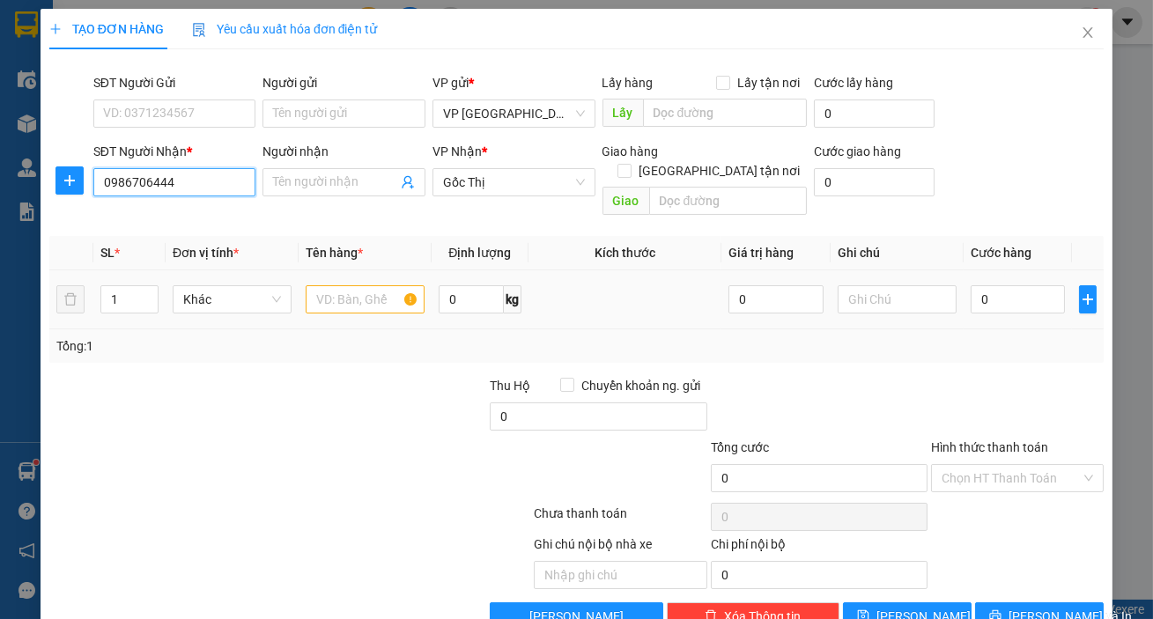
type input "0986706444"
click at [343, 285] on input "text" at bounding box center [365, 299] width 119 height 28
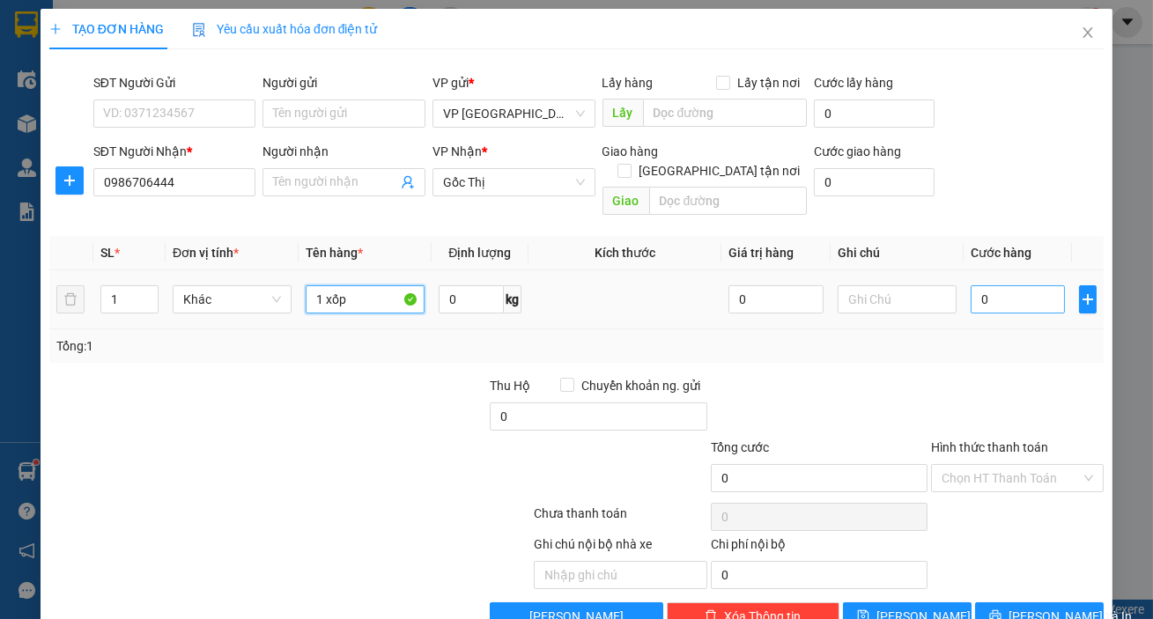
type input "1 xốp"
click at [977, 288] on input "0" at bounding box center [1017, 299] width 95 height 28
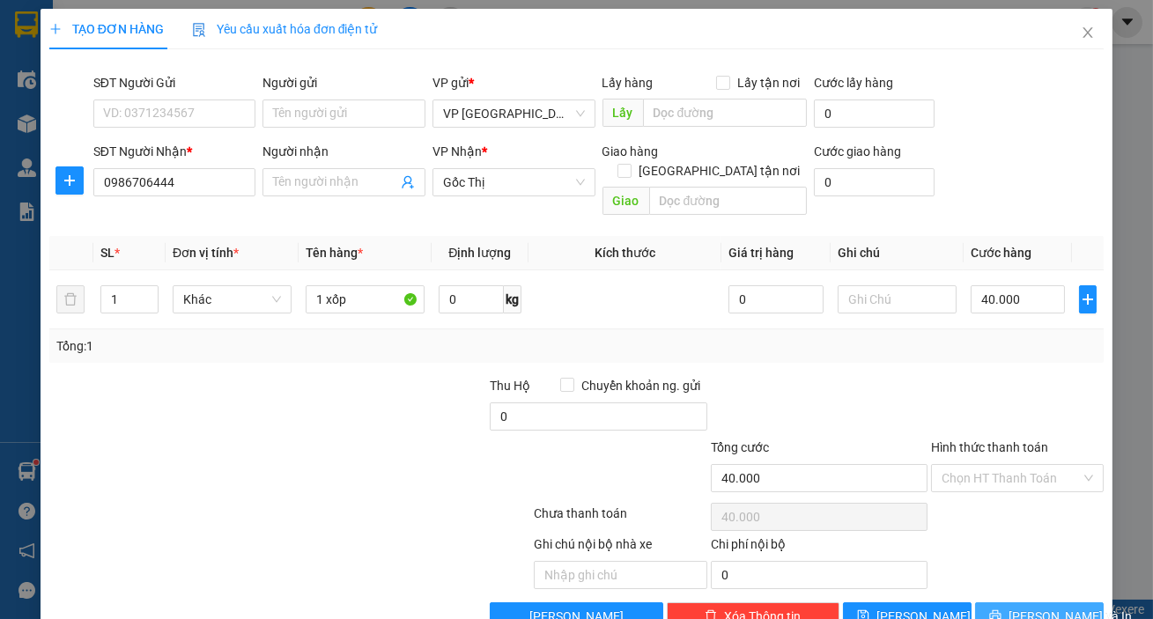
click at [1031, 607] on span "[PERSON_NAME] và In" at bounding box center [1069, 616] width 123 height 19
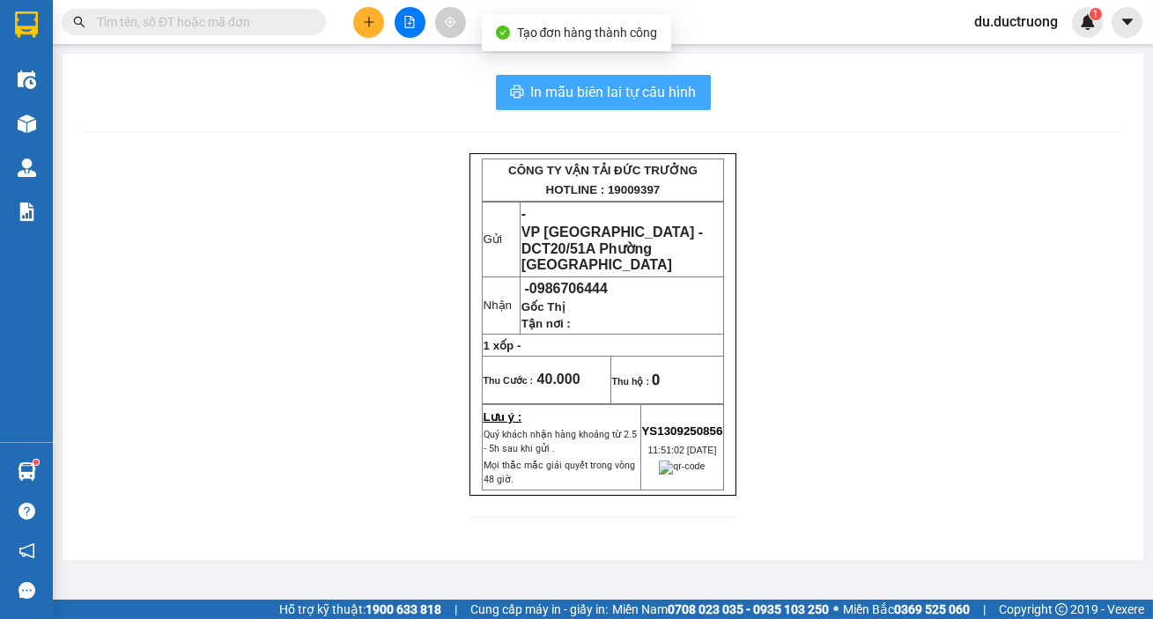
drag, startPoint x: 554, startPoint y: 93, endPoint x: 568, endPoint y: 99, distance: 15.4
click at [556, 93] on span "In mẫu biên lai tự cấu hình" at bounding box center [614, 92] width 166 height 22
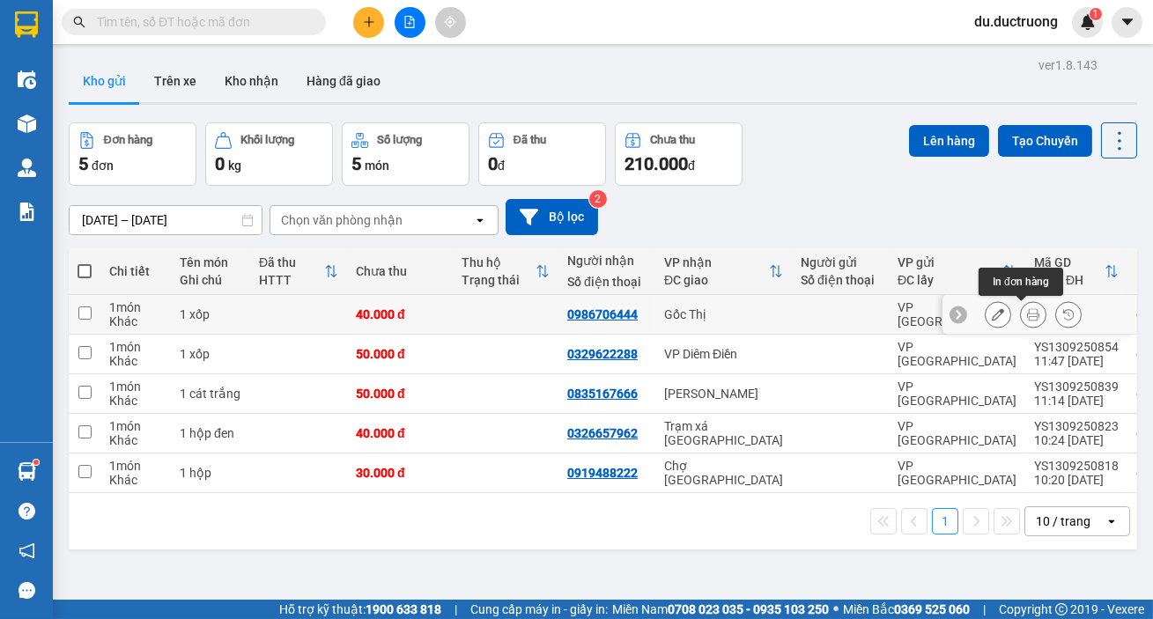
click at [1027, 310] on icon at bounding box center [1033, 314] width 12 height 12
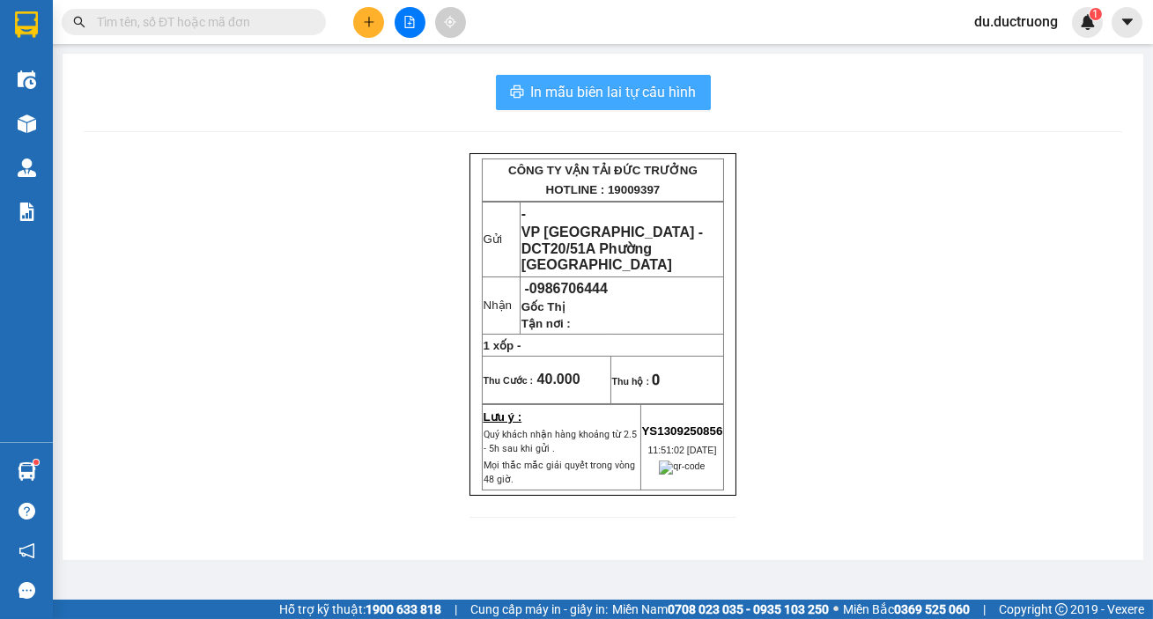
drag, startPoint x: 660, startPoint y: 93, endPoint x: 805, endPoint y: 255, distance: 217.0
click at [659, 93] on span "In mẫu biên lai tự cấu hình" at bounding box center [614, 92] width 166 height 22
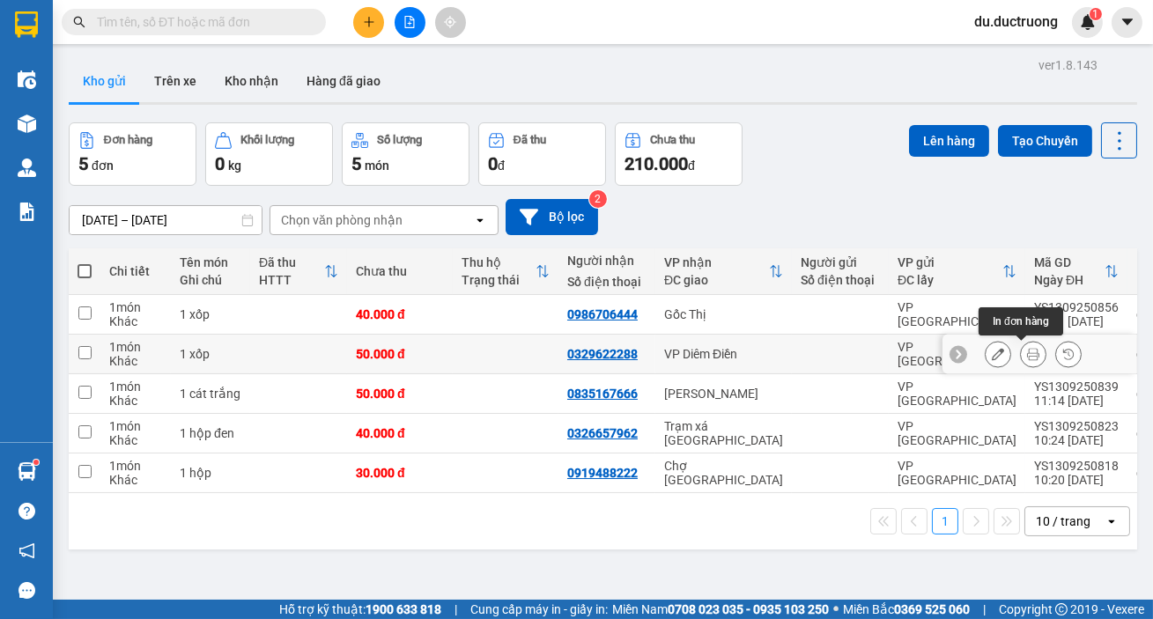
click at [1030, 349] on button at bounding box center [1032, 354] width 25 height 31
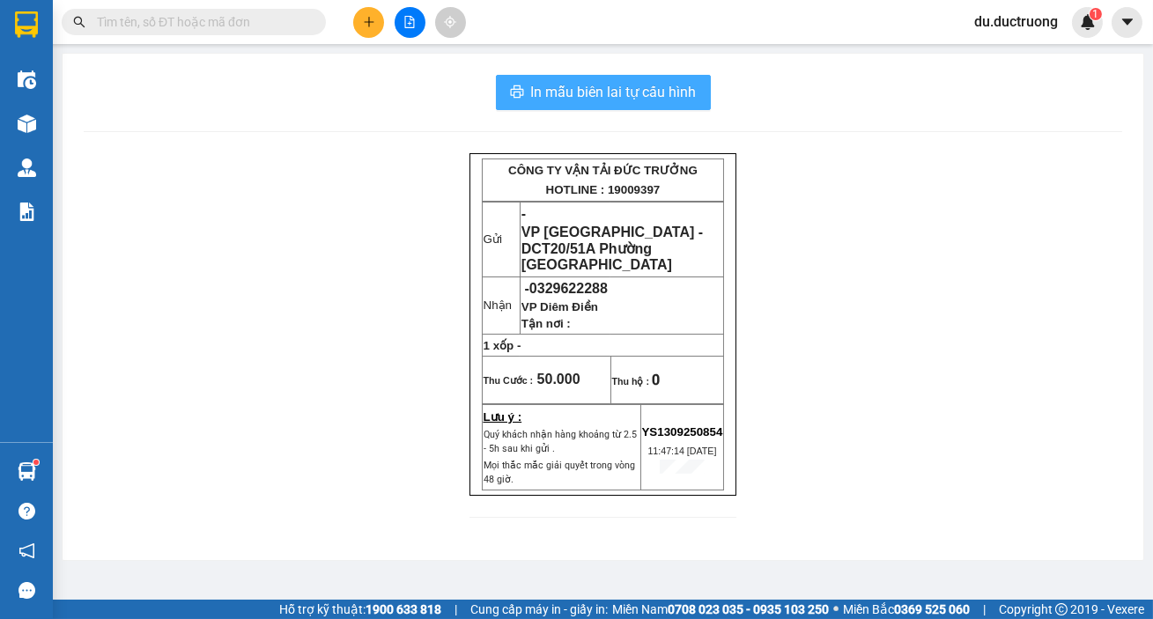
click at [638, 96] on span "In mẫu biên lai tự cấu hình" at bounding box center [614, 92] width 166 height 22
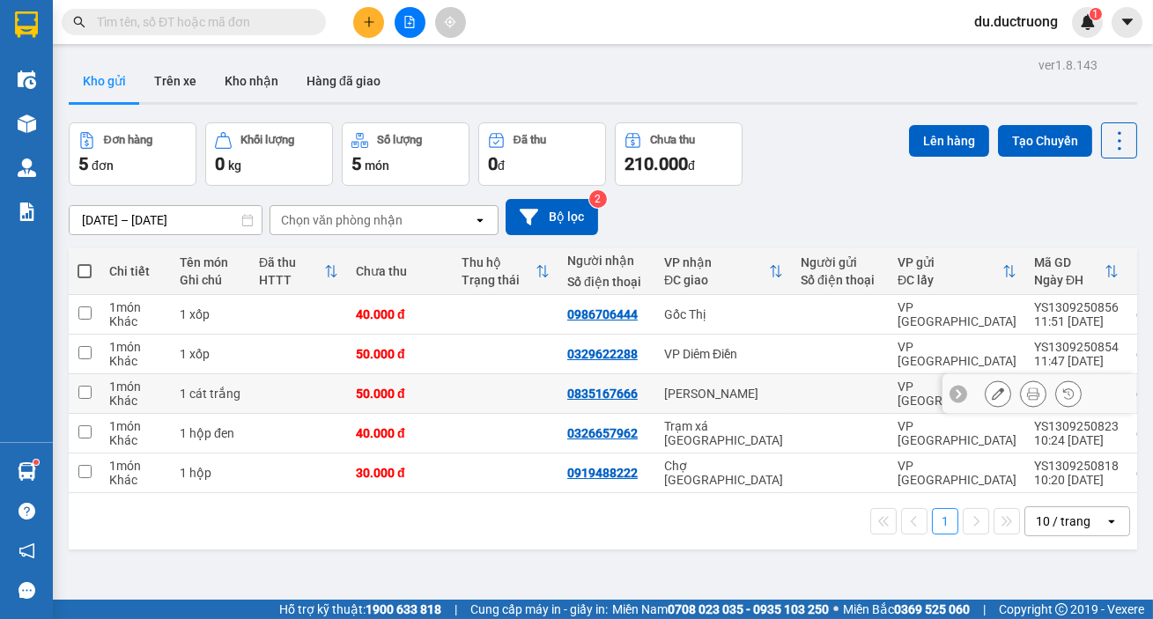
click at [1027, 388] on icon at bounding box center [1033, 393] width 12 height 12
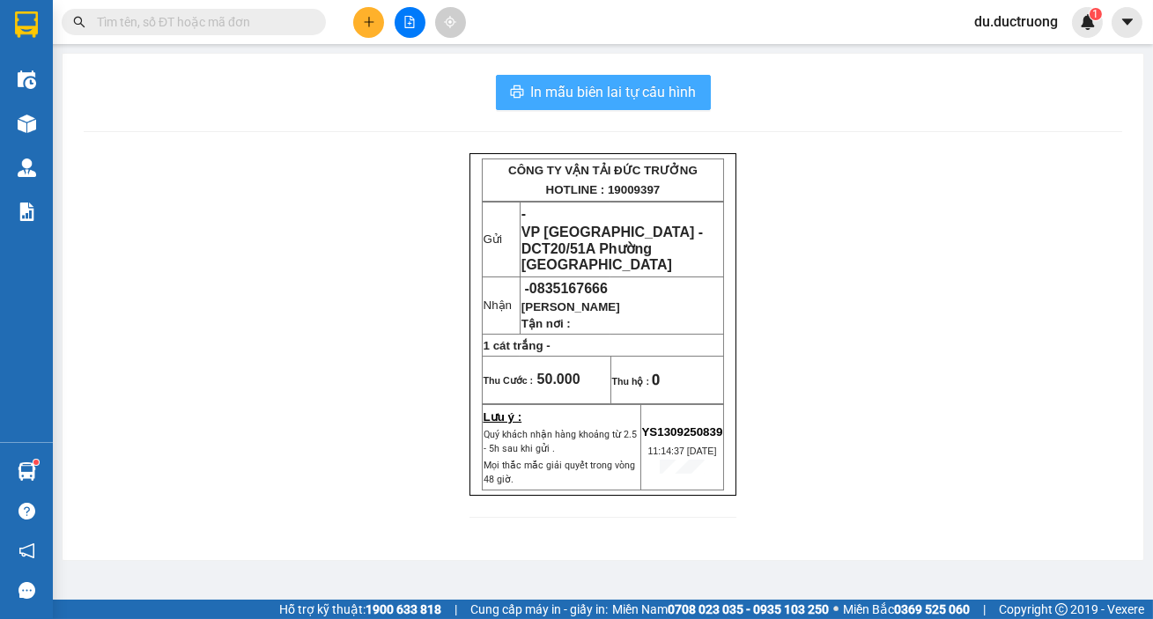
click at [614, 94] on span "In mẫu biên lai tự cấu hình" at bounding box center [614, 92] width 166 height 22
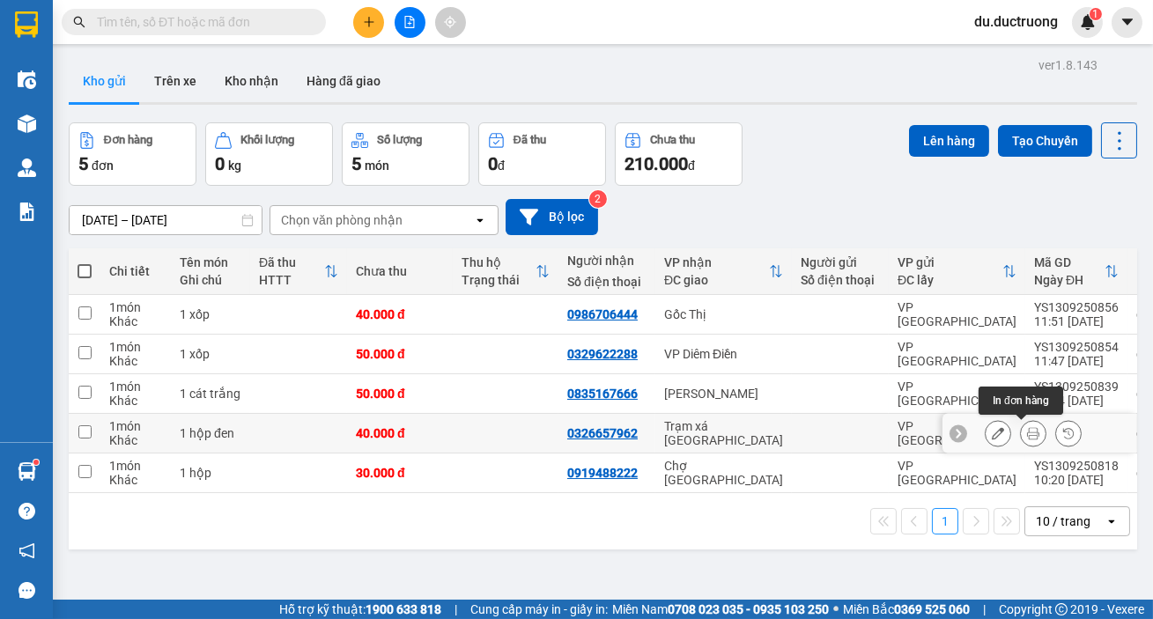
click at [1027, 430] on icon at bounding box center [1033, 433] width 12 height 12
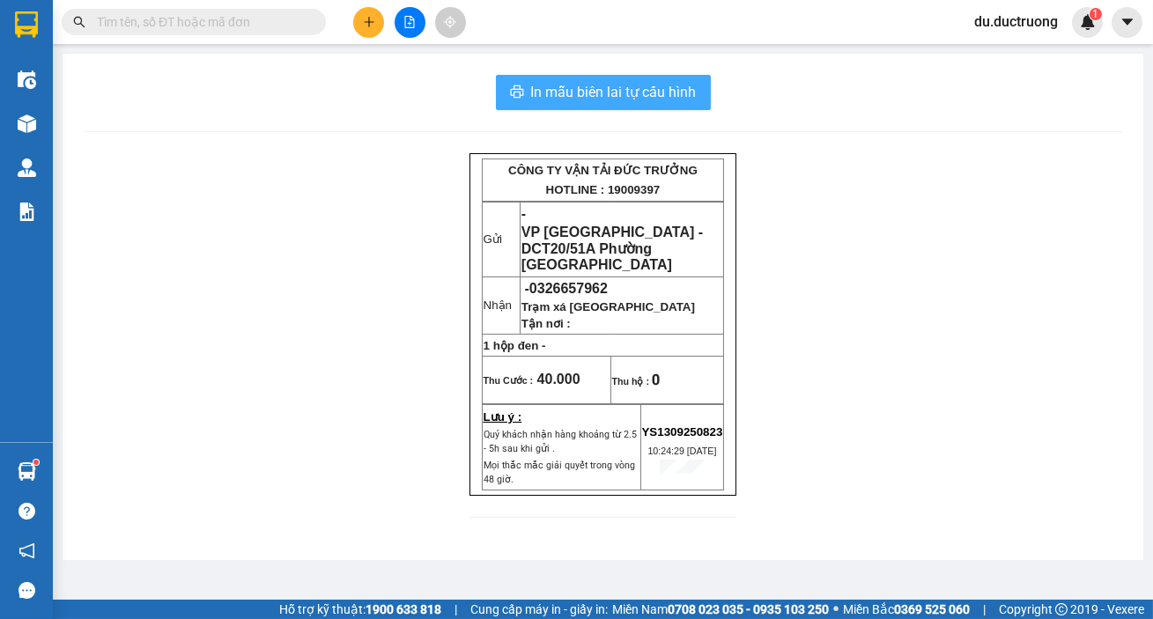
click at [521, 78] on button "In mẫu biên lai tự cấu hình" at bounding box center [603, 92] width 215 height 35
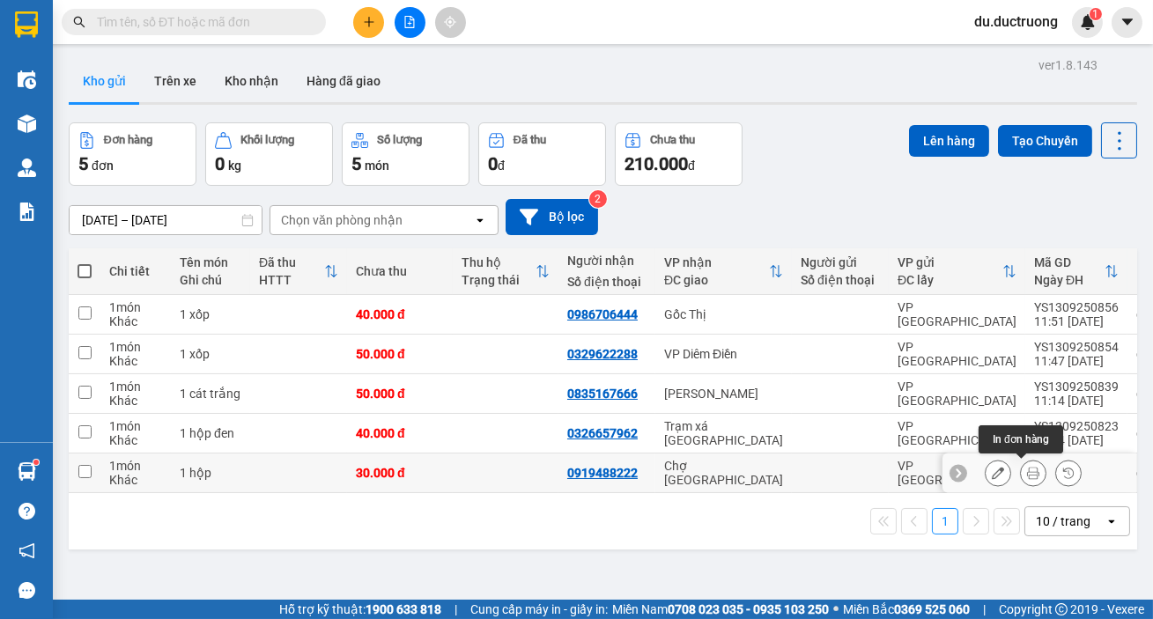
click at [1027, 474] on icon at bounding box center [1033, 473] width 12 height 12
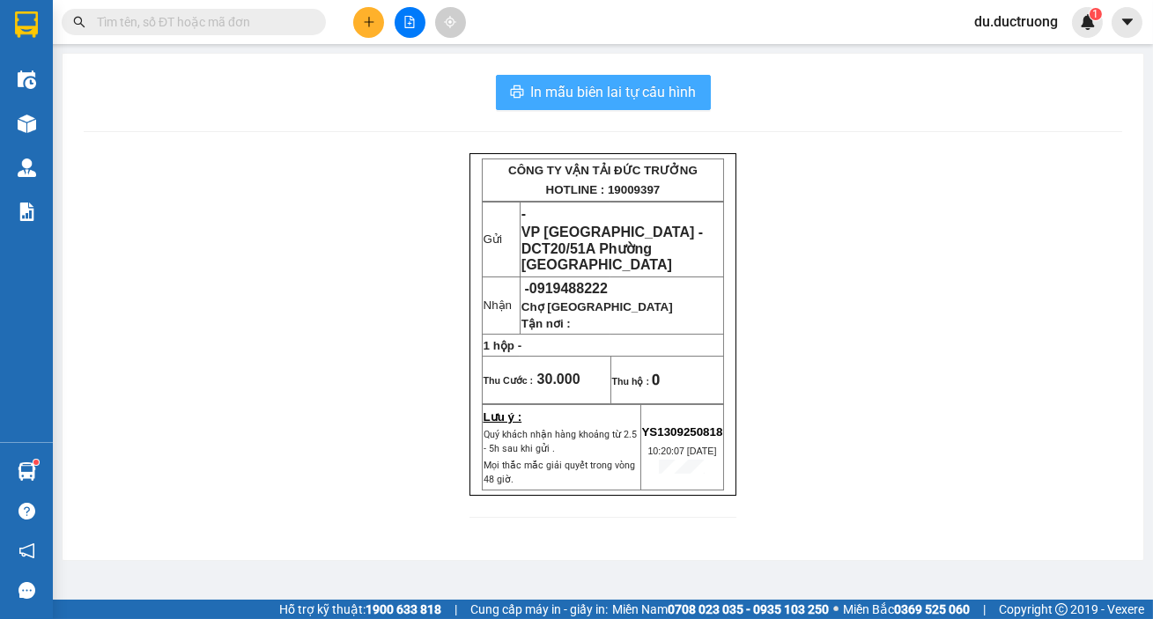
click at [527, 76] on button "In mẫu biên lai tự cấu hình" at bounding box center [603, 92] width 215 height 35
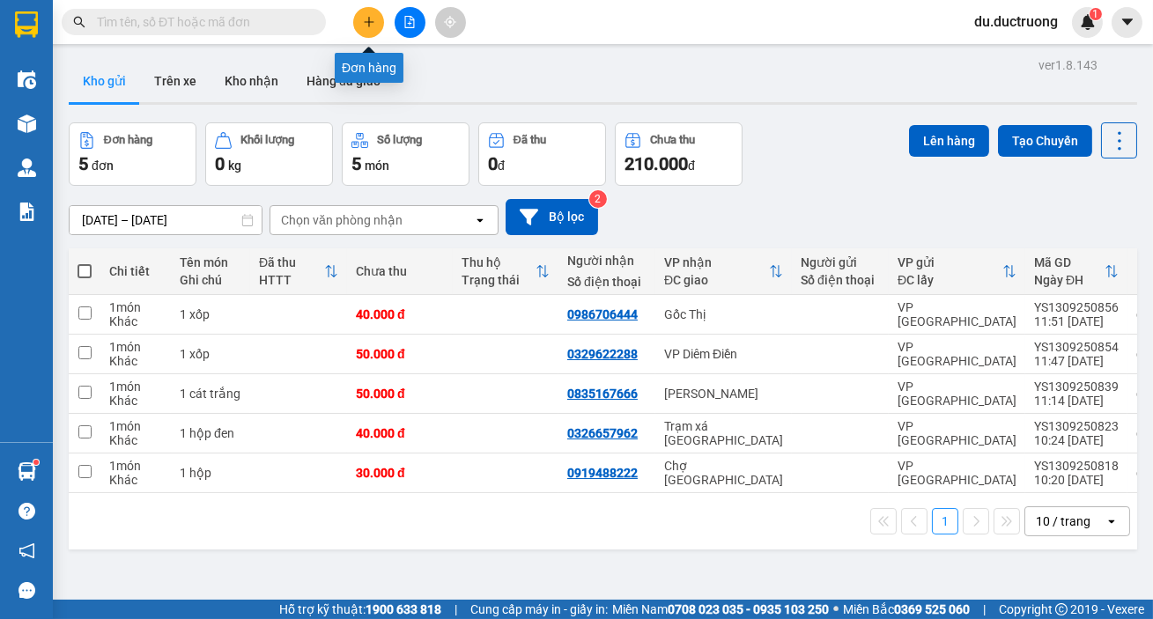
click at [372, 16] on icon "plus" at bounding box center [369, 22] width 12 height 12
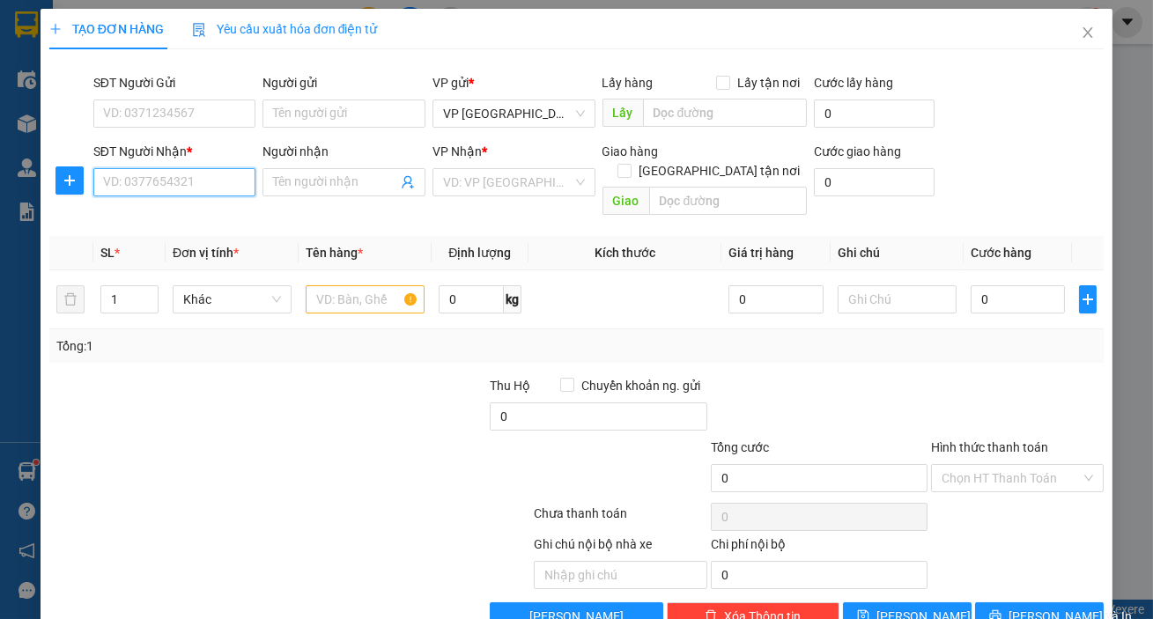
click at [225, 180] on input "SĐT Người Nhận *" at bounding box center [174, 182] width 163 height 28
click at [195, 218] on div "0983847389" at bounding box center [173, 217] width 140 height 19
type input "0983847389"
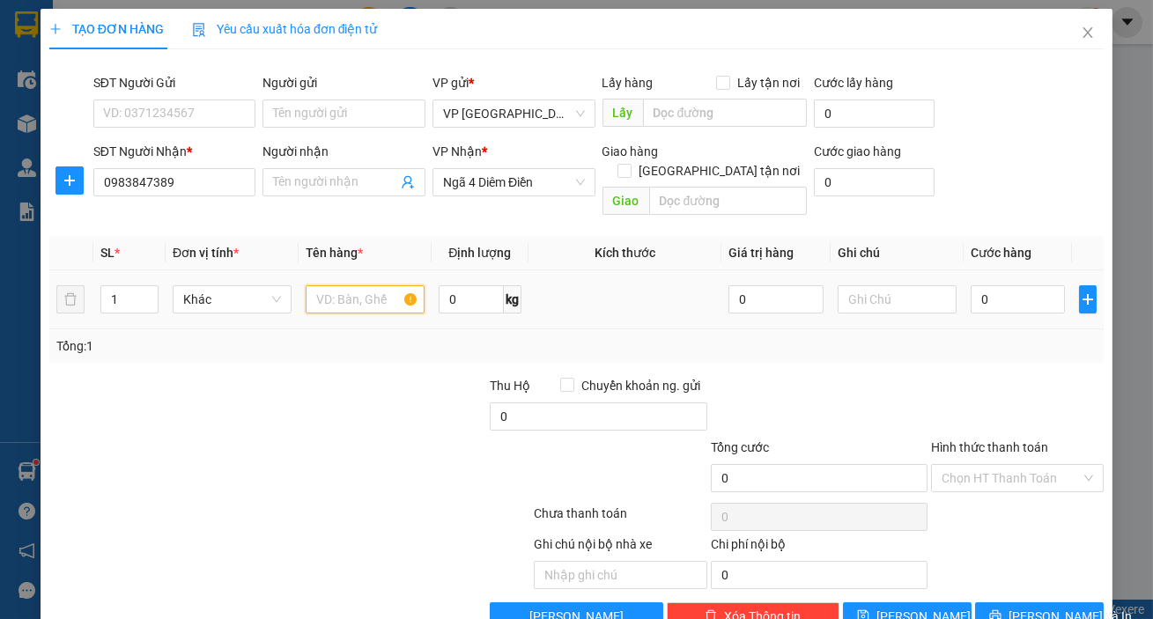
click at [347, 285] on input "text" at bounding box center [365, 299] width 119 height 28
type input "1 xốp"
click at [980, 285] on input "0" at bounding box center [1017, 299] width 95 height 28
type input "005"
type input "5"
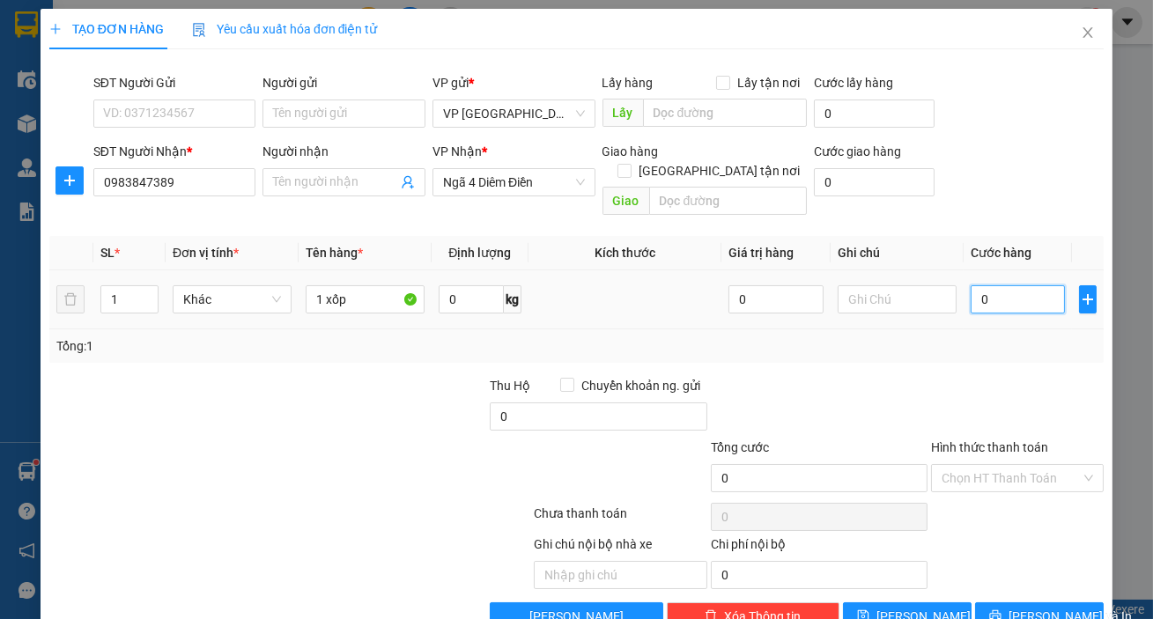
type input "5"
type input "0.050"
type input "50"
click at [952, 465] on input "Hình thức thanh toán" at bounding box center [1010, 478] width 139 height 26
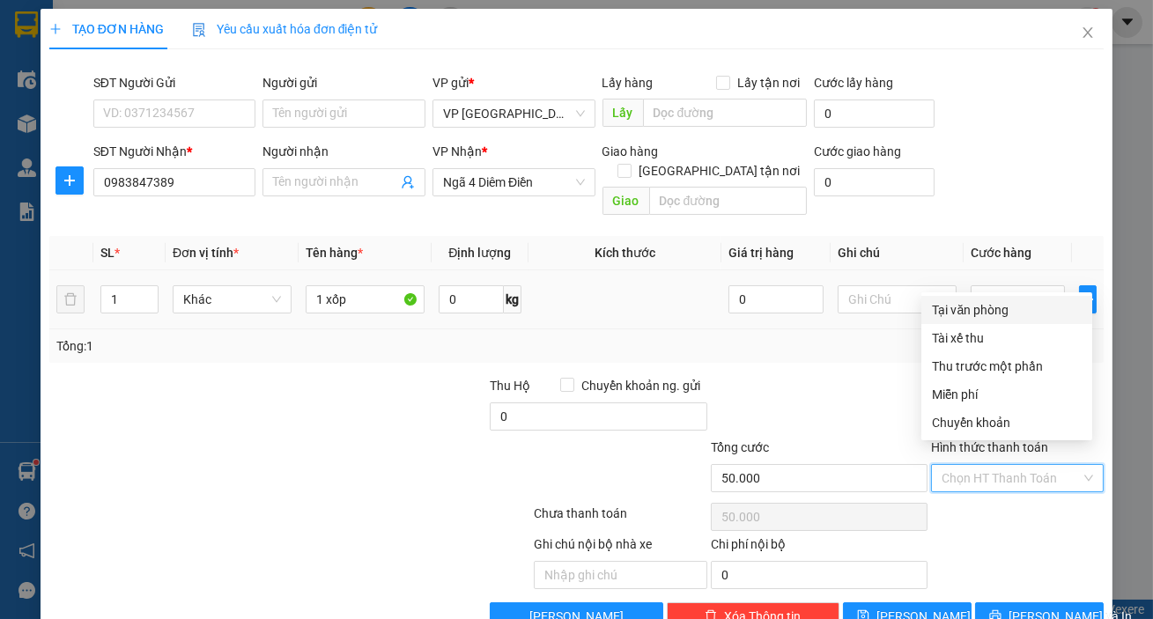
drag, startPoint x: 955, startPoint y: 306, endPoint x: 967, endPoint y: 306, distance: 11.4
click at [962, 302] on div "Tại văn phòng" at bounding box center [1007, 309] width 150 height 19
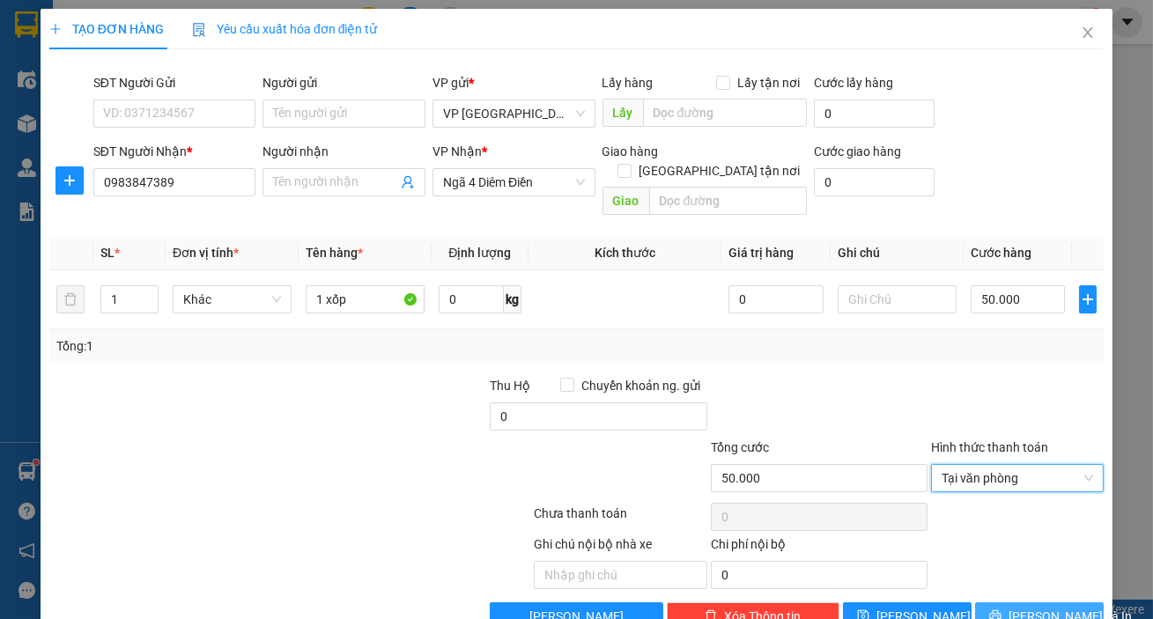
click at [1015, 607] on span "[PERSON_NAME] và In" at bounding box center [1069, 616] width 123 height 19
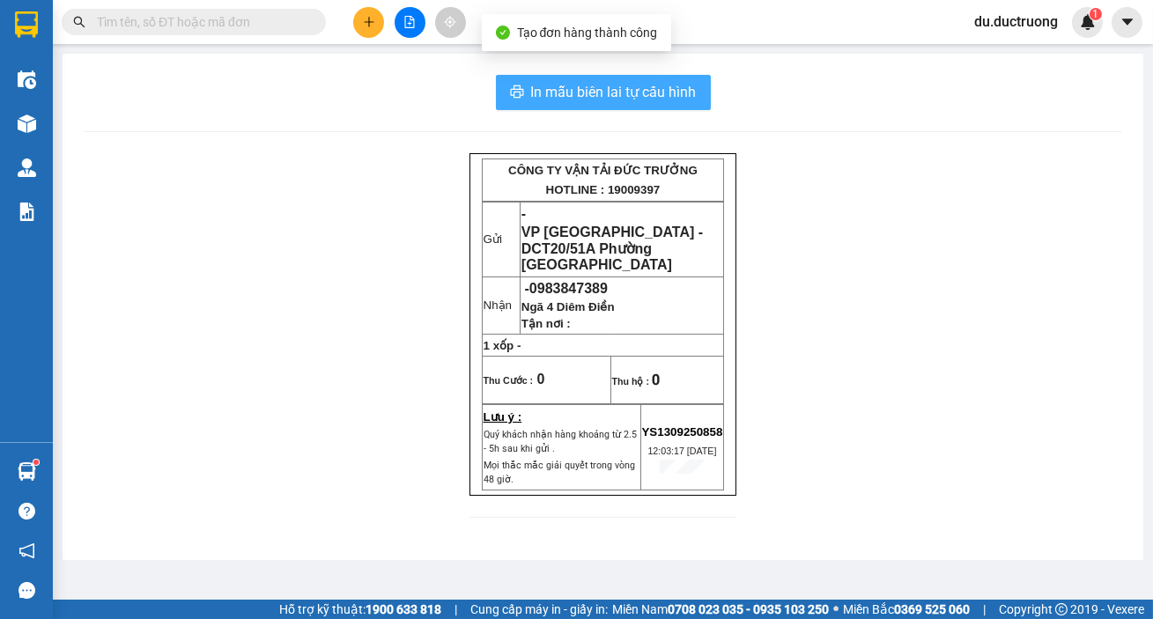
click at [625, 77] on button "In mẫu biên lai tự cấu hình" at bounding box center [603, 92] width 215 height 35
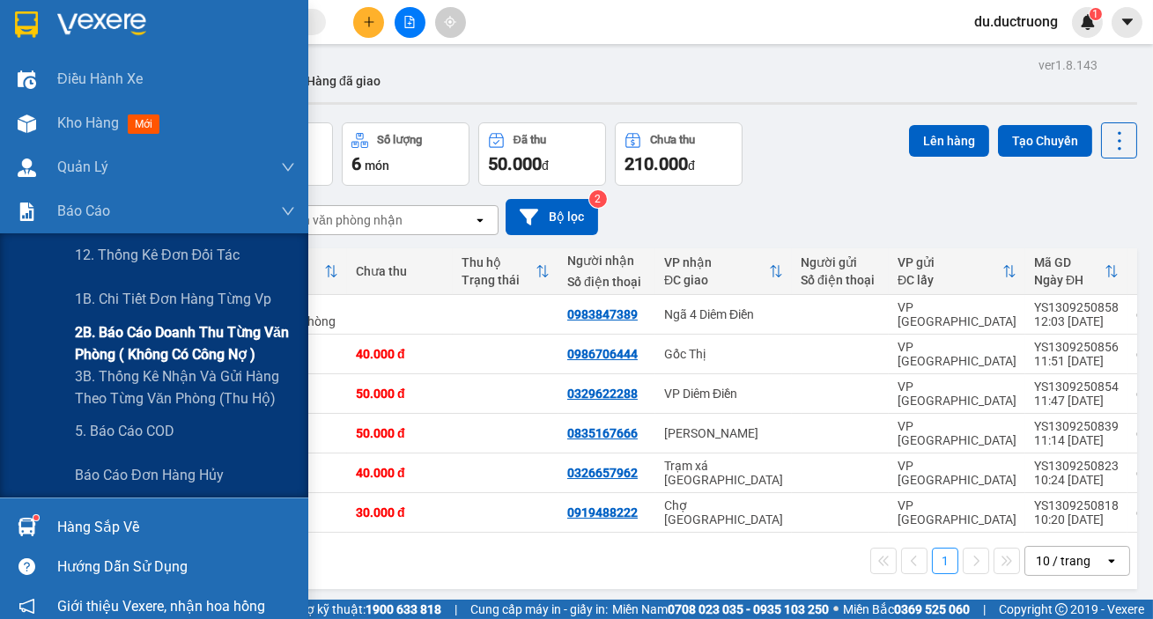
click at [168, 340] on span "2B. Báo cáo doanh thu từng văn phòng ( không có công nợ )" at bounding box center [185, 343] width 220 height 44
